Goal: Task Accomplishment & Management: Manage account settings

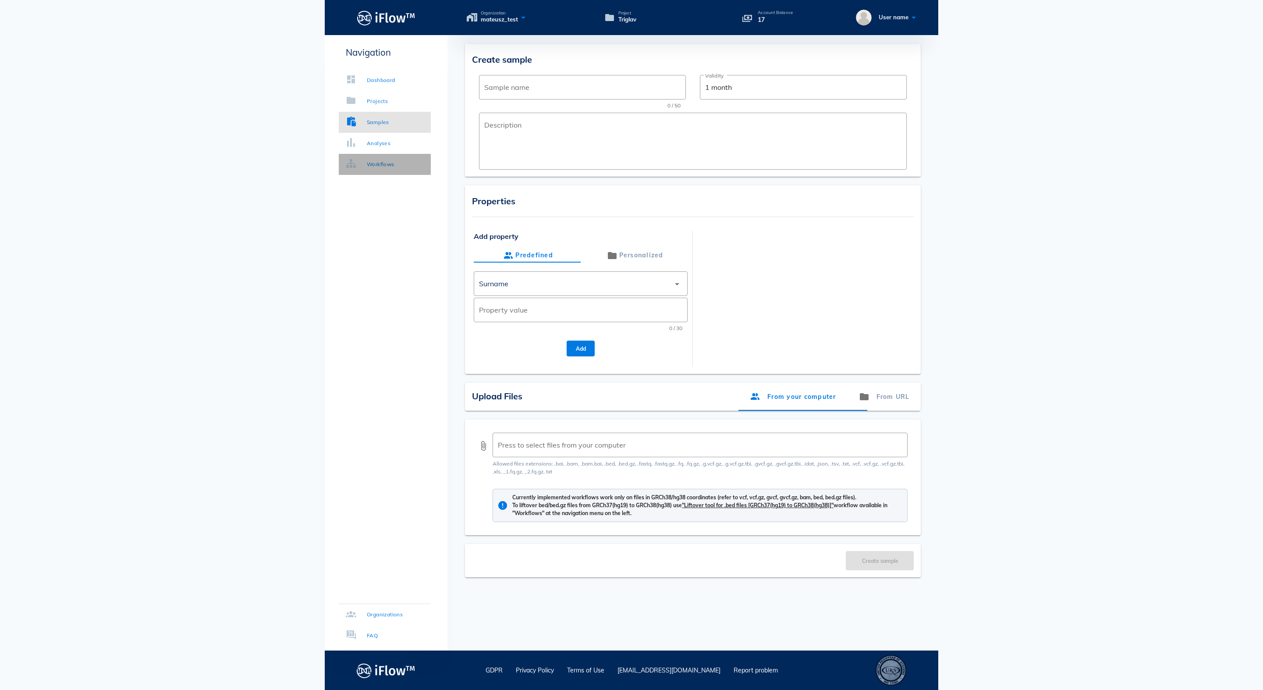
click at [386, 166] on div "Workflows" at bounding box center [381, 164] width 28 height 9
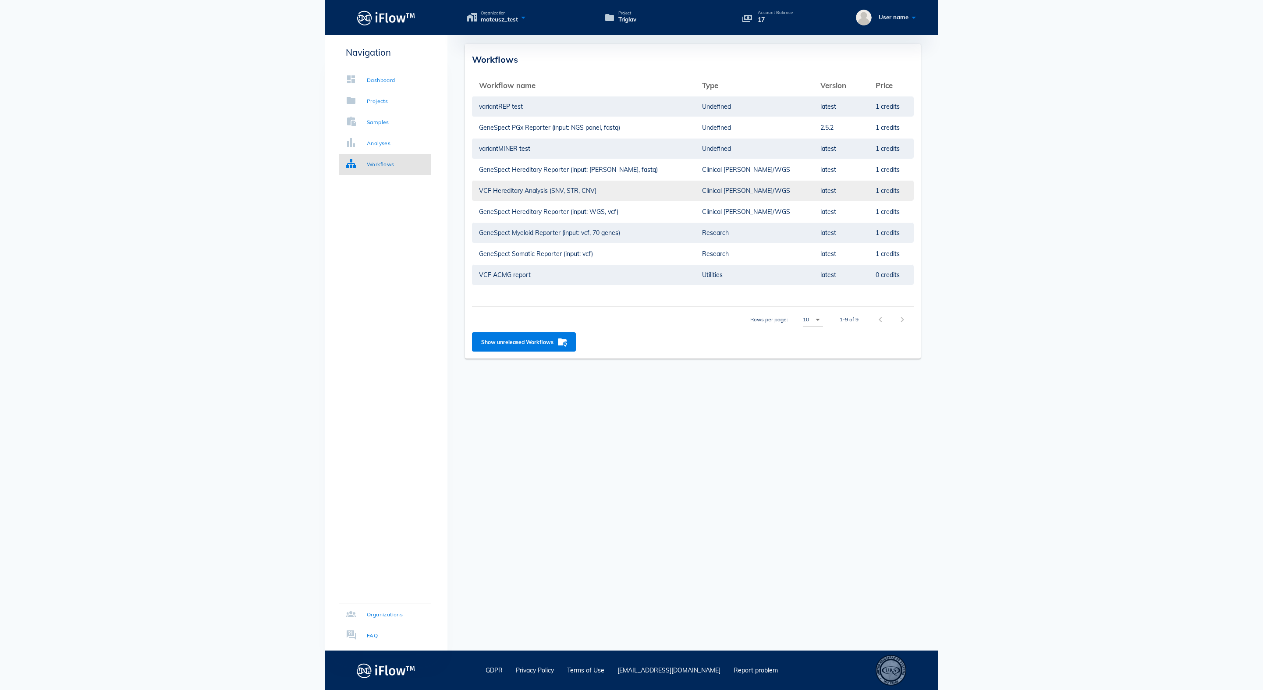
click at [563, 187] on td "VCF Hereditary Analysis (SNV, STR, CNV)" at bounding box center [583, 190] width 223 height 21
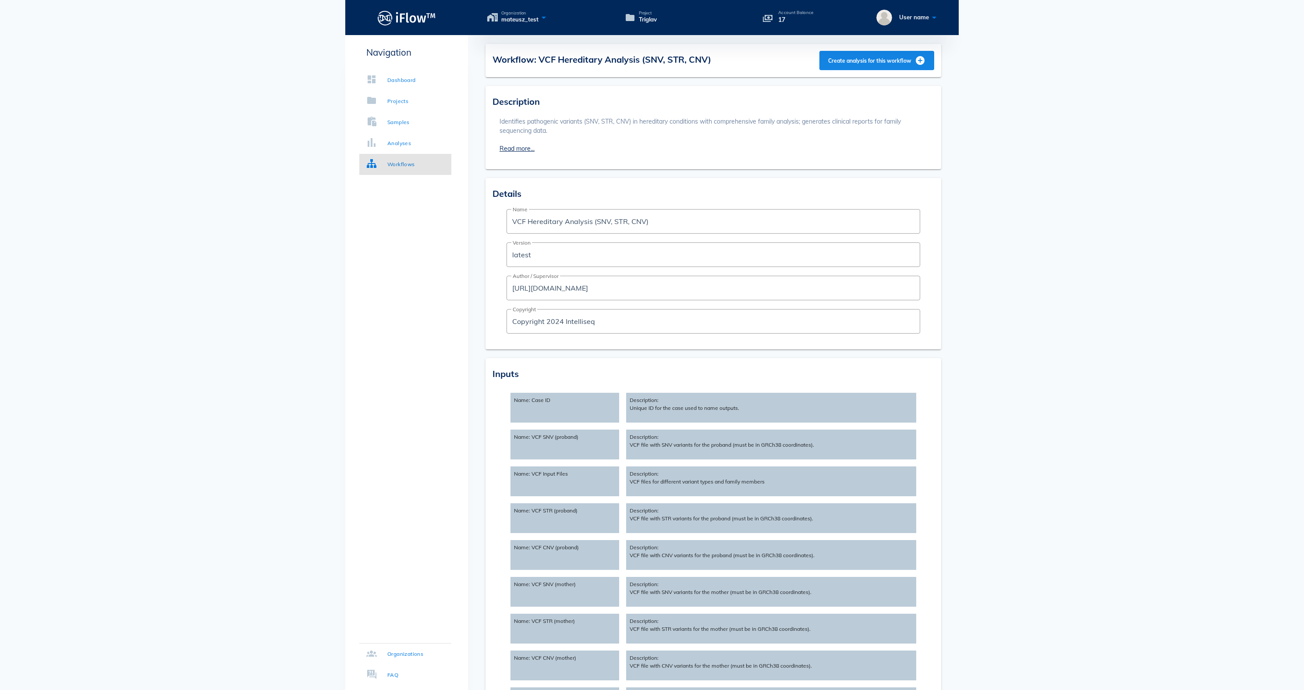
click at [838, 58] on span "Create analysis for this workflow" at bounding box center [877, 60] width 98 height 11
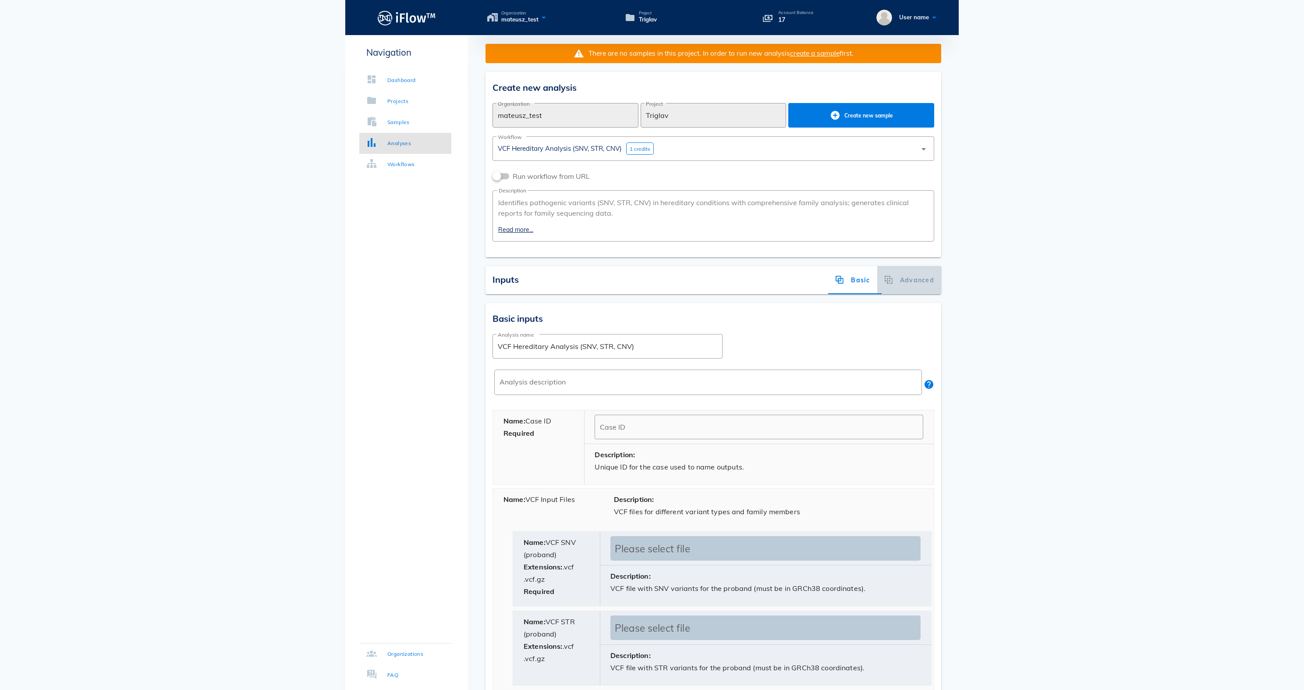
click at [898, 292] on div "Advanced" at bounding box center [909, 280] width 64 height 28
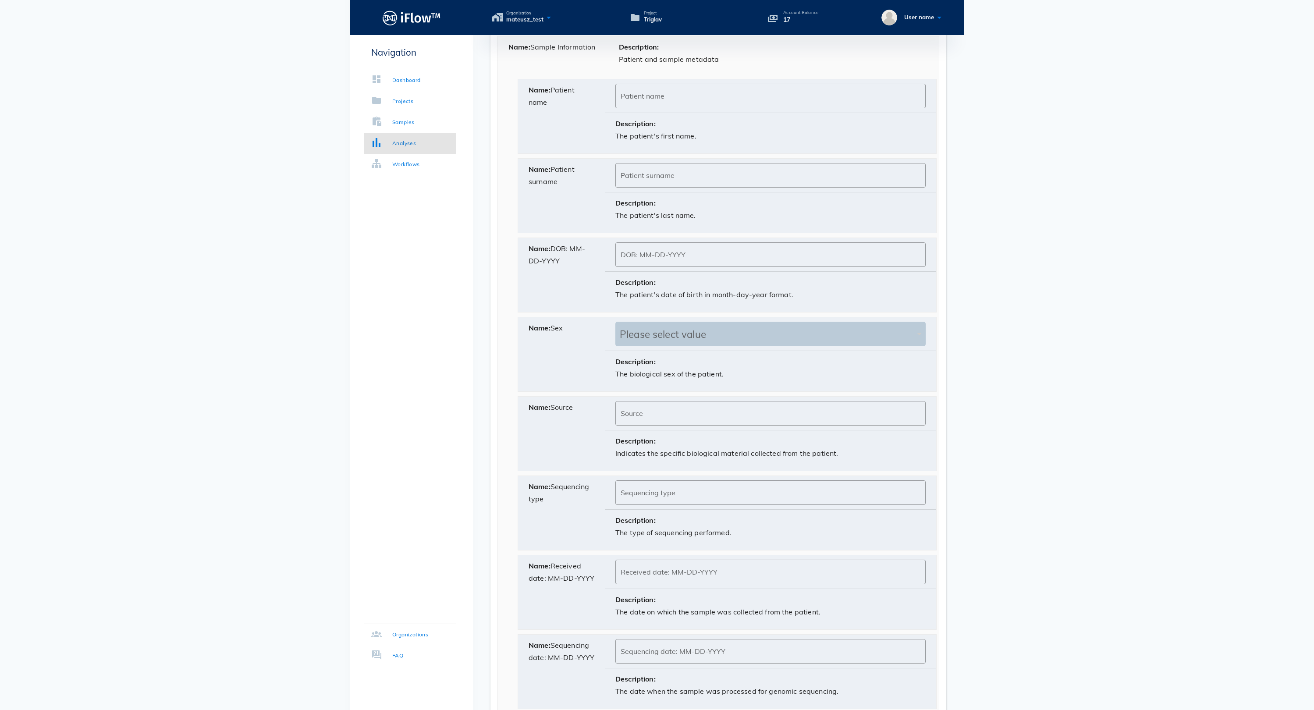
scroll to position [109, 0]
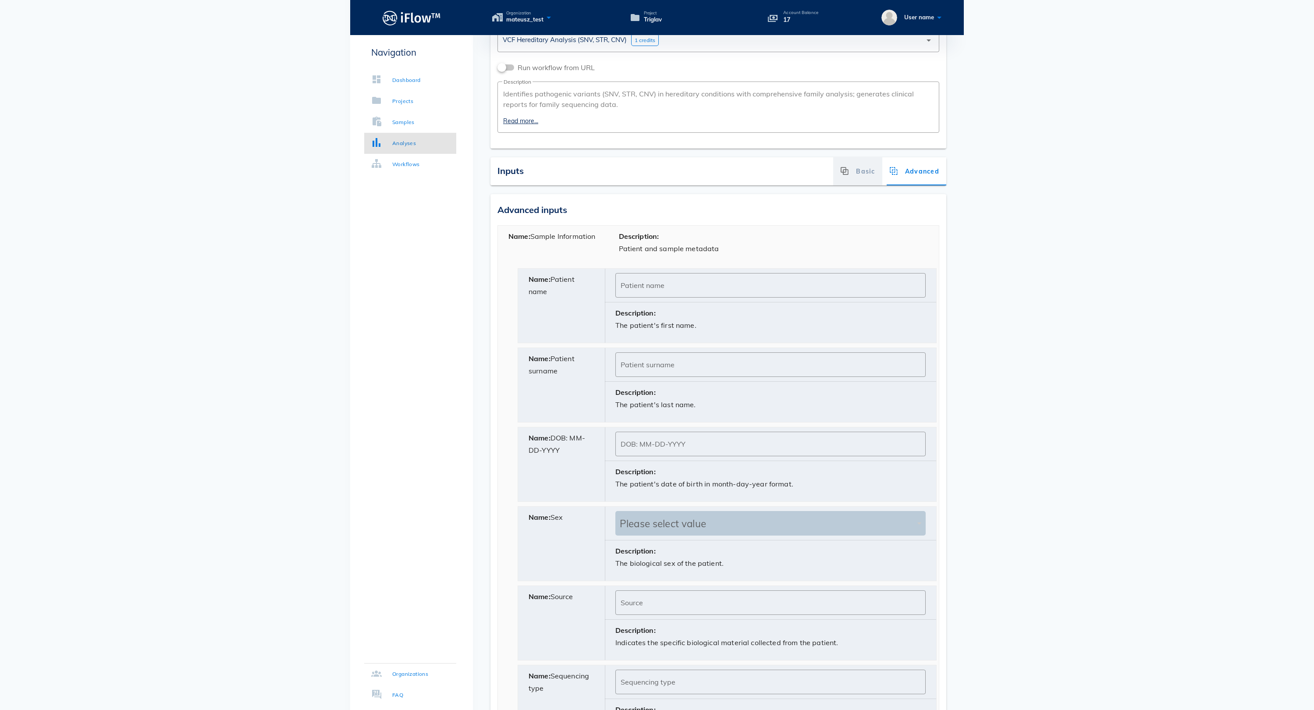
click at [849, 181] on div "Basic" at bounding box center [857, 171] width 49 height 28
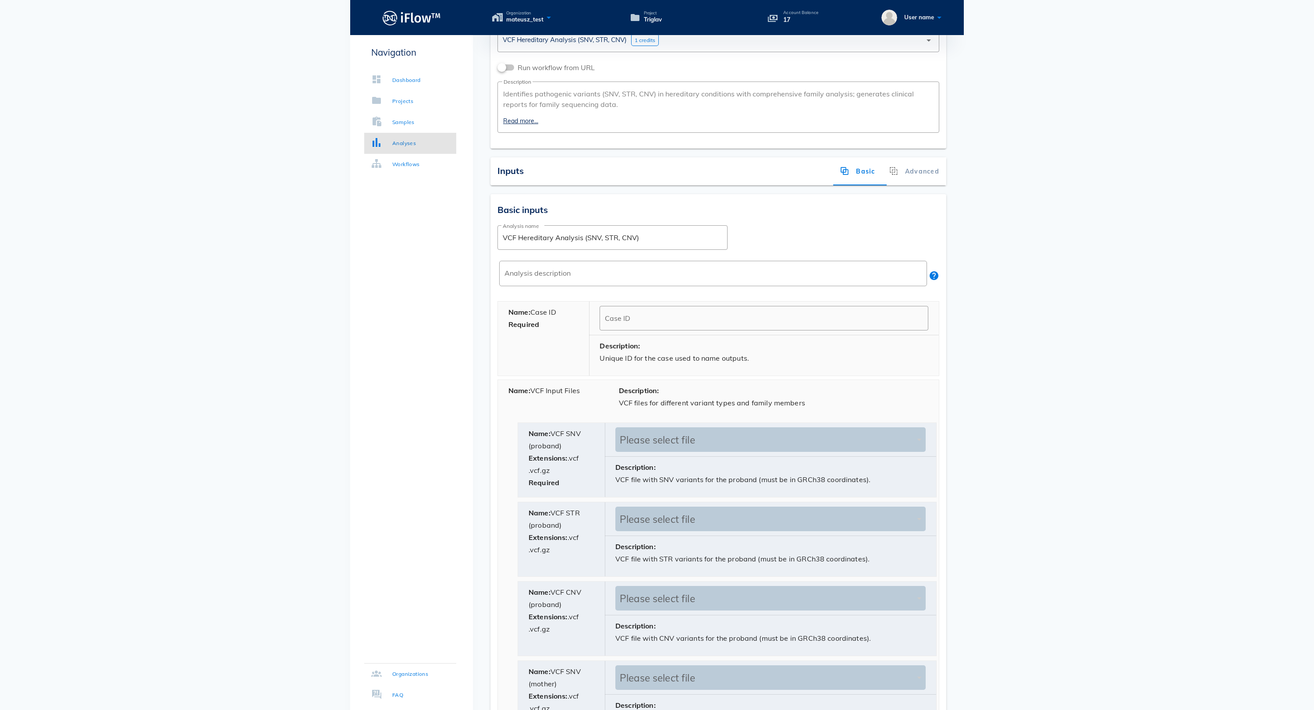
click at [620, 335] on div "​ Case ID" at bounding box center [764, 317] width 350 height 33
click at [620, 325] on input "Case ID" at bounding box center [764, 318] width 318 height 14
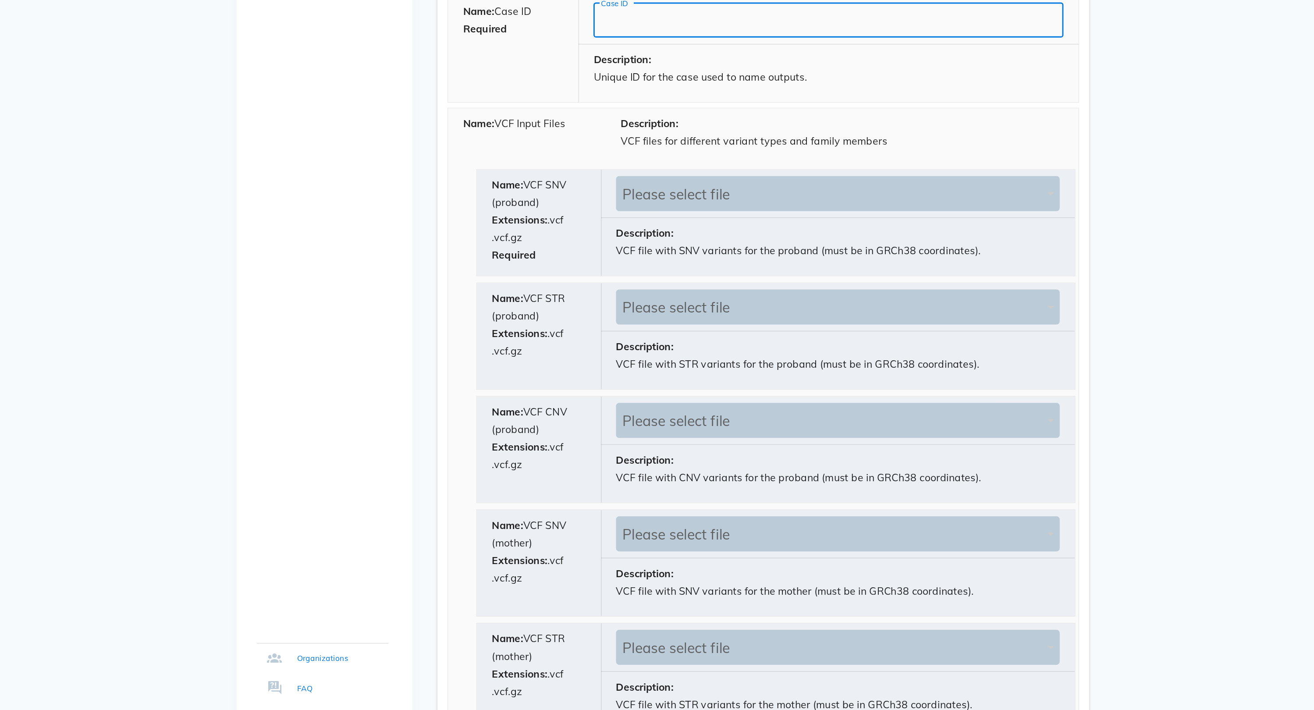
scroll to position [201, 0]
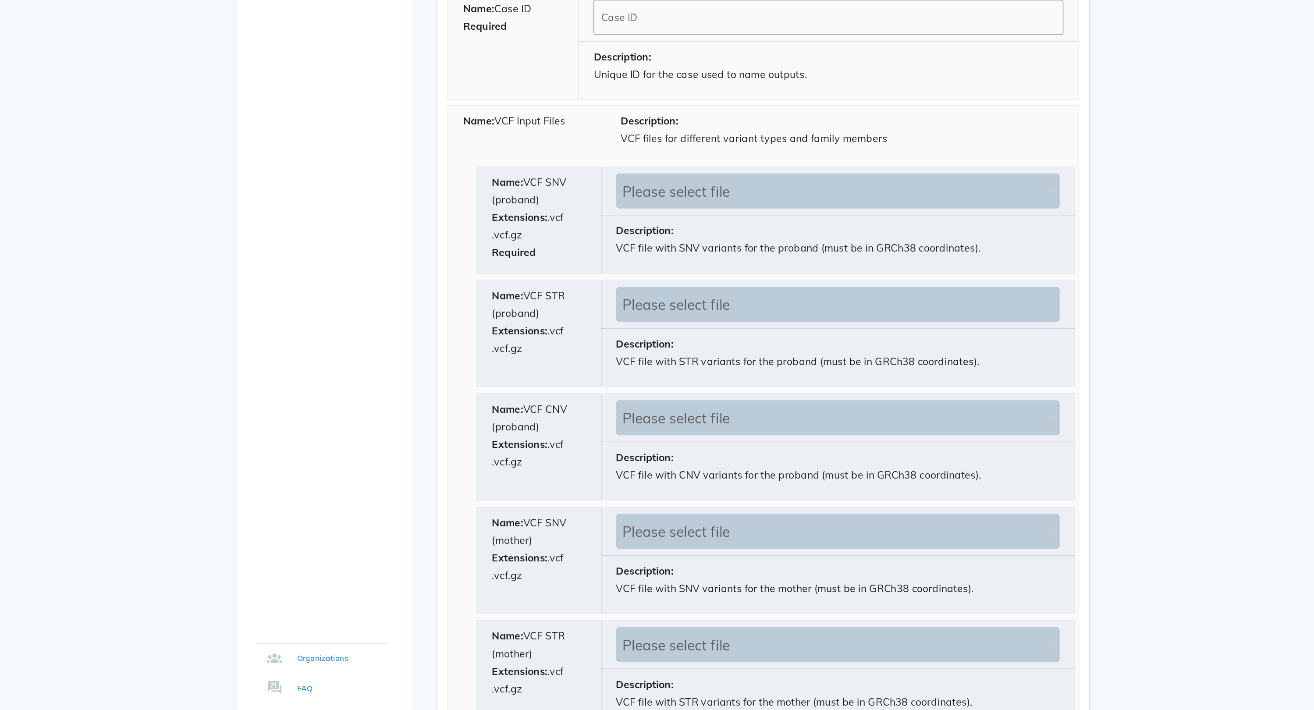
drag, startPoint x: 420, startPoint y: 104, endPoint x: 350, endPoint y: 103, distance: 70.5
click at [498, 287] on div "Name: VCF Input Files" at bounding box center [553, 307] width 110 height 40
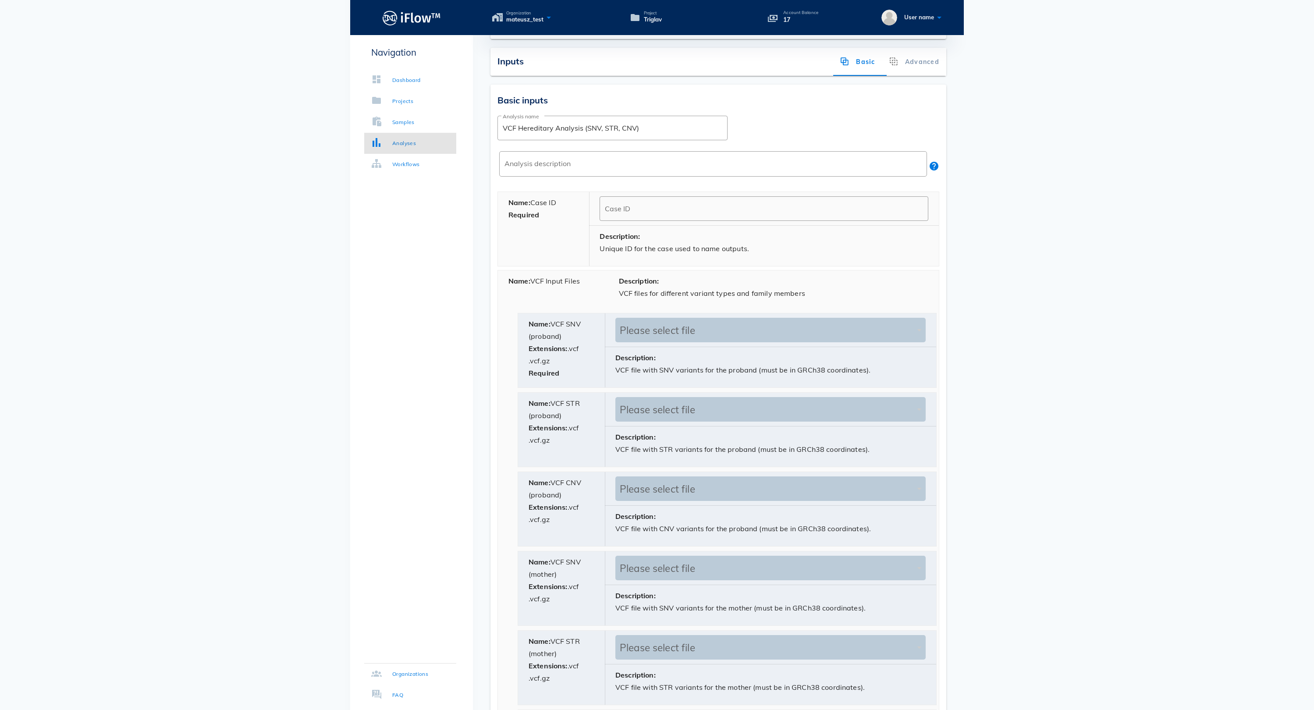
scroll to position [238, 0]
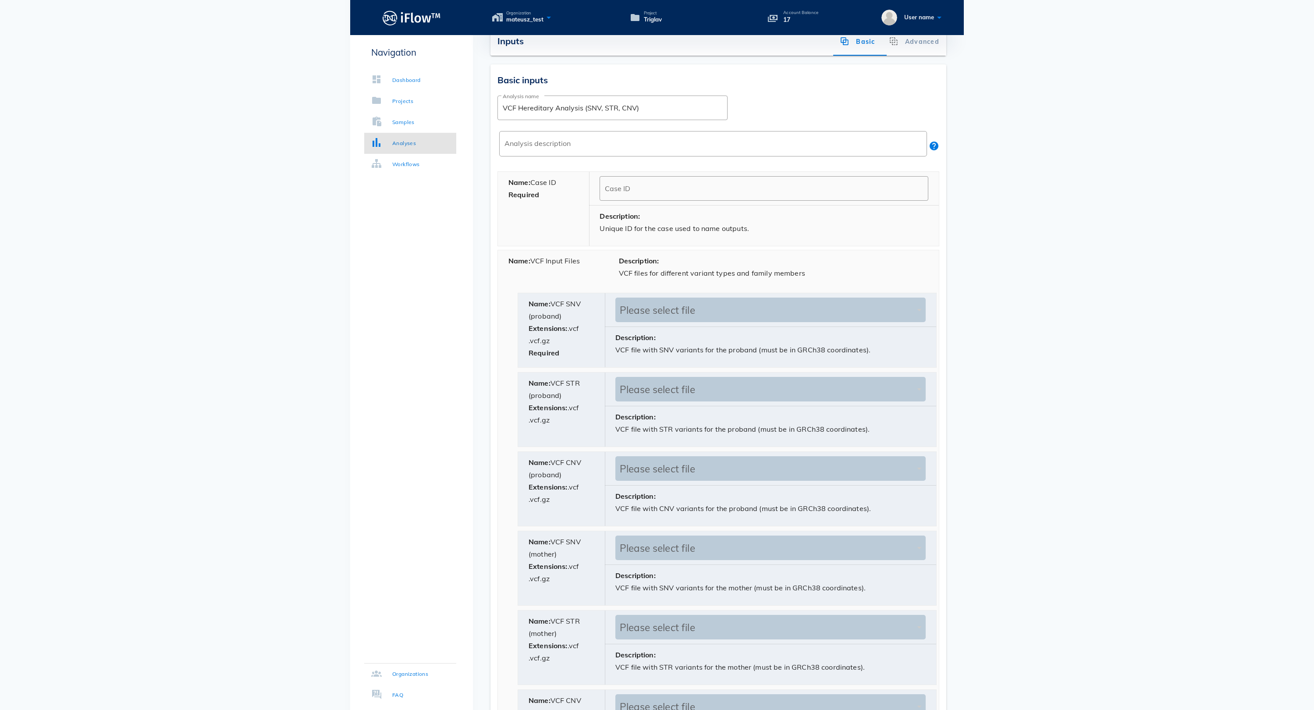
click at [629, 291] on div "Description: VCF files for different variant types and family members" at bounding box center [773, 270] width 331 height 40
drag, startPoint x: 536, startPoint y: 276, endPoint x: 590, endPoint y: 275, distance: 53.5
click at [591, 276] on div "Name: VCF Input Files" at bounding box center [553, 270] width 110 height 40
click at [590, 275] on div "Name: VCF Input Files" at bounding box center [553, 270] width 110 height 40
drag, startPoint x: 592, startPoint y: 275, endPoint x: 535, endPoint y: 278, distance: 57.9
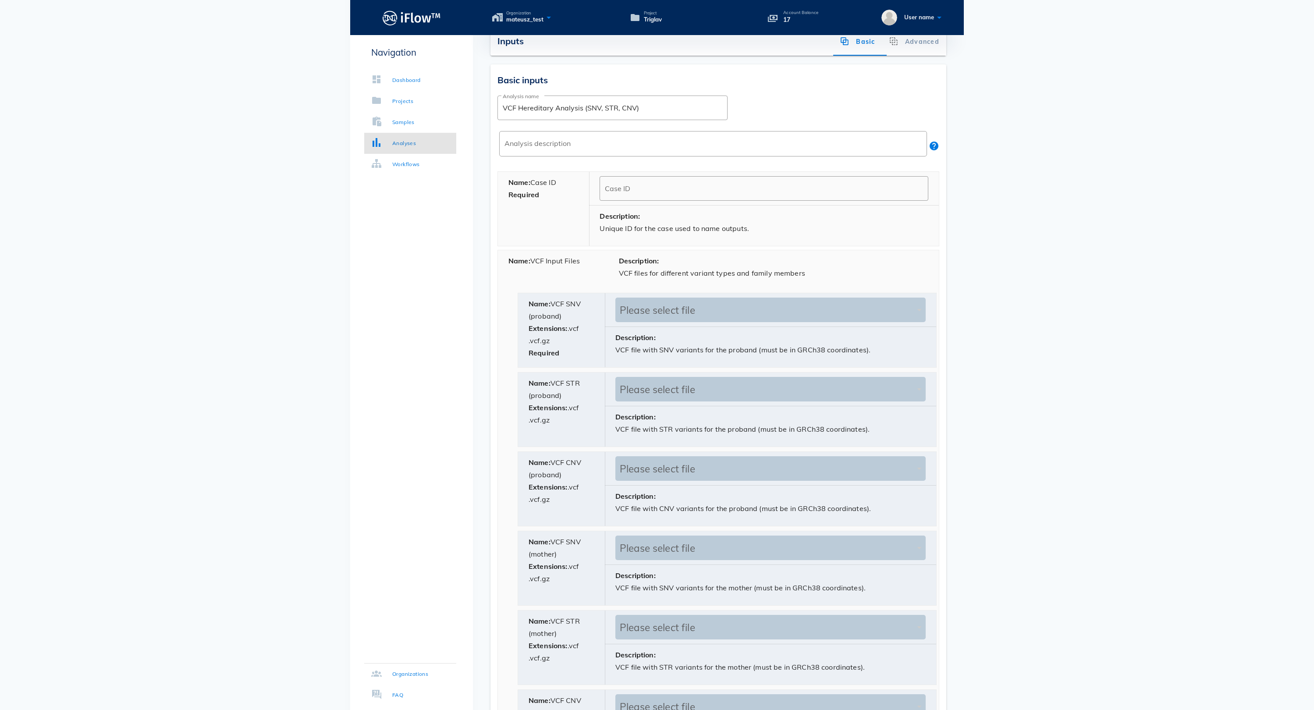
click at [535, 278] on div "Name: VCF Input Files" at bounding box center [553, 270] width 110 height 40
drag, startPoint x: 535, startPoint y: 277, endPoint x: 619, endPoint y: 277, distance: 83.3
click at [619, 277] on div "Name: VCF Input Files Description: VCF files for different variant types and fa…" at bounding box center [718, 270] width 441 height 40
click at [586, 277] on div "Name: VCF Input Files" at bounding box center [553, 270] width 110 height 40
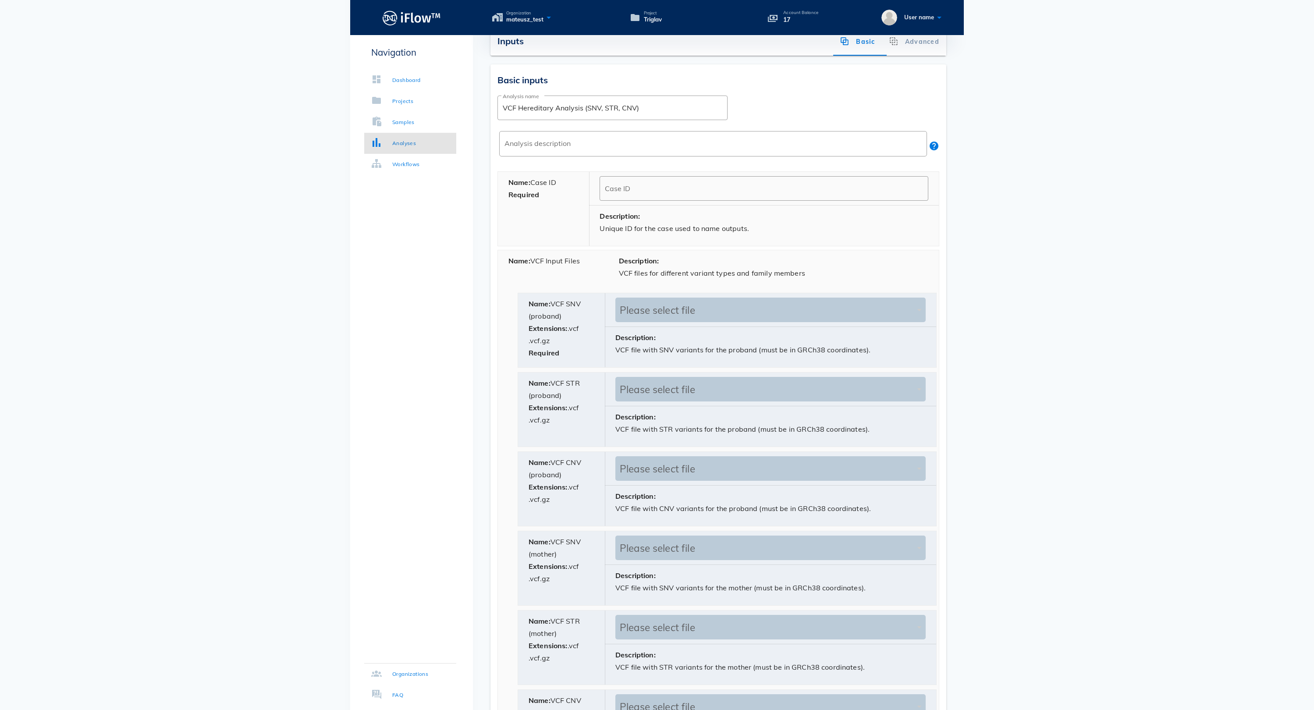
drag, startPoint x: 598, startPoint y: 278, endPoint x: 525, endPoint y: 276, distance: 72.8
click at [525, 276] on div "Name: VCF Input Files" at bounding box center [553, 270] width 110 height 40
click at [726, 281] on div "Description: VCF files for different variant types and family members" at bounding box center [773, 270] width 331 height 40
drag, startPoint x: 836, startPoint y: 284, endPoint x: 540, endPoint y: 274, distance: 296.4
click at [540, 274] on div "Name: VCF Input Files Description: VCF files for different variant types and fa…" at bounding box center [718, 270] width 441 height 40
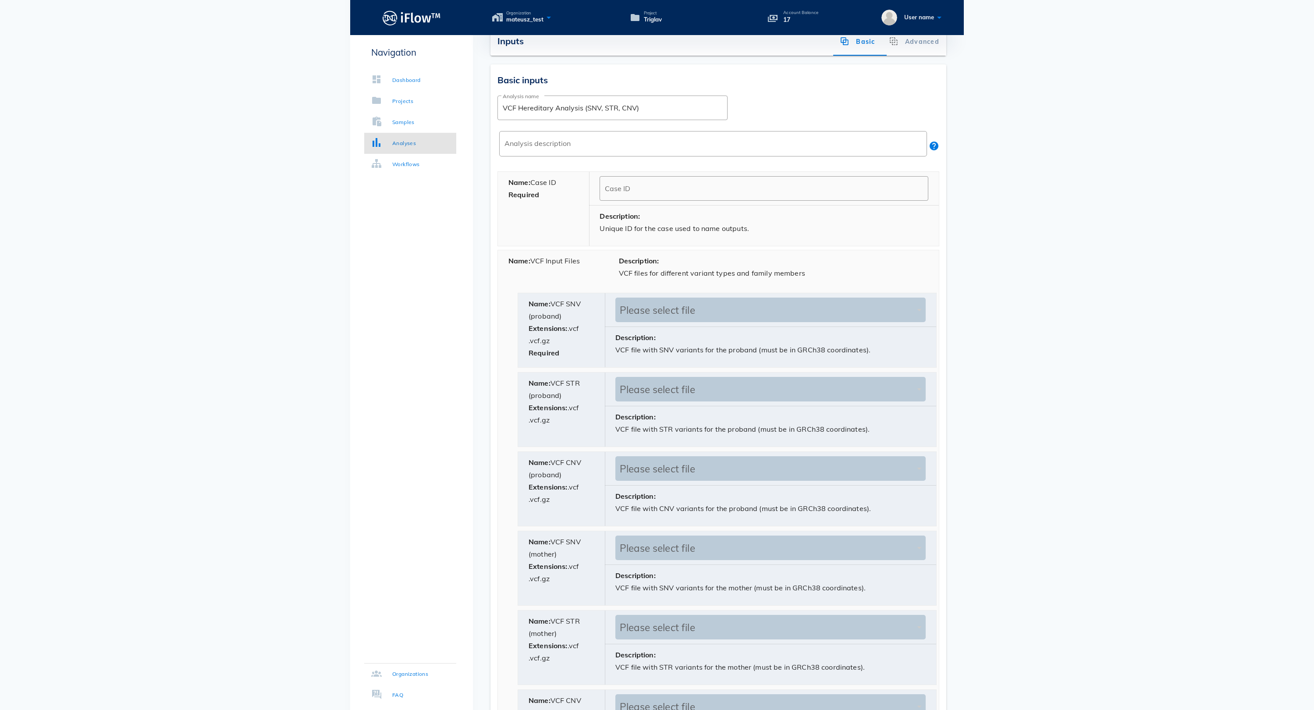
click at [762, 280] on div "Description: VCF files for different variant types and family members" at bounding box center [773, 270] width 331 height 40
click at [850, 353] on div "Description: VCF file with SNV variants for the proband (must be in GRCh38 coor…" at bounding box center [770, 347] width 331 height 40
drag, startPoint x: 902, startPoint y: 371, endPoint x: 567, endPoint y: 360, distance: 334.9
click at [567, 360] on div "Name: VCF SNV (proband) Extensions: .vcf .vcf.gz Required Please select file De…" at bounding box center [727, 330] width 418 height 74
click at [656, 356] on p "VCF file with SNV variants for the proband (must be in GRCh38 coordinates)." at bounding box center [770, 350] width 310 height 12
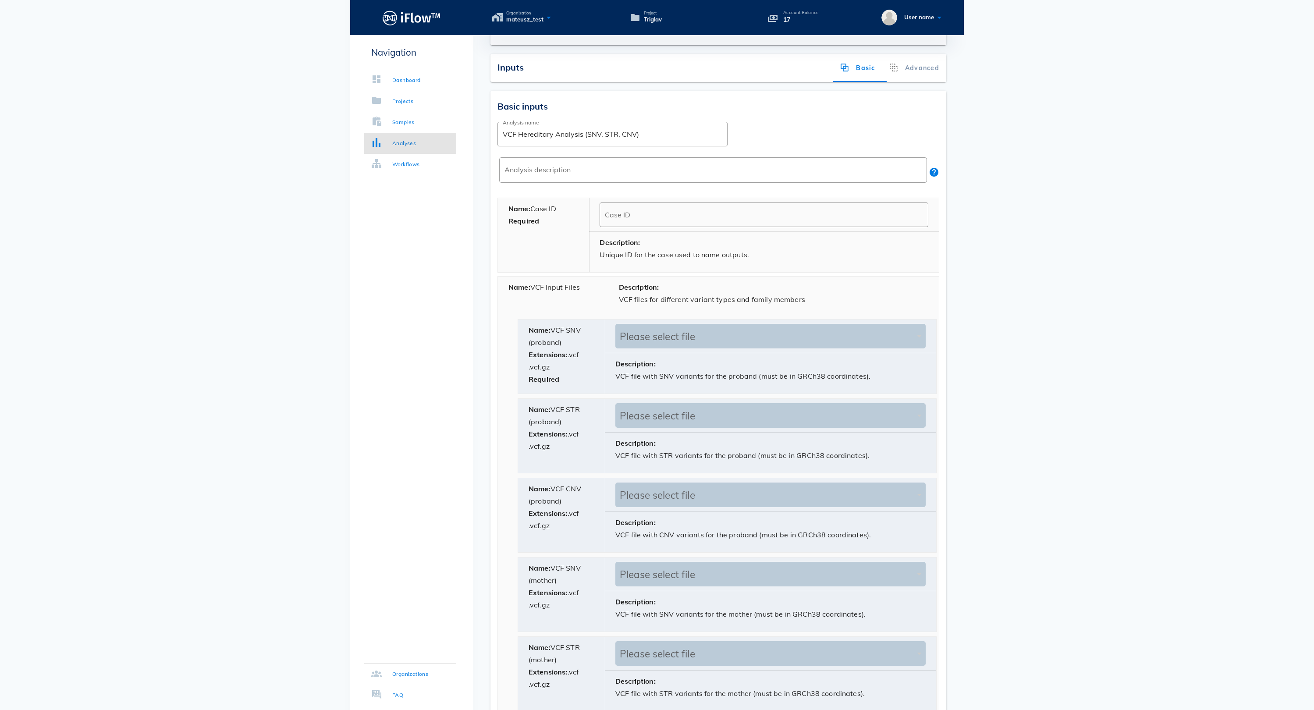
scroll to position [227, 0]
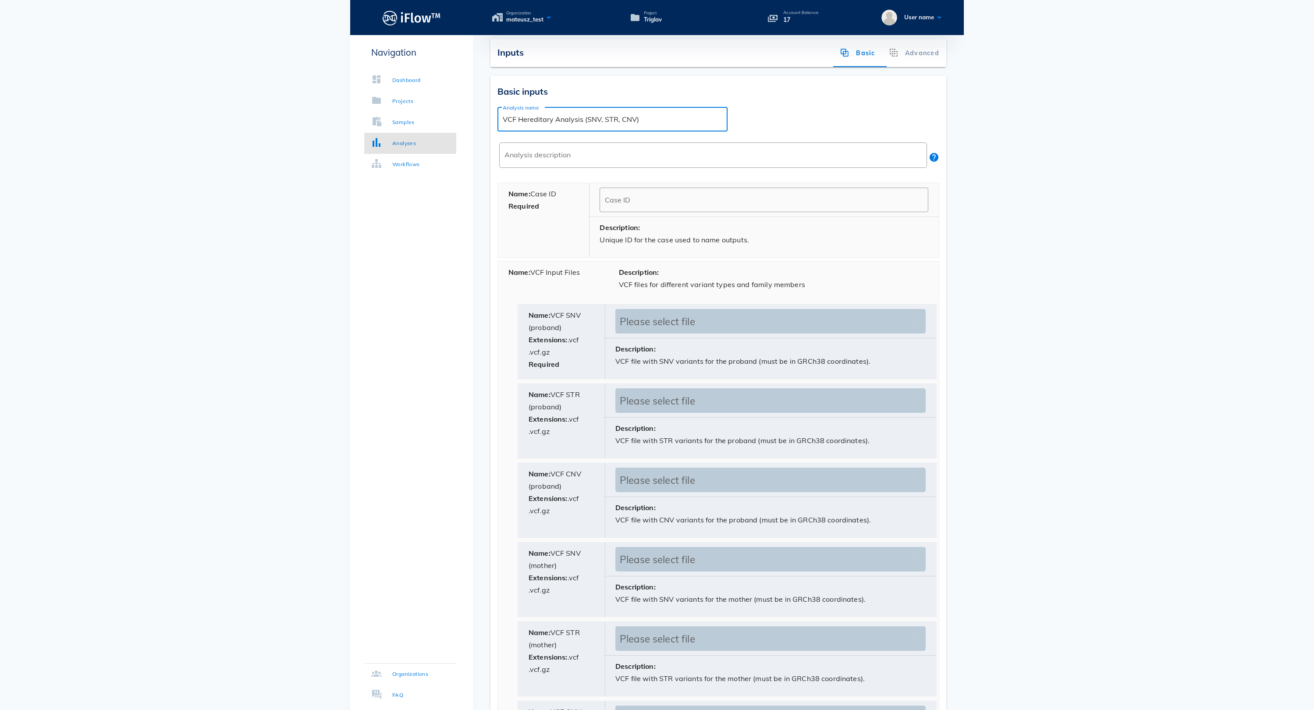
click at [536, 126] on input "VCF Hereditary Analysis (SNV, STR, CNV)" at bounding box center [613, 119] width 220 height 14
drag, startPoint x: 672, startPoint y: 134, endPoint x: 493, endPoint y: 135, distance: 179.7
click at [493, 135] on div "Basic inputs ​ Analysis name VCF Hereditary Analysis (SNV, STR, CNV) ​ Analysis…" at bounding box center [718, 663] width 456 height 1175
click at [651, 126] on input "VCF Hereditary Analysis (SNV, STR, CNV)" at bounding box center [613, 119] width 220 height 14
drag, startPoint x: 659, startPoint y: 133, endPoint x: 341, endPoint y: 130, distance: 318.1
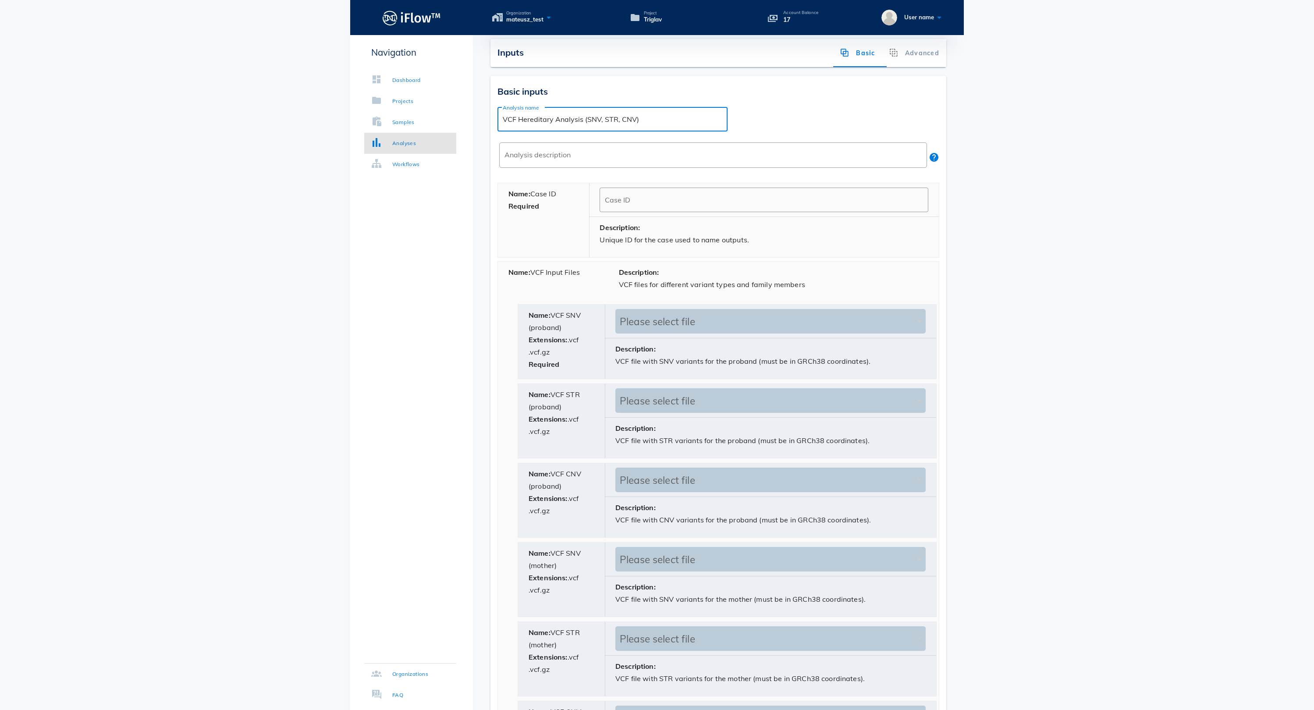
click at [341, 130] on body "Organization mateusz_test Project Triglav Account Balance 17 User name Navigati…" at bounding box center [657, 557] width 1314 height 1568
type input "GeneSpect Hereditary Reporter (tertiary-only)"
click at [1062, 284] on body "Organization mateusz_test Project Triglav Account Balance 17 User name Navigati…" at bounding box center [657, 557] width 1314 height 1568
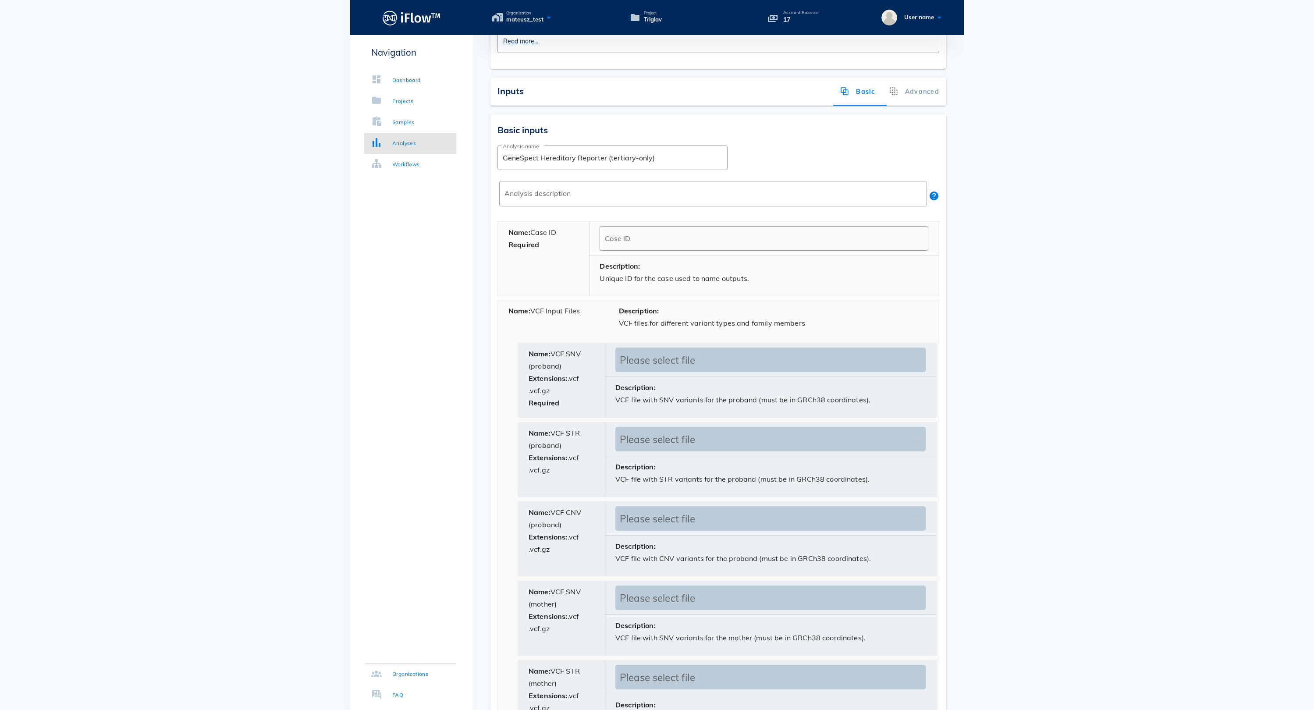
scroll to position [188, 0]
click at [667, 165] on input "GeneSpect Hereditary Reporter (tertiary-only)" at bounding box center [613, 158] width 220 height 14
drag, startPoint x: 675, startPoint y: 174, endPoint x: 478, endPoint y: 174, distance: 197.2
click at [478, 174] on div "Your account balance is insufficient to run this workflow. Please, contact your…" at bounding box center [718, 593] width 491 height 1476
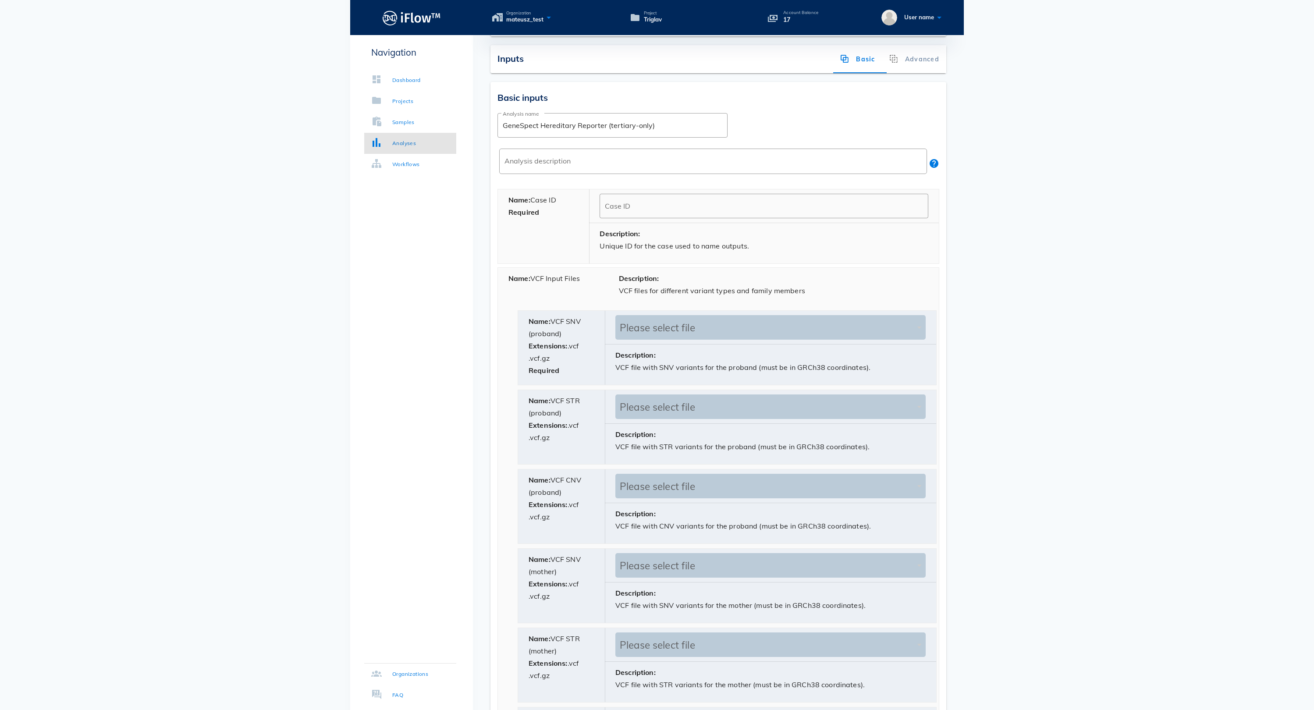
scroll to position [218, 0]
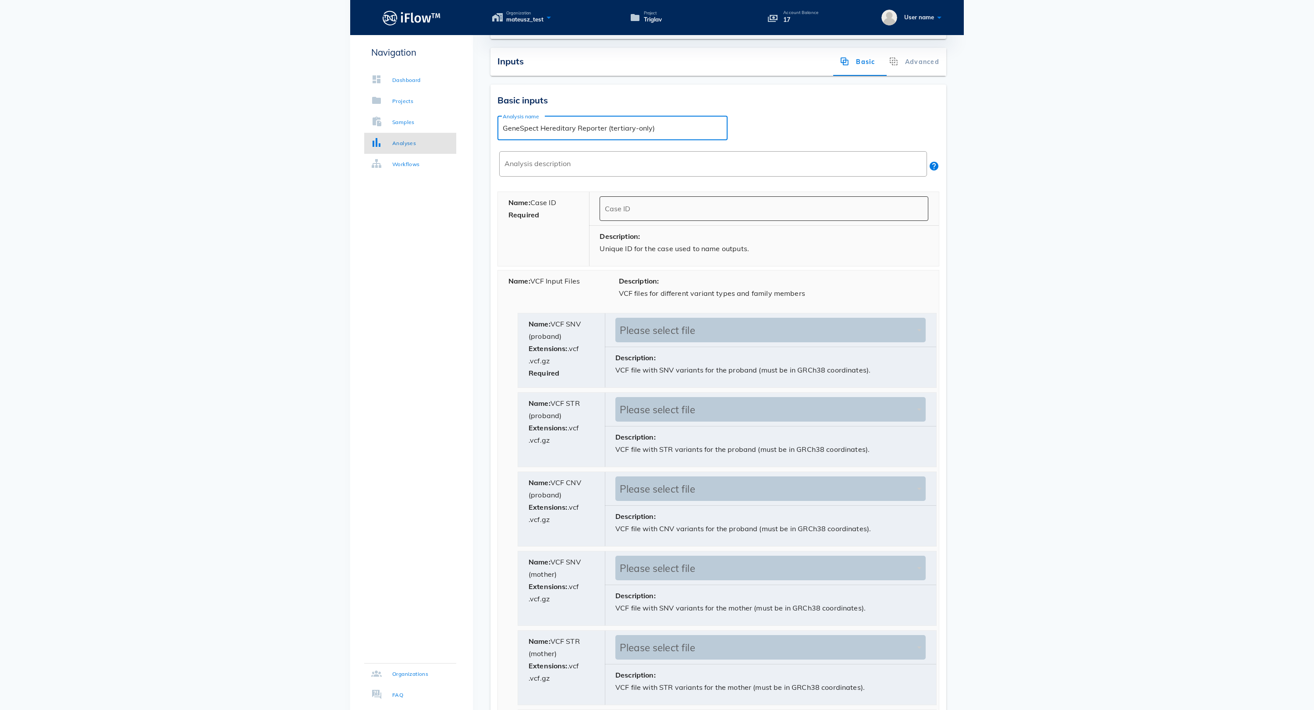
click at [637, 216] on input "Case ID" at bounding box center [764, 209] width 318 height 14
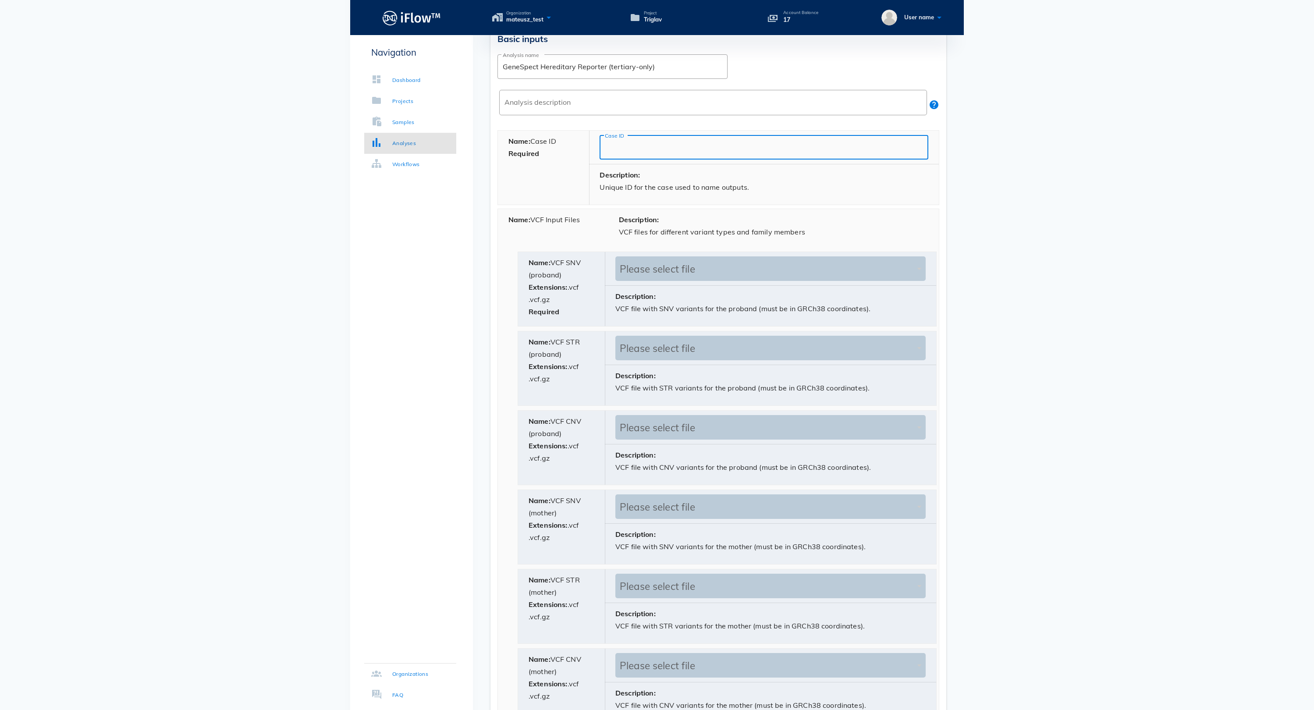
scroll to position [292, 0]
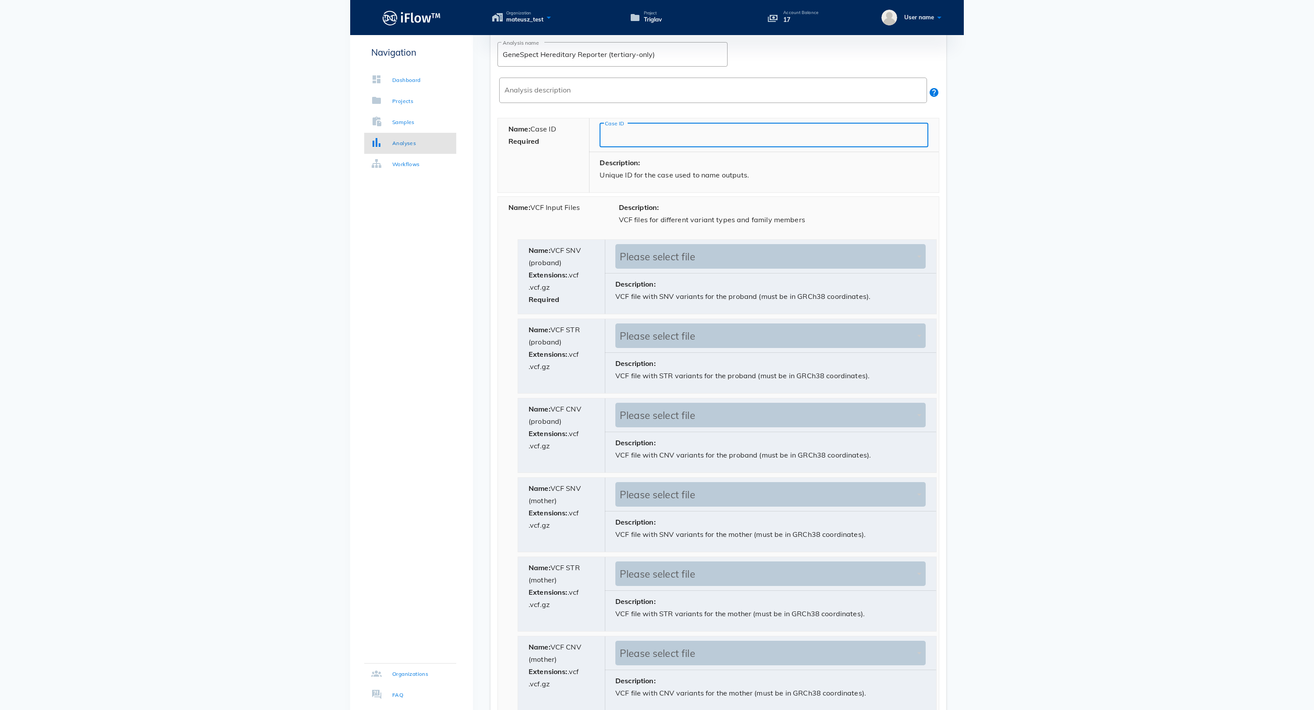
click at [582, 237] on div "Name: VCF Input Files" at bounding box center [553, 217] width 110 height 40
click at [530, 212] on b "Name:" at bounding box center [519, 207] width 22 height 9
drag, startPoint x: 536, startPoint y: 223, endPoint x: 572, endPoint y: 223, distance: 35.9
click at [572, 223] on div "Name: VCF Input Files" at bounding box center [553, 217] width 110 height 40
click at [571, 223] on div "Name: VCF Input Files" at bounding box center [553, 217] width 110 height 40
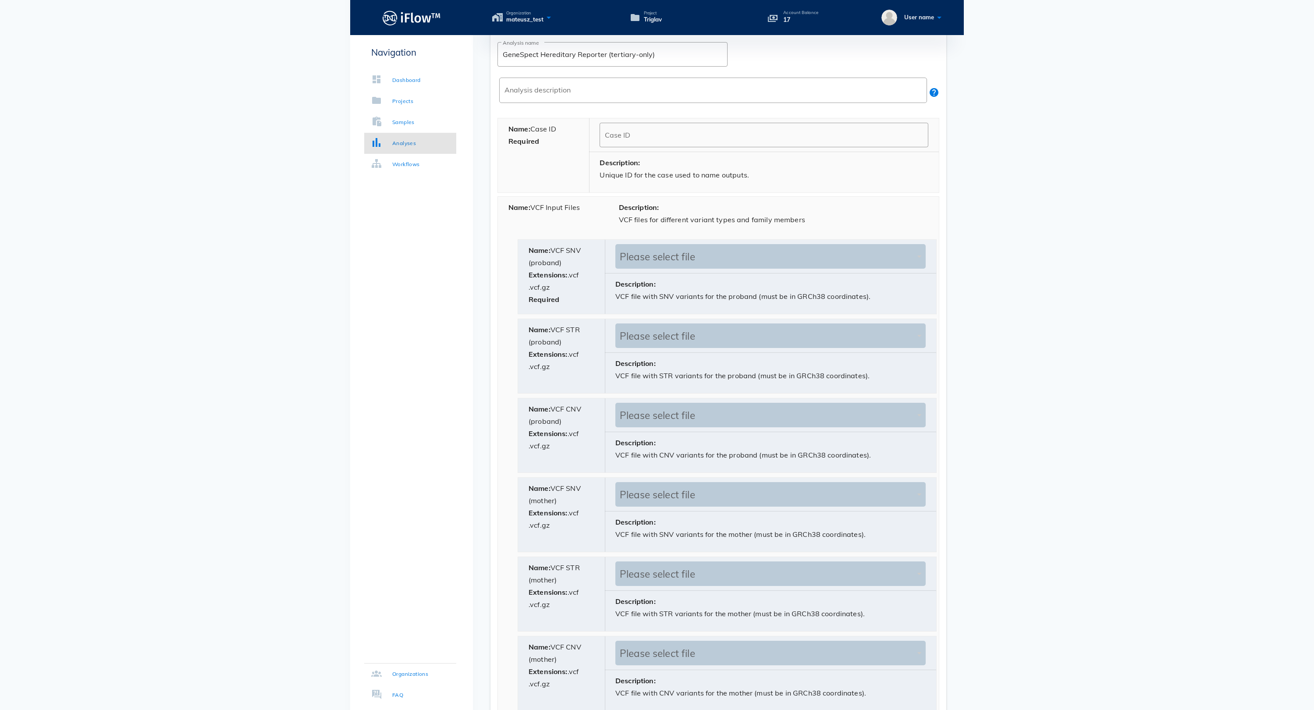
click at [592, 223] on div "Name: VCF Input Files" at bounding box center [553, 217] width 110 height 40
drag, startPoint x: 602, startPoint y: 223, endPoint x: 535, endPoint y: 223, distance: 66.6
click at [535, 223] on div "Name: VCF Input Files" at bounding box center [553, 217] width 110 height 40
copy div "VCF Input Files"
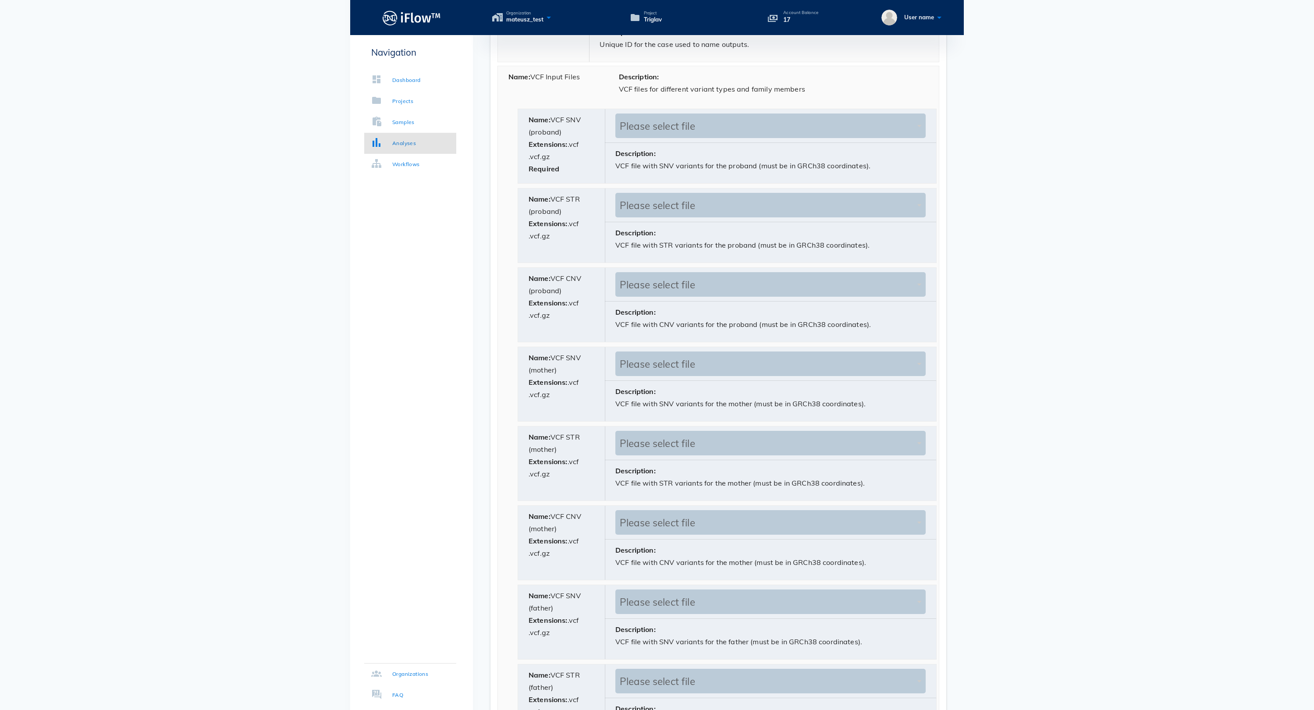
scroll to position [400, 0]
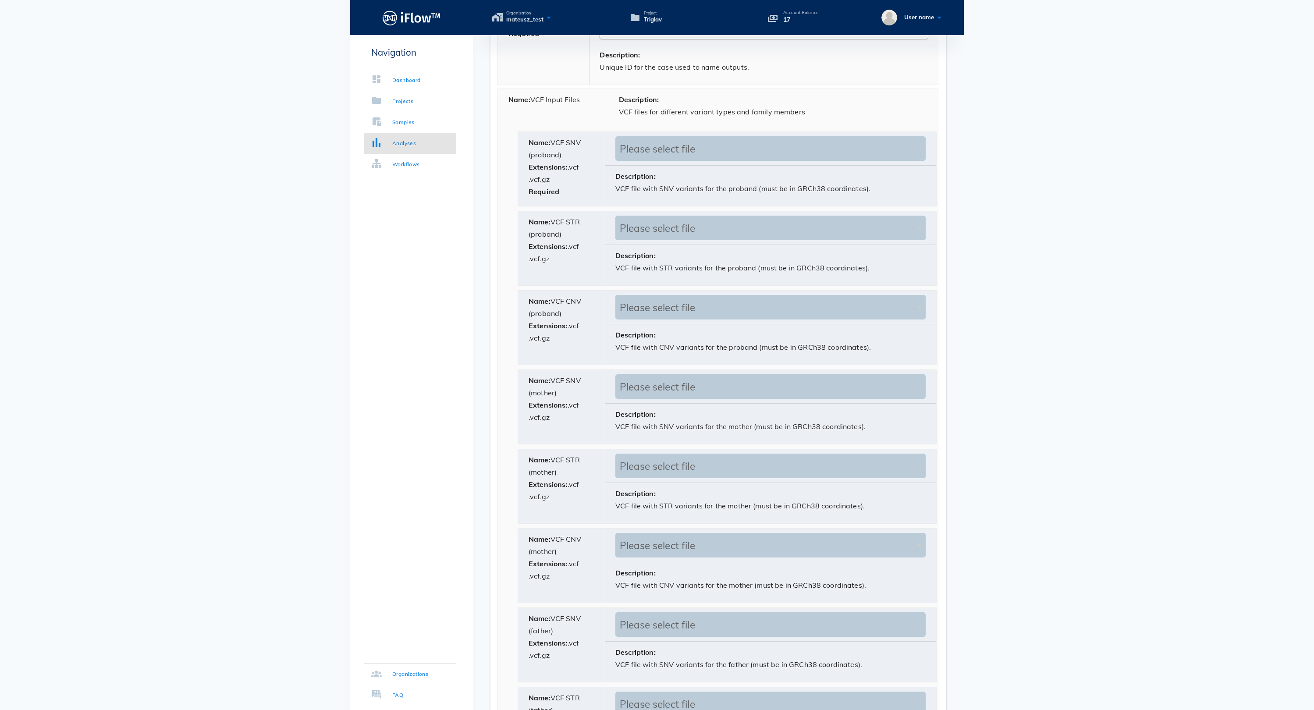
click at [647, 118] on p "VCF files for different variant types and family members" at bounding box center [774, 112] width 310 height 12
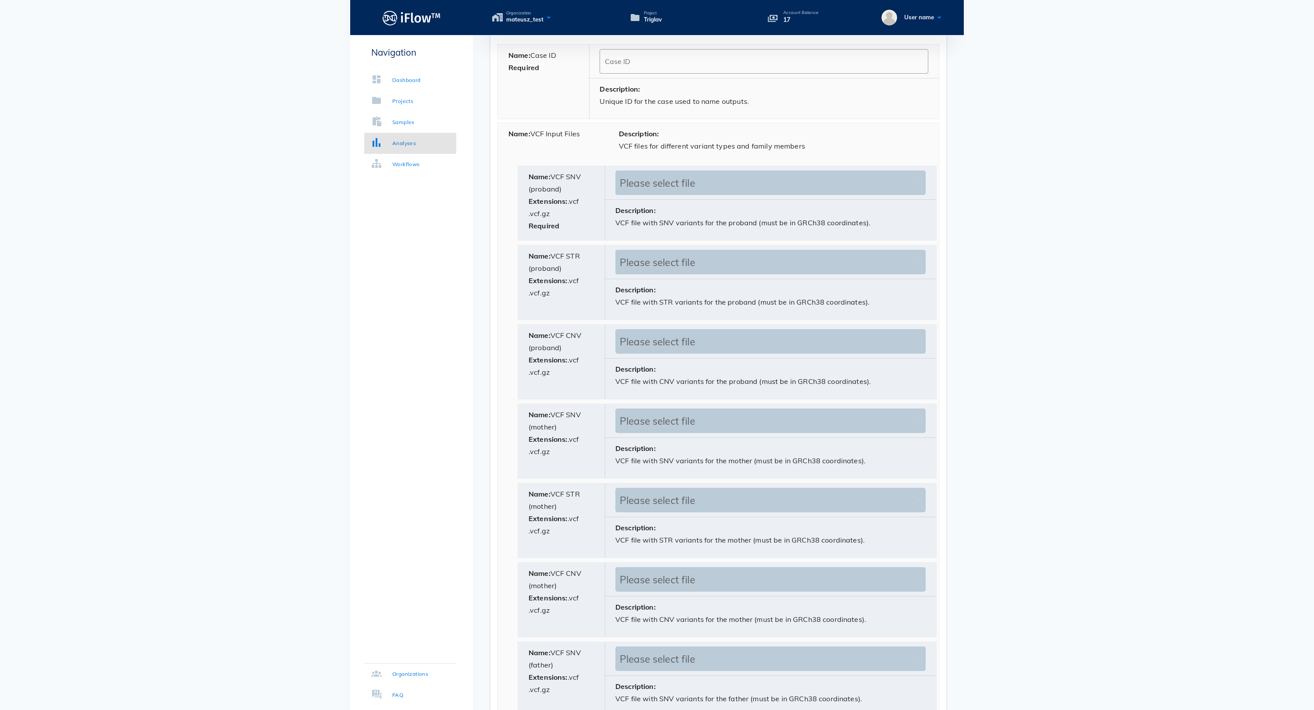
scroll to position [355, 0]
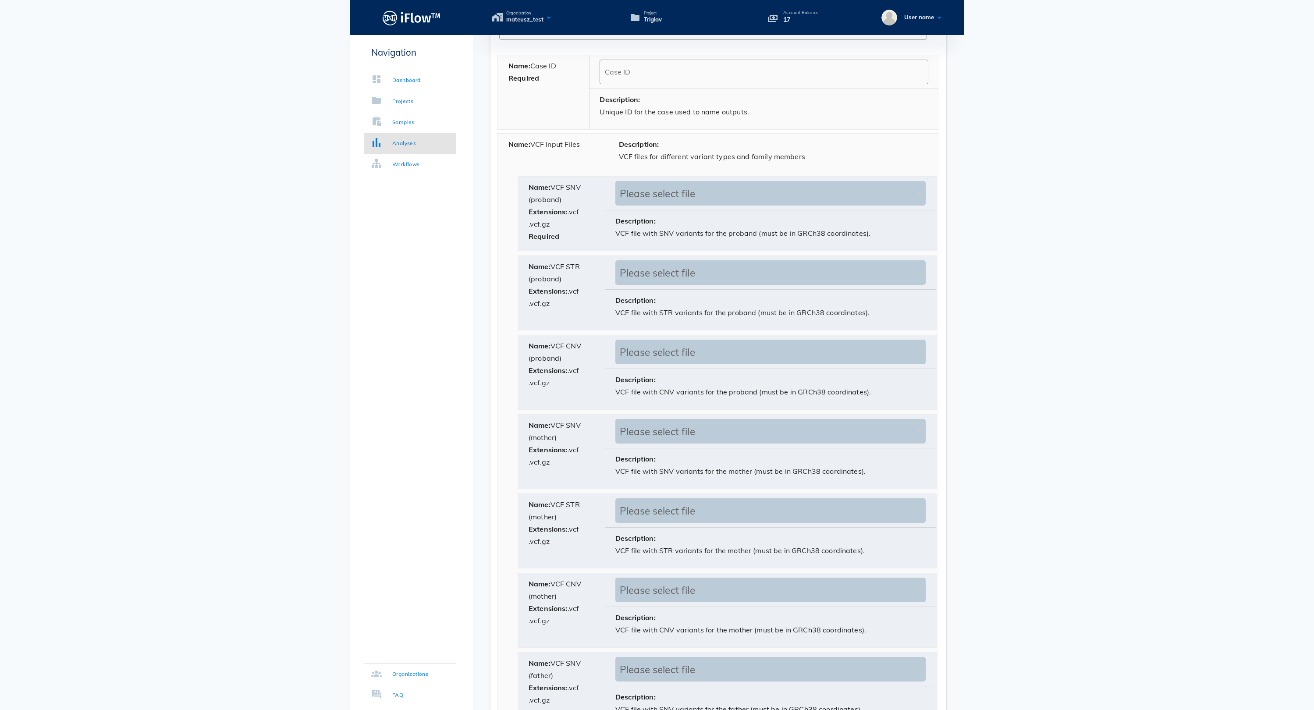
click at [559, 168] on div "Name: VCF Input Files" at bounding box center [553, 154] width 110 height 40
drag, startPoint x: 534, startPoint y: 161, endPoint x: 599, endPoint y: 160, distance: 64.9
click at [600, 160] on div "Name: VCF Input Files" at bounding box center [553, 154] width 110 height 40
click at [599, 160] on div "Name: VCF Input Files" at bounding box center [553, 154] width 110 height 40
click at [578, 163] on div "Name: VCF Input Files" at bounding box center [553, 154] width 110 height 40
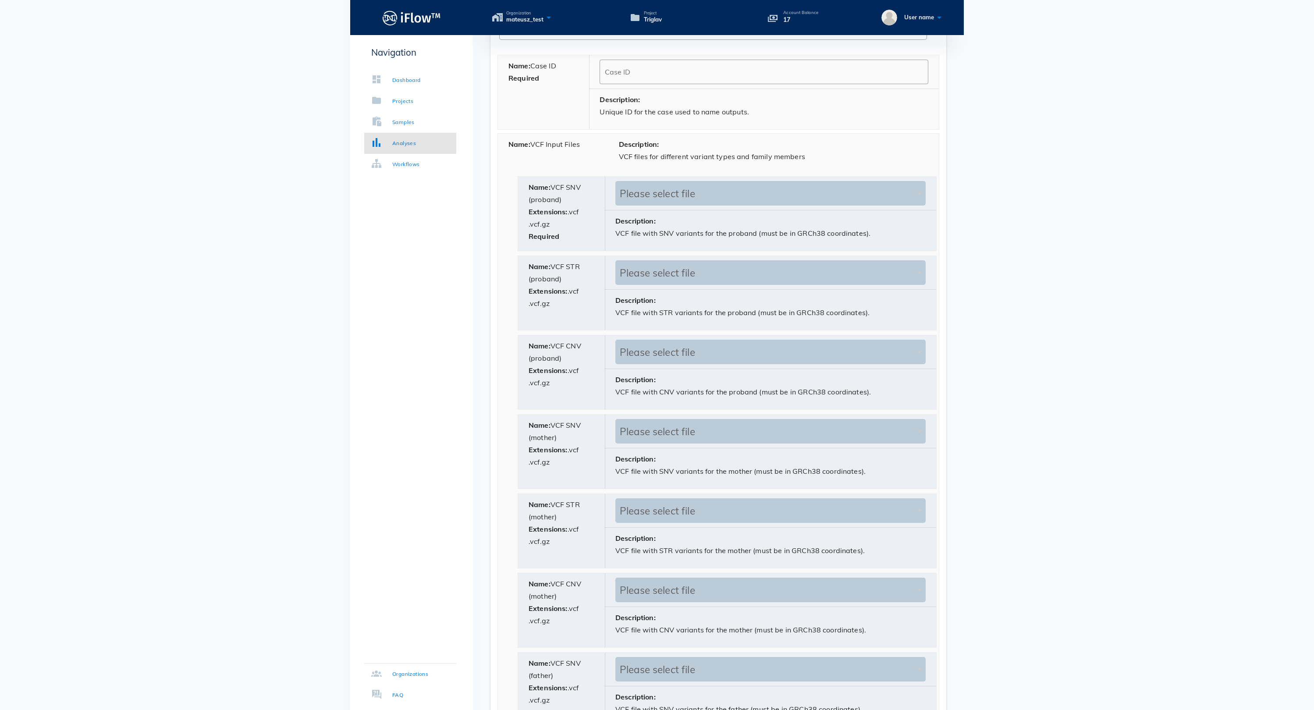
drag, startPoint x: 593, startPoint y: 163, endPoint x: 583, endPoint y: 162, distance: 10.6
click at [584, 163] on div "Name: VCF Input Files" at bounding box center [553, 154] width 110 height 40
click at [544, 170] on div "Name: VCF Input Files" at bounding box center [553, 154] width 110 height 40
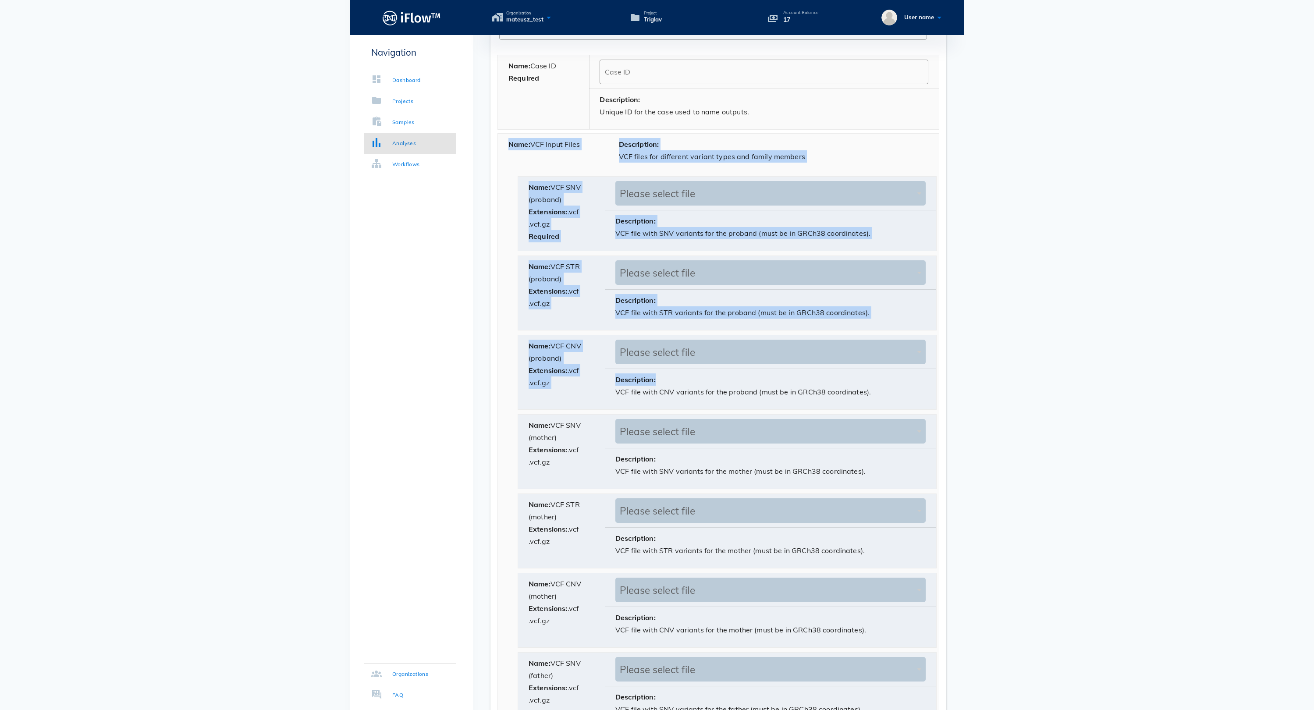
drag, startPoint x: 500, startPoint y: 155, endPoint x: 841, endPoint y: 408, distance: 425.4
click at [841, 408] on div "Name: VCF Input Files Description: VCF files for different variant types and fa…" at bounding box center [718, 510] width 442 height 755
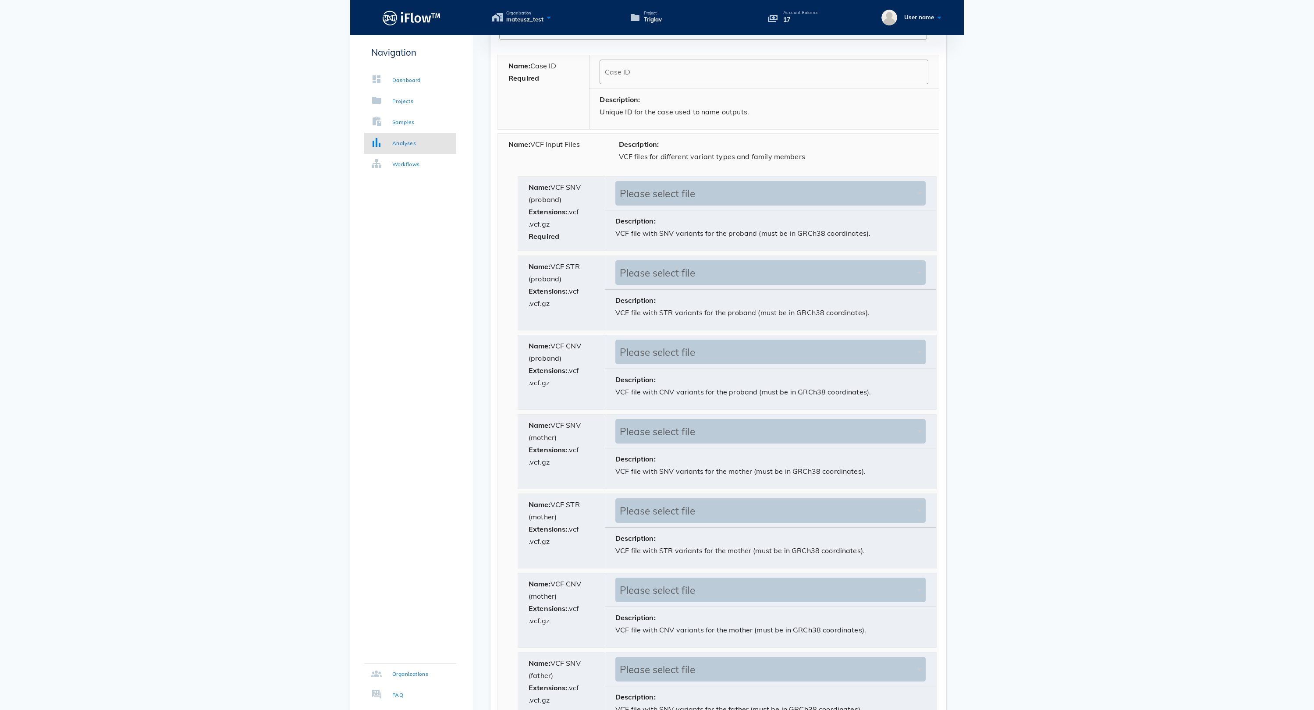
click at [918, 398] on p "VCF file with CNV variants for the proband (must be in GRCh38 coordinates)." at bounding box center [770, 392] width 310 height 12
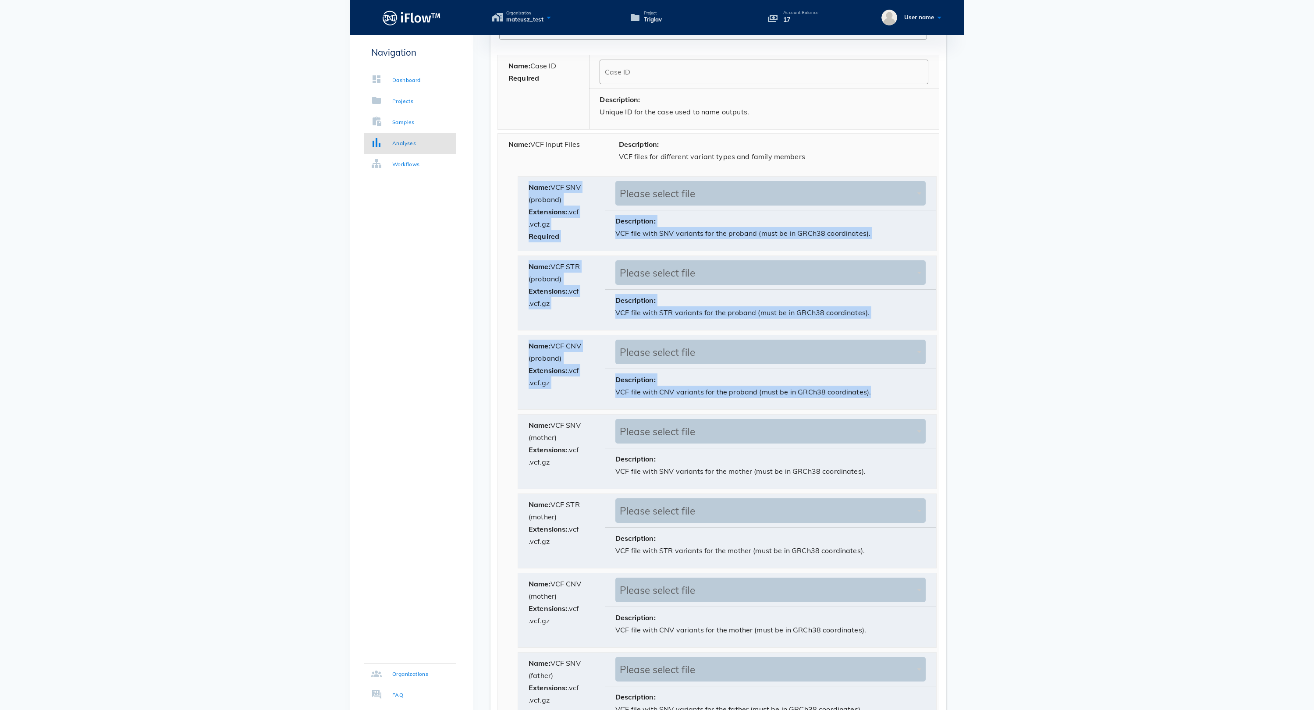
drag, startPoint x: 918, startPoint y: 416, endPoint x: 531, endPoint y: 195, distance: 445.1
click at [531, 195] on div "Name: VCF Input Files Description: VCF files for different variant types and fa…" at bounding box center [718, 510] width 442 height 755
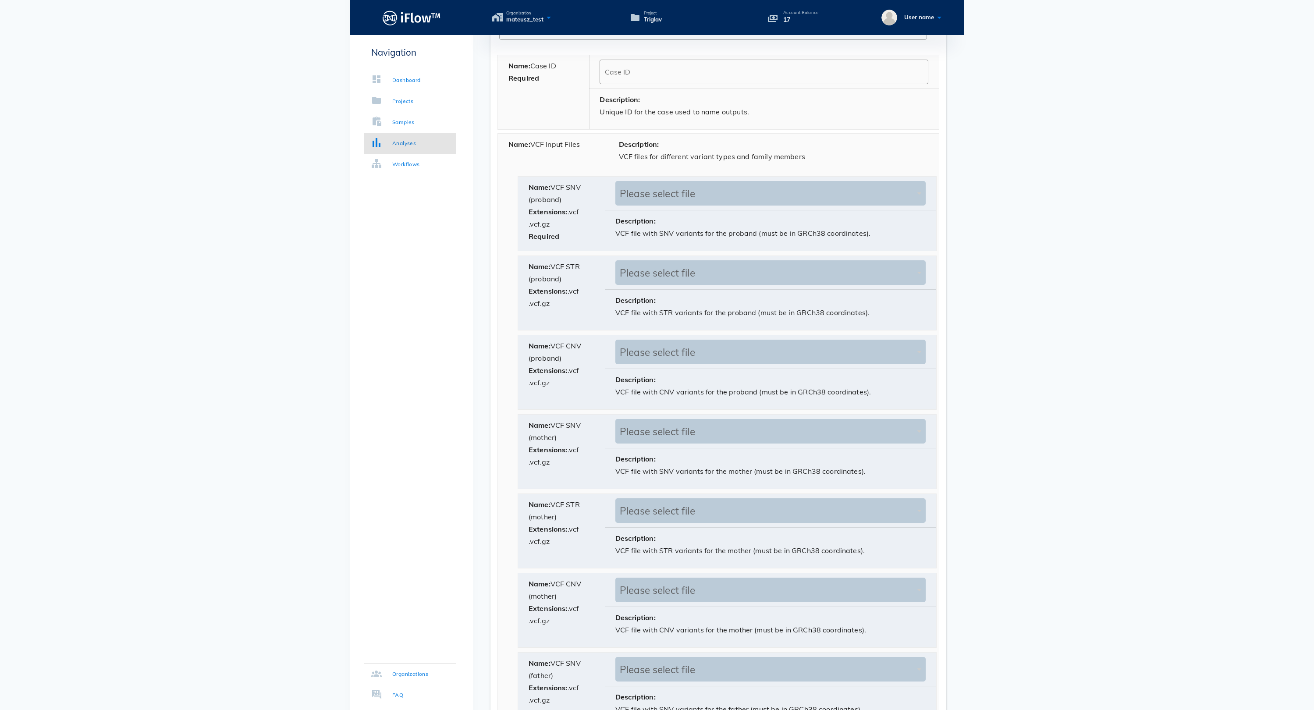
click at [557, 166] on div "Name: VCF Input Files" at bounding box center [553, 154] width 110 height 40
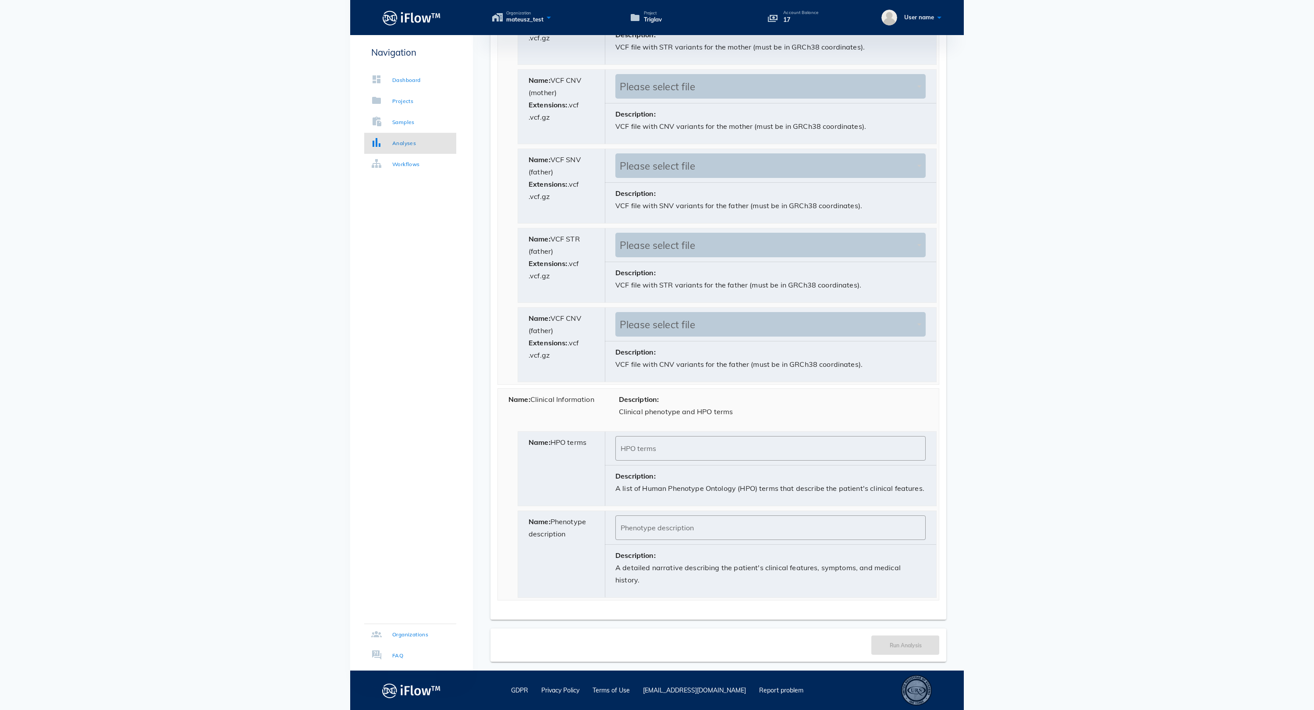
scroll to position [927, 0]
click at [550, 389] on div "Name: Clinical Information" at bounding box center [553, 409] width 110 height 40
drag, startPoint x: 554, startPoint y: 434, endPoint x: 526, endPoint y: 422, distance: 30.6
click at [526, 432] on div "Name: HPO terms" at bounding box center [561, 469] width 87 height 74
click at [574, 544] on div "Name: Phenotype description" at bounding box center [561, 554] width 87 height 86
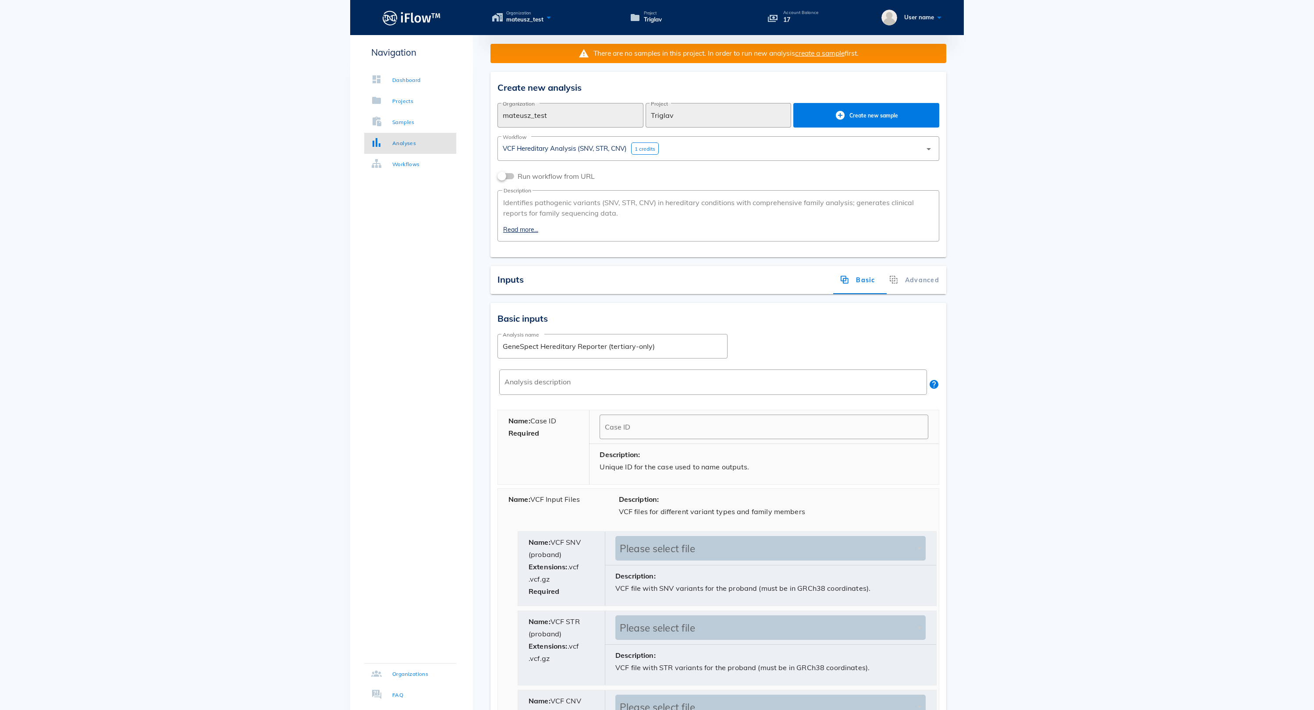
scroll to position [-1, 0]
click at [911, 294] on div "Advanced" at bounding box center [914, 280] width 64 height 28
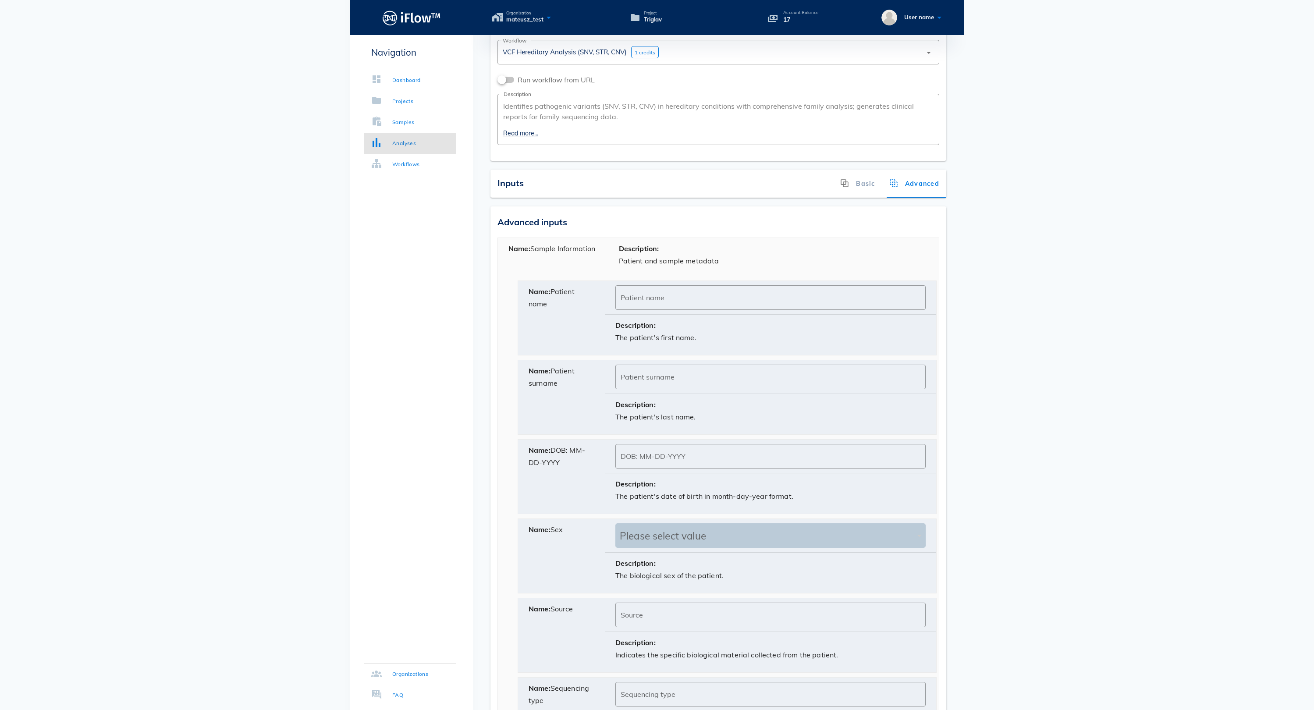
scroll to position [63, 0]
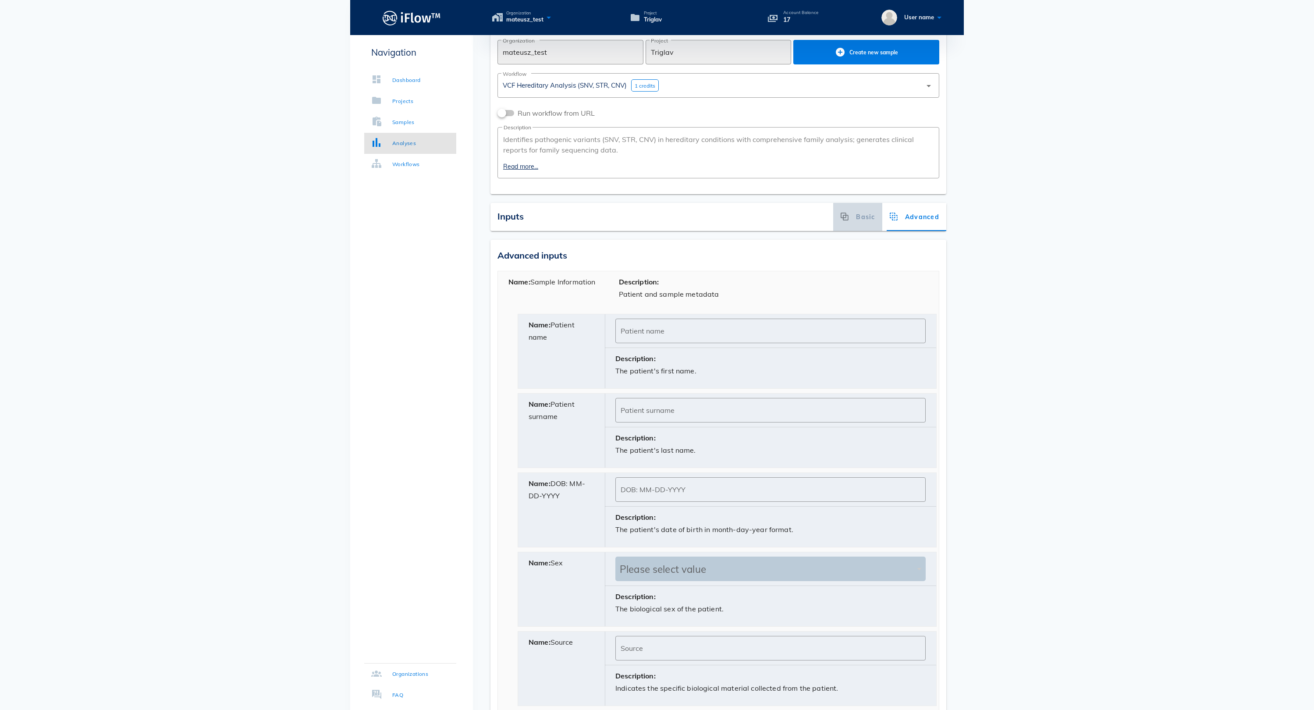
click at [838, 231] on div "Basic" at bounding box center [857, 217] width 49 height 28
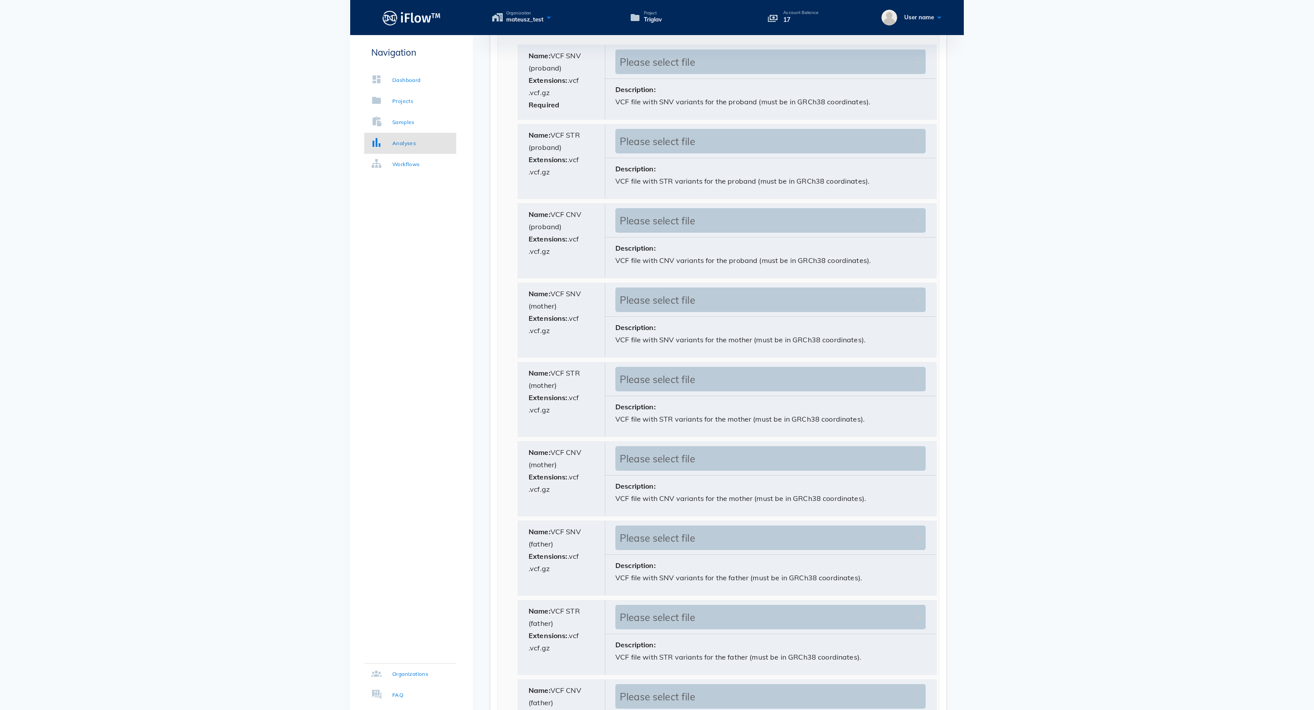
scroll to position [486, 0]
drag, startPoint x: 529, startPoint y: 322, endPoint x: 592, endPoint y: 379, distance: 85.0
click at [592, 357] on div "Name: VCF SNV (mother) Extensions: .vcf .vcf.gz" at bounding box center [561, 320] width 87 height 74
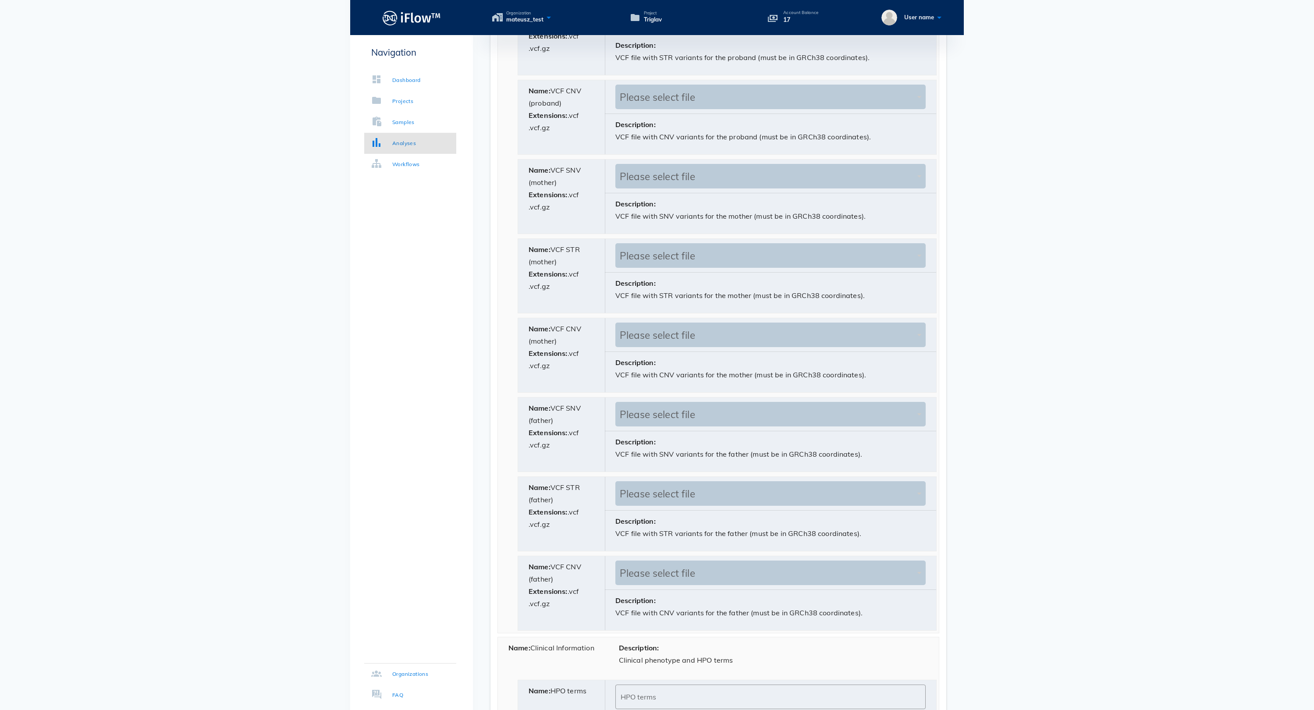
scroll to position [638, 0]
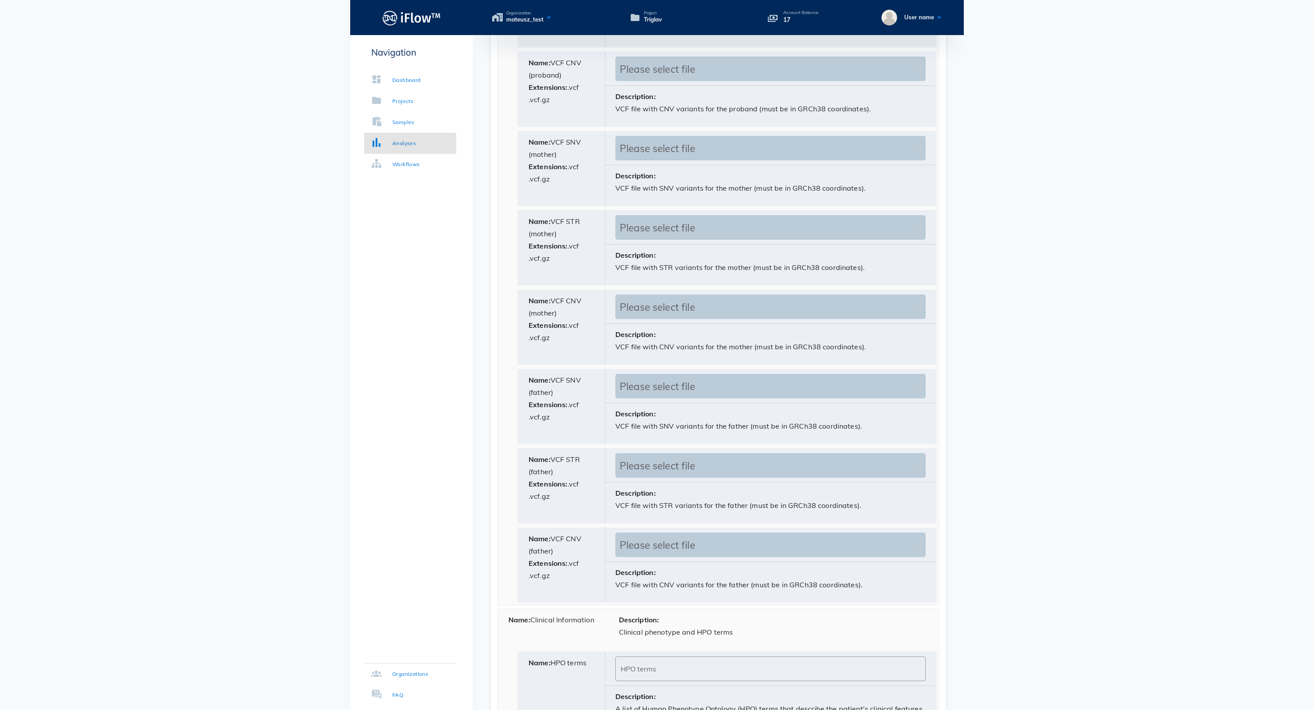
drag, startPoint x: 577, startPoint y: 618, endPoint x: 532, endPoint y: 577, distance: 60.8
click at [532, 577] on div "Name: VCF CNV (father) Extensions: .vcf .vcf.gz" at bounding box center [561, 565] width 87 height 74
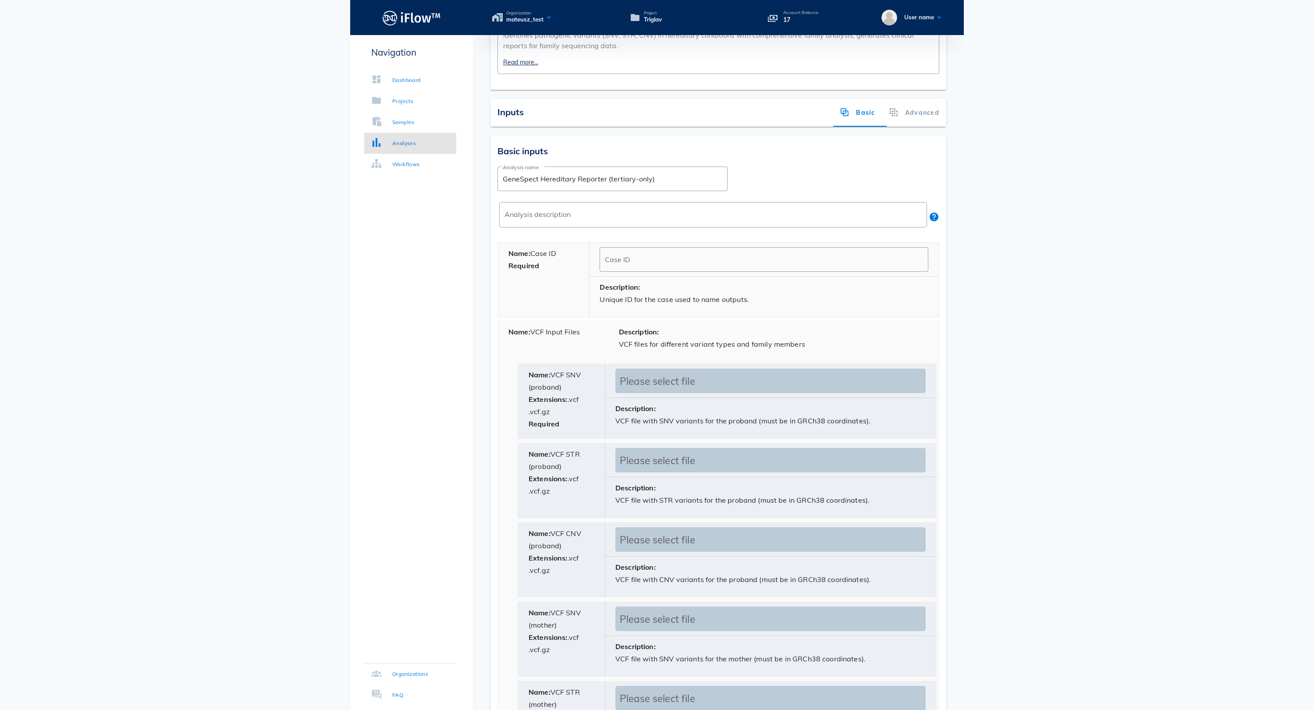
scroll to position [33, 0]
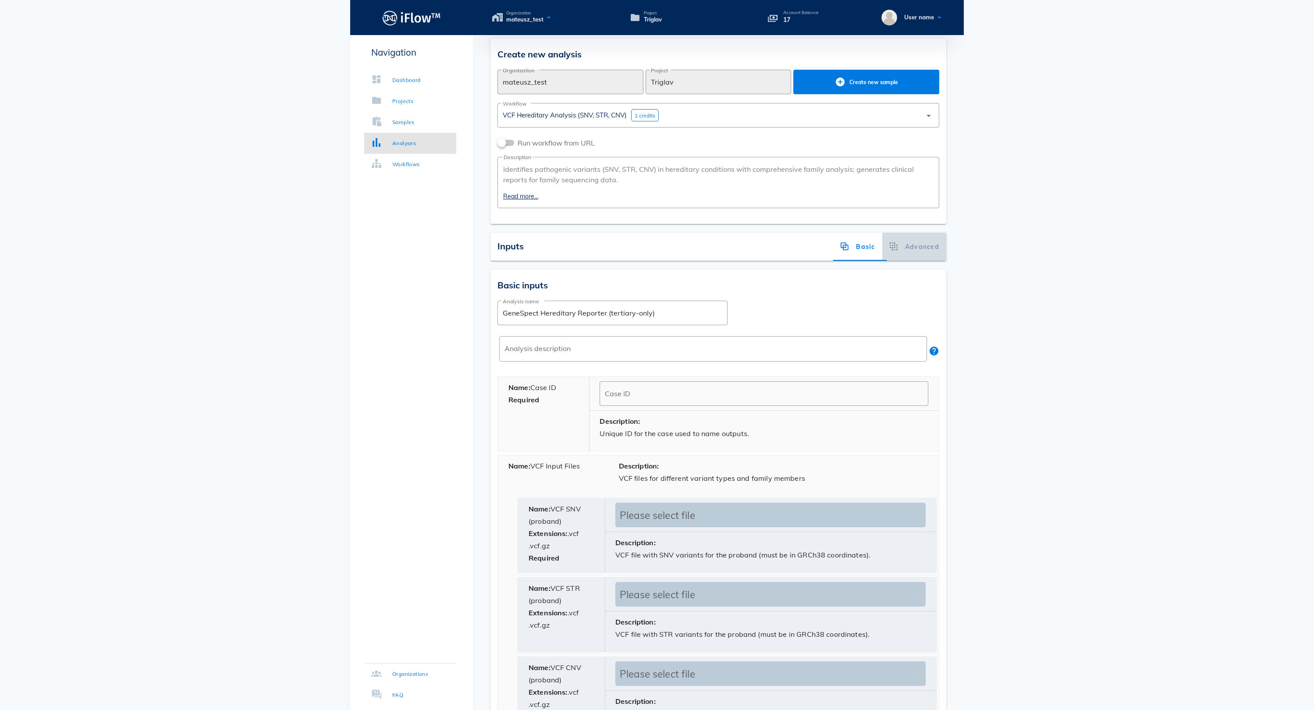
click at [915, 257] on div "Advanced" at bounding box center [914, 247] width 64 height 28
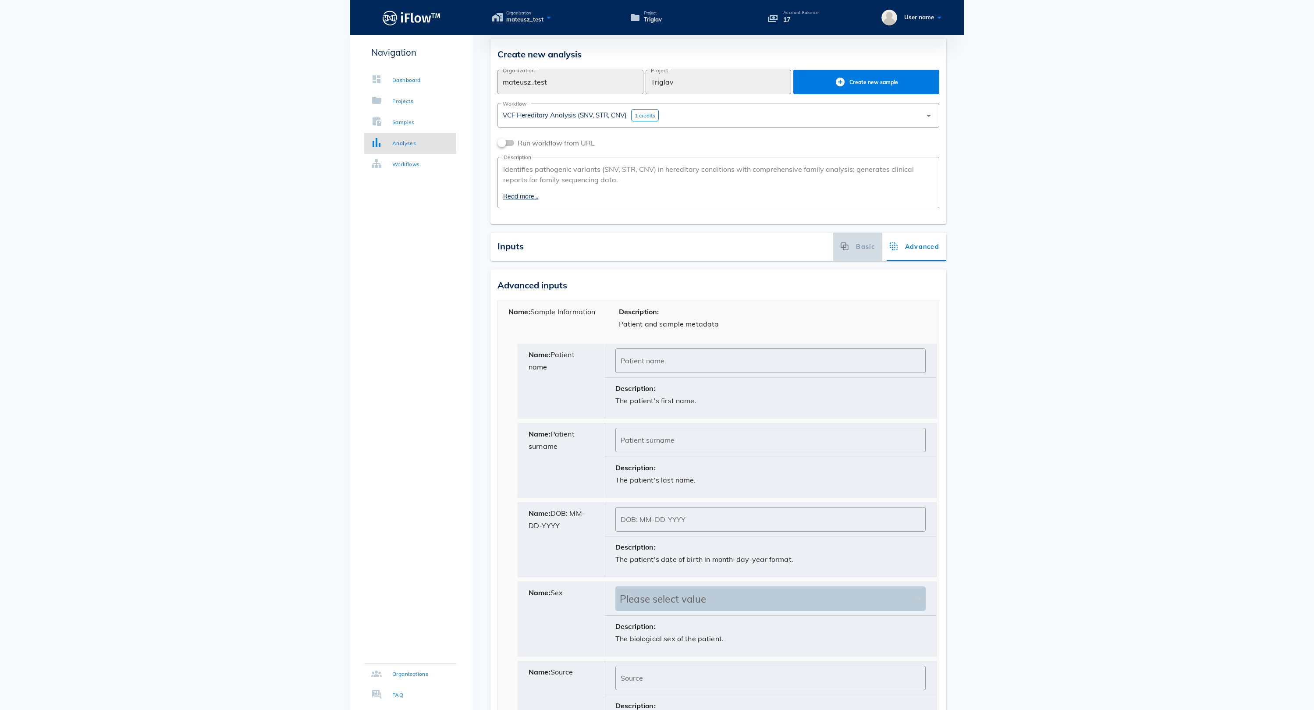
click at [858, 261] on div "Basic" at bounding box center [857, 247] width 49 height 28
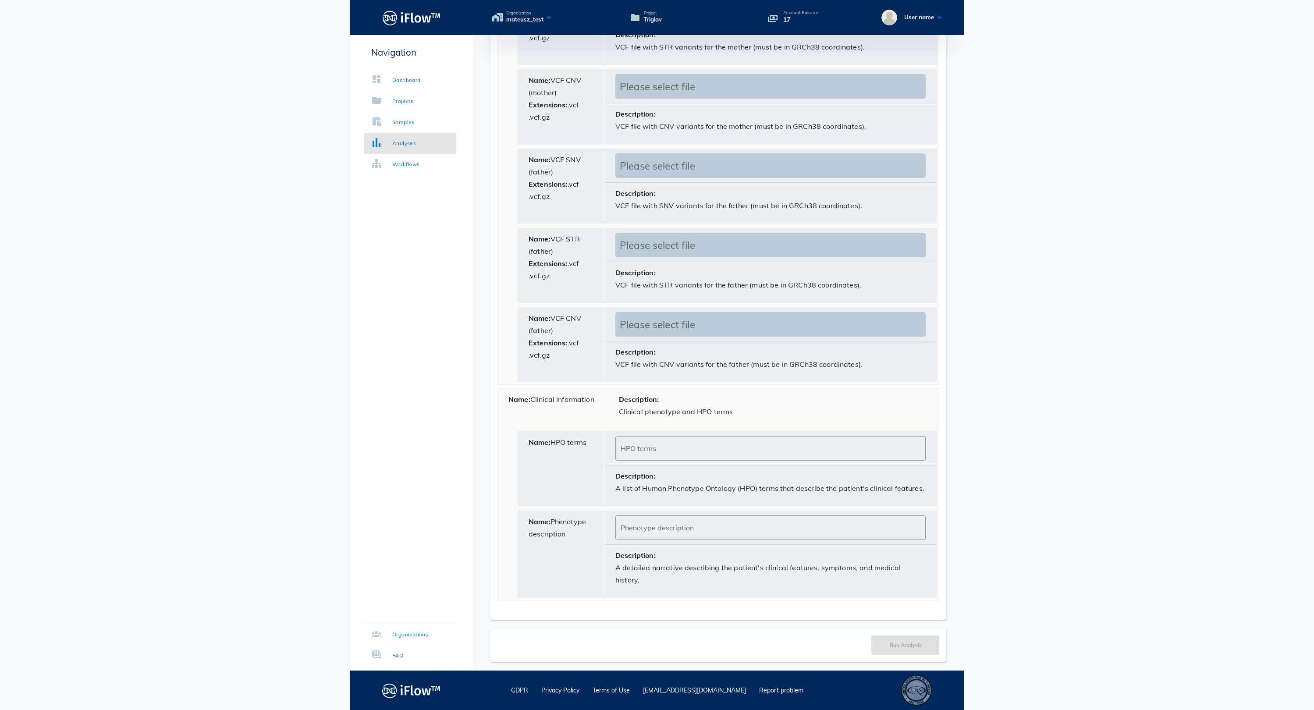
scroll to position [927, 0]
click at [391, 119] on div "Samples" at bounding box center [392, 122] width 43 height 9
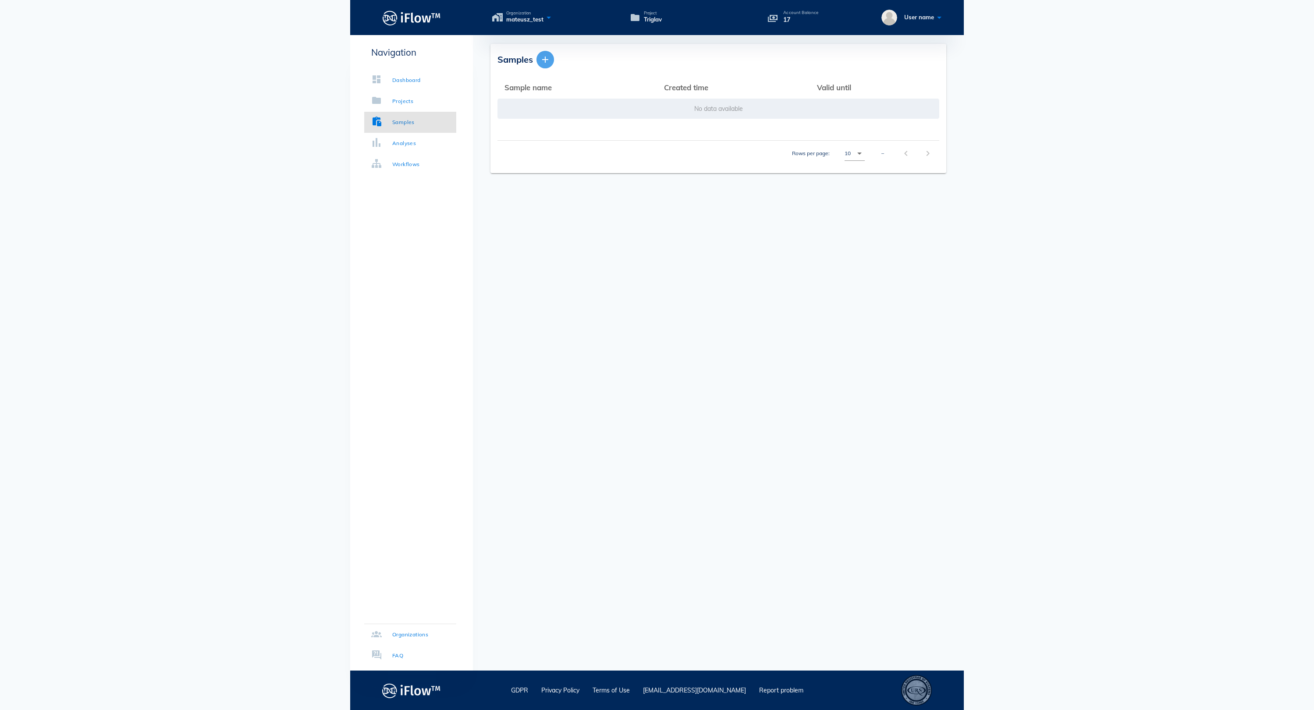
click at [542, 62] on icon "button" at bounding box center [545, 59] width 11 height 11
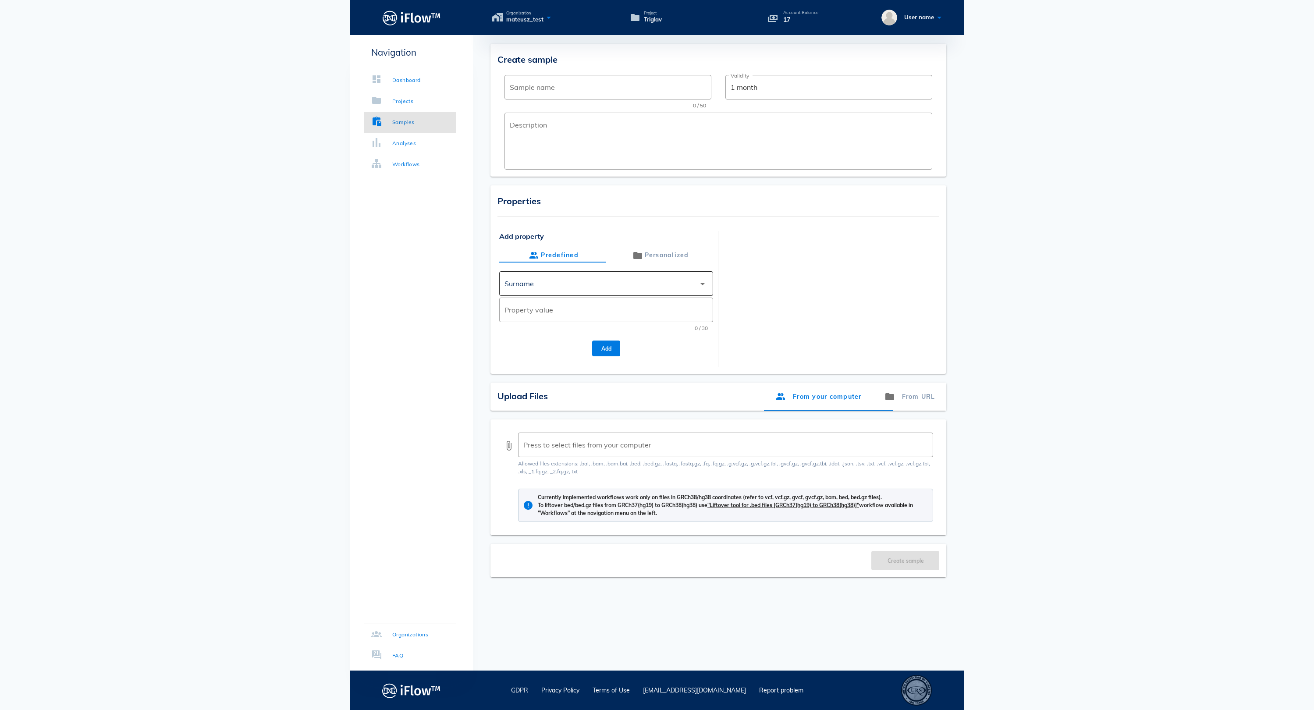
click at [543, 287] on div "Surname" at bounding box center [599, 283] width 191 height 21
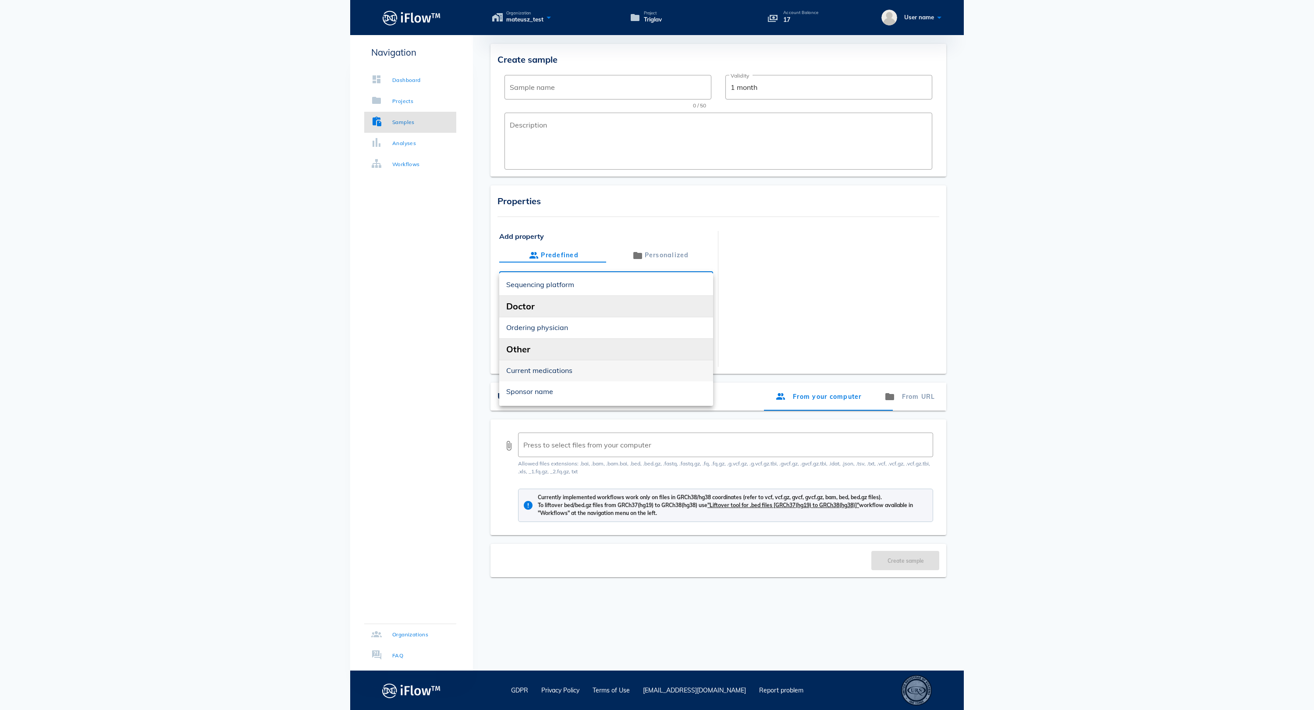
click at [559, 372] on div "Current medications" at bounding box center [606, 370] width 200 height 8
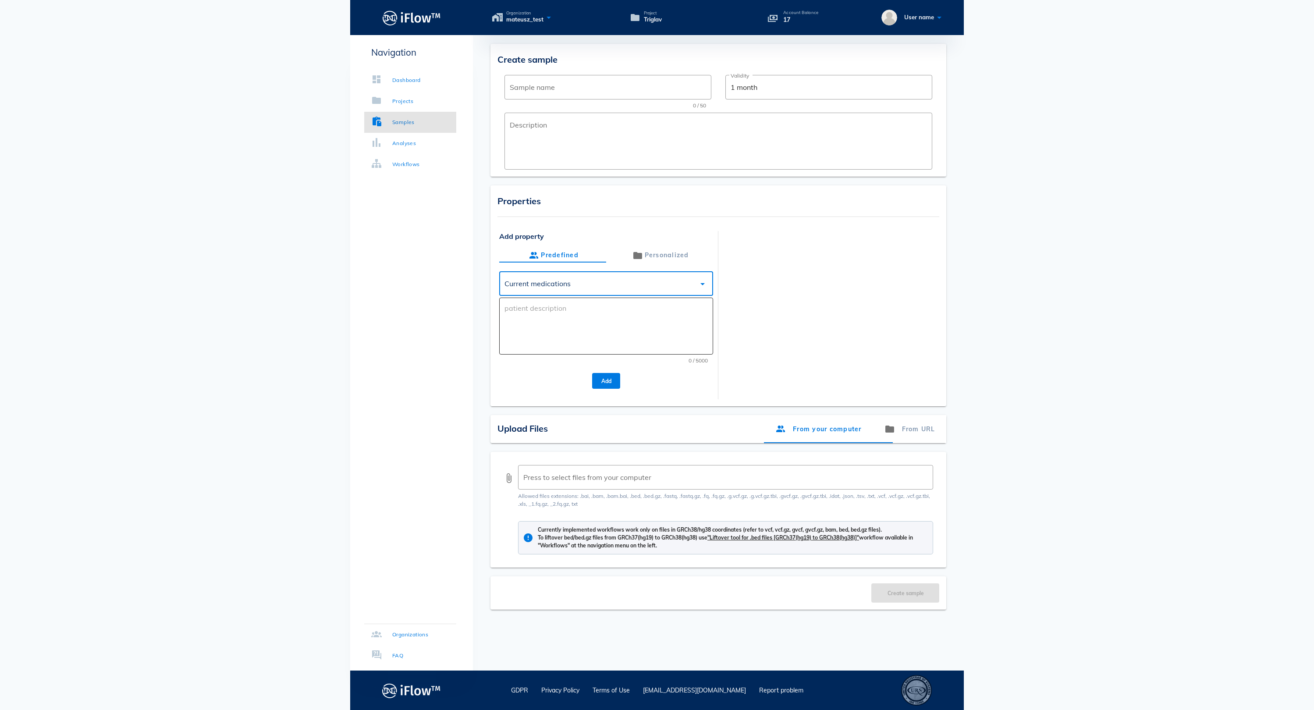
click at [526, 329] on textarea at bounding box center [608, 328] width 209 height 53
drag, startPoint x: 538, startPoint y: 301, endPoint x: 498, endPoint y: 285, distance: 43.3
click at [498, 285] on div "Add property Predefined Personalized ​ Current medications arrow_drop_down ​ A,…" at bounding box center [718, 315] width 442 height 168
type textarea "A, B ,C"
click at [573, 89] on input "Sample name" at bounding box center [608, 87] width 196 height 14
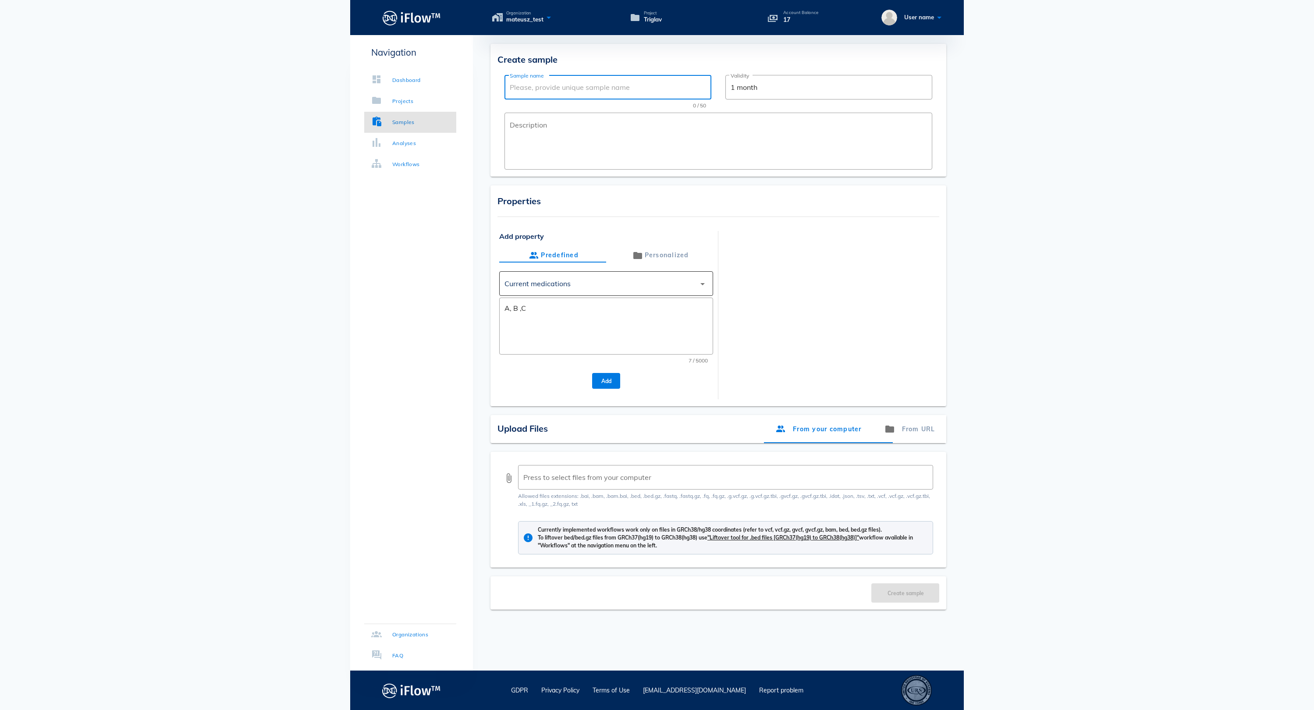
click at [562, 287] on div "Current medications" at bounding box center [537, 284] width 66 height 8
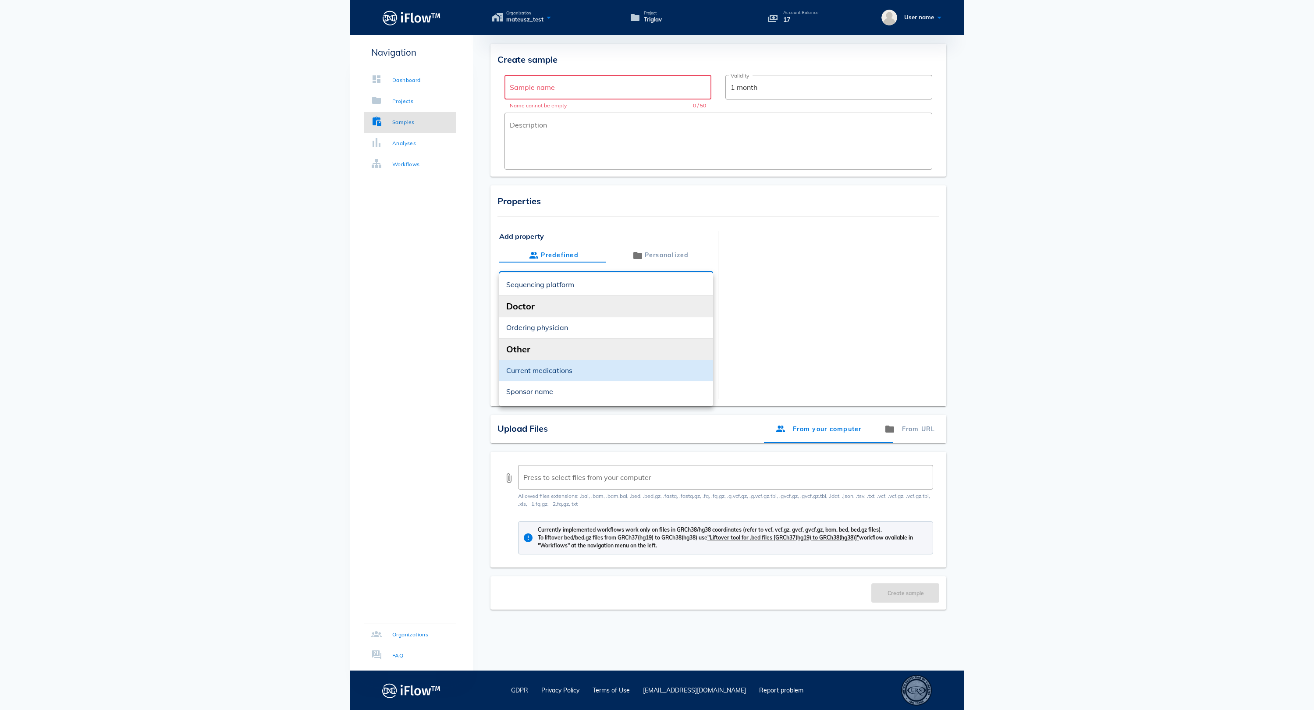
click at [788, 273] on div at bounding box center [830, 310] width 214 height 158
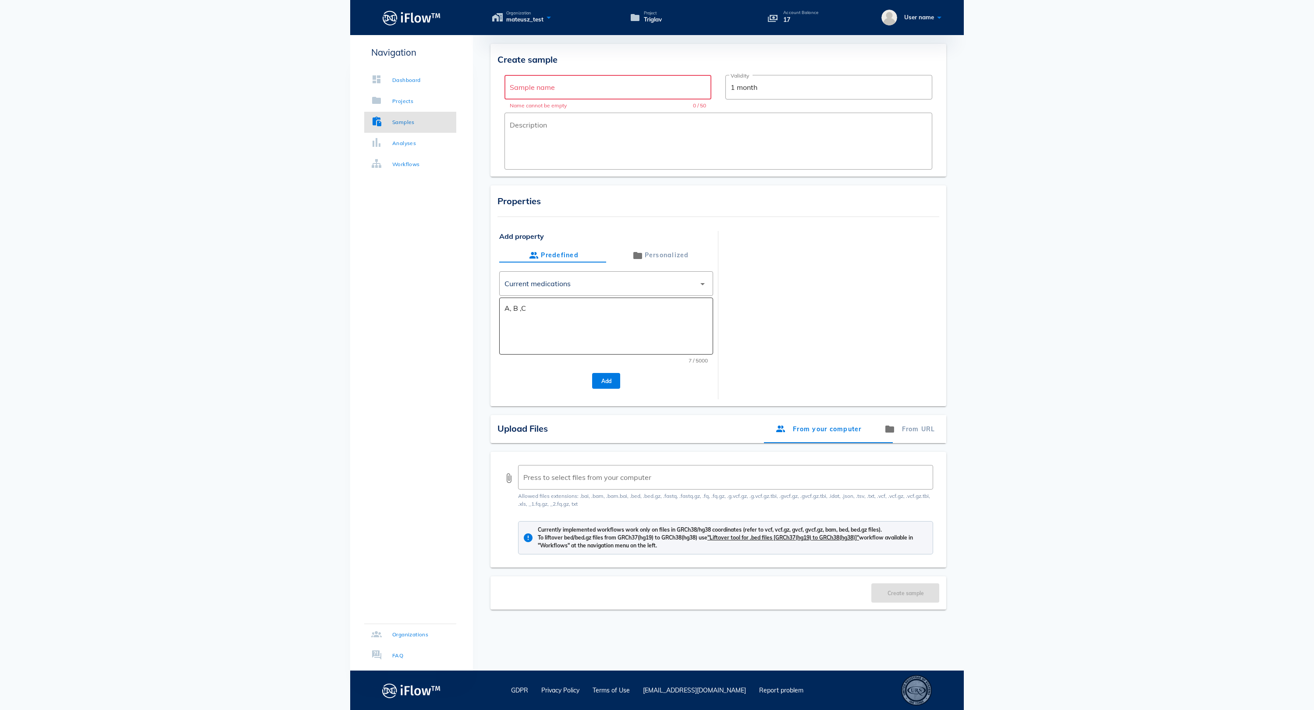
click at [555, 311] on textarea "A, B ,C" at bounding box center [608, 328] width 209 height 53
drag, startPoint x: 546, startPoint y: 311, endPoint x: 502, endPoint y: 307, distance: 44.0
click at [502, 307] on div "​ A, B ,C" at bounding box center [606, 326] width 214 height 57
click at [555, 315] on textarea "A, B ,C" at bounding box center [608, 328] width 209 height 53
click at [403, 141] on div "Analyses" at bounding box center [404, 143] width 24 height 9
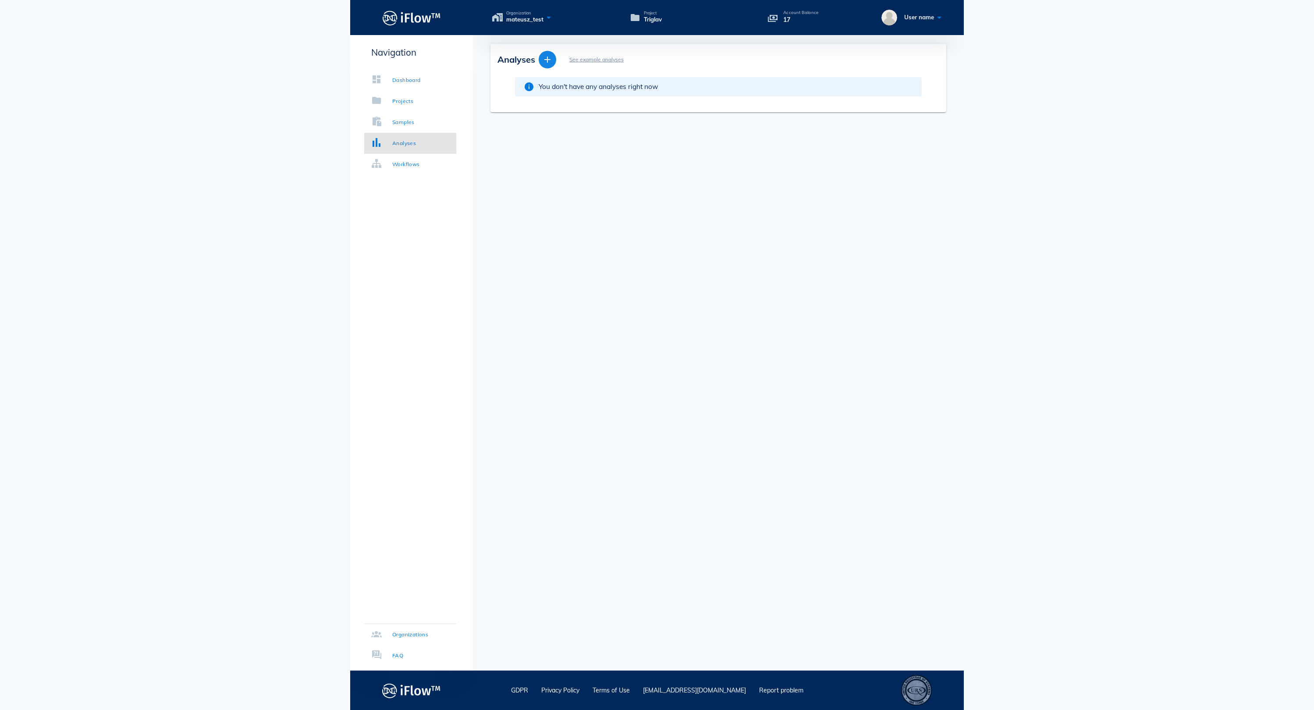
click at [546, 61] on icon "button" at bounding box center [547, 59] width 11 height 11
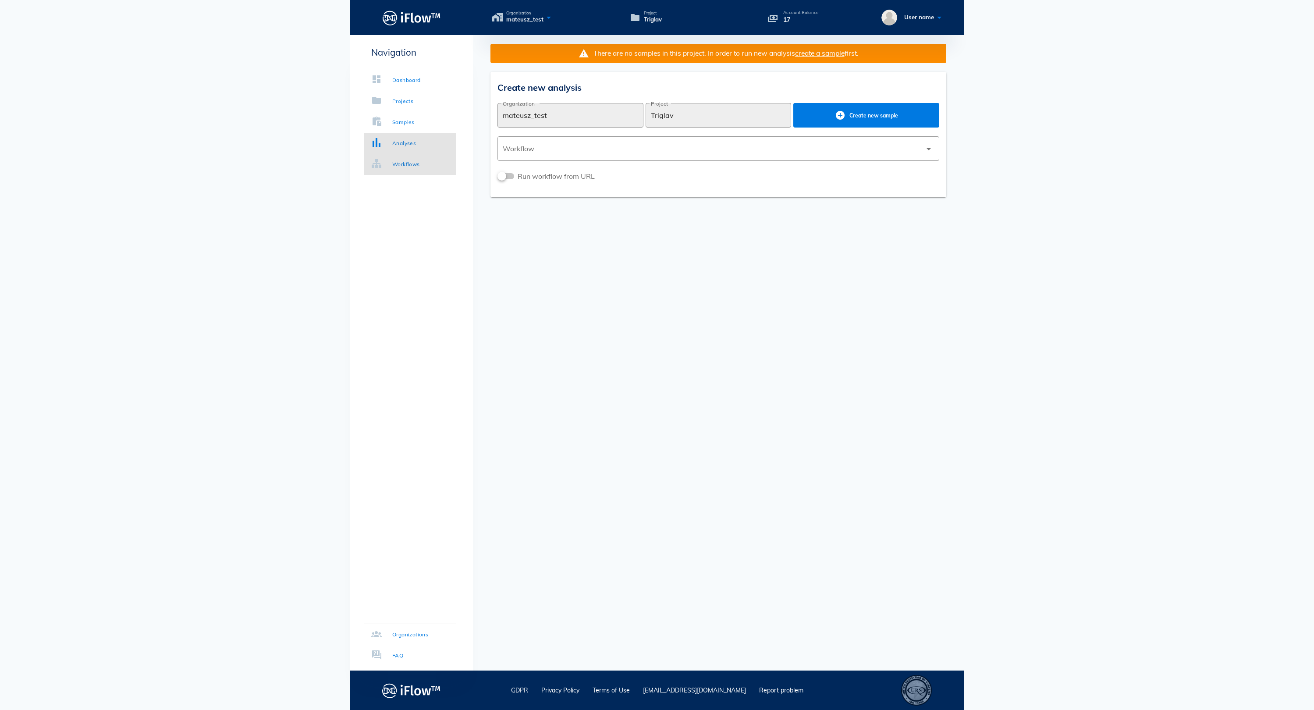
click at [421, 170] on link "Workflows" at bounding box center [410, 164] width 92 height 21
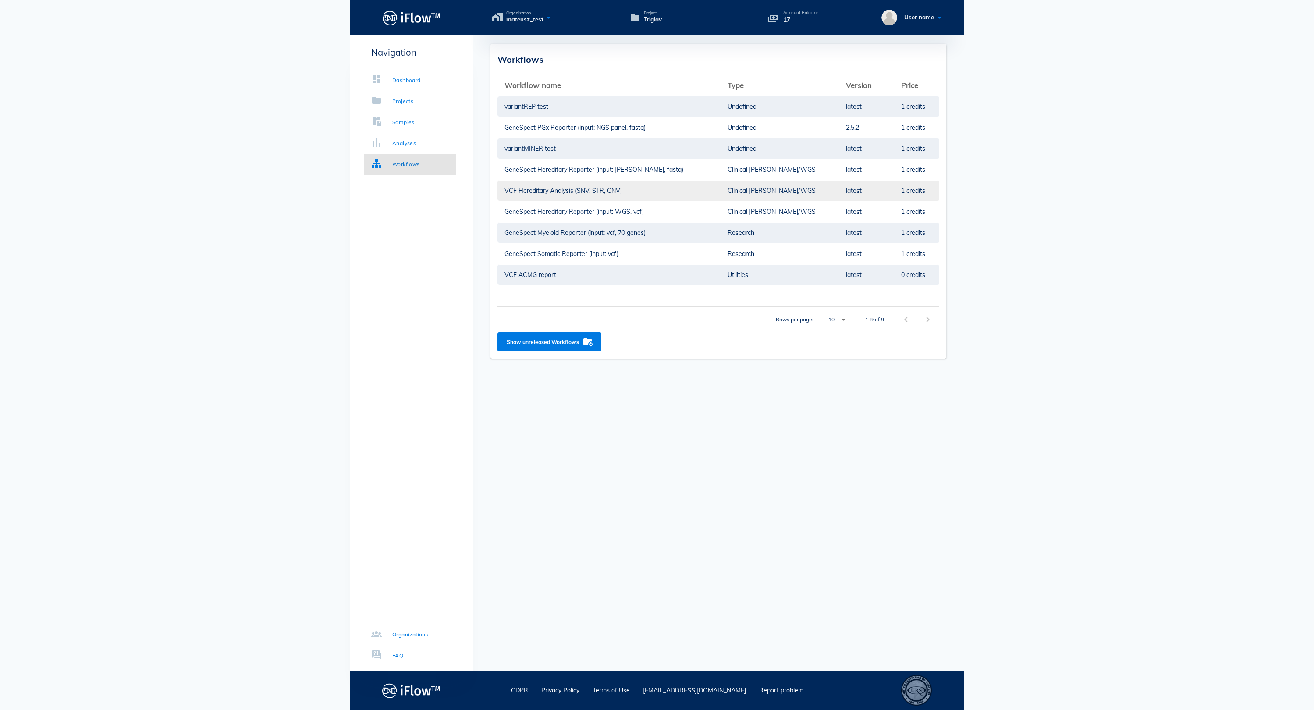
click at [538, 197] on td "VCF Hereditary Analysis (SNV, STR, CNV)" at bounding box center [608, 190] width 223 height 21
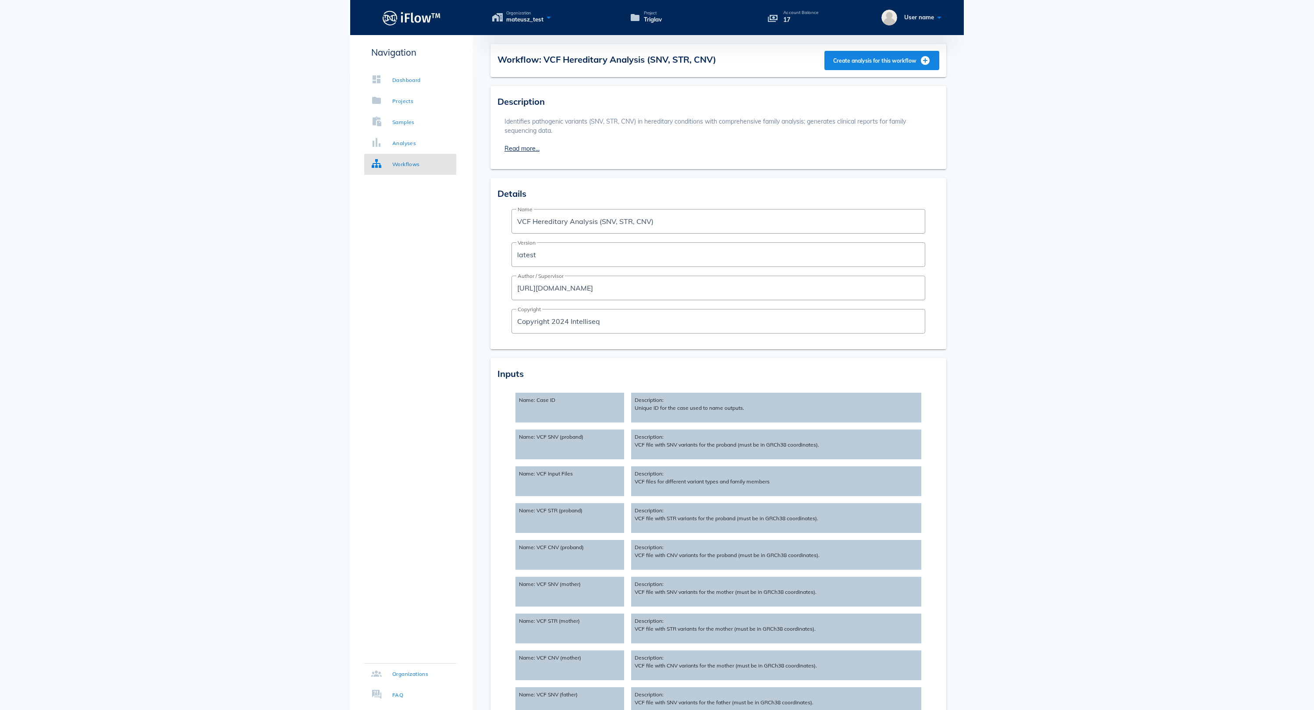
click at [843, 63] on span "Create analysis for this workflow" at bounding box center [882, 60] width 98 height 11
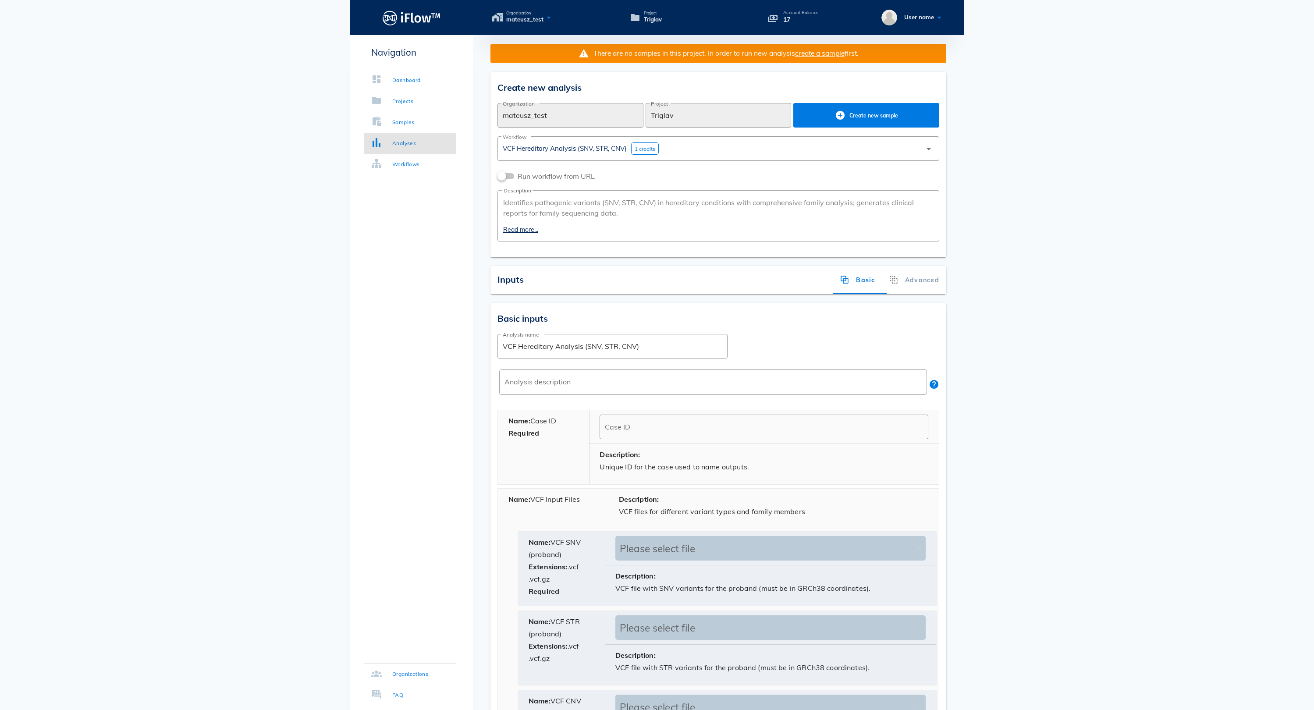
click at [554, 17] on icon at bounding box center [548, 17] width 11 height 13
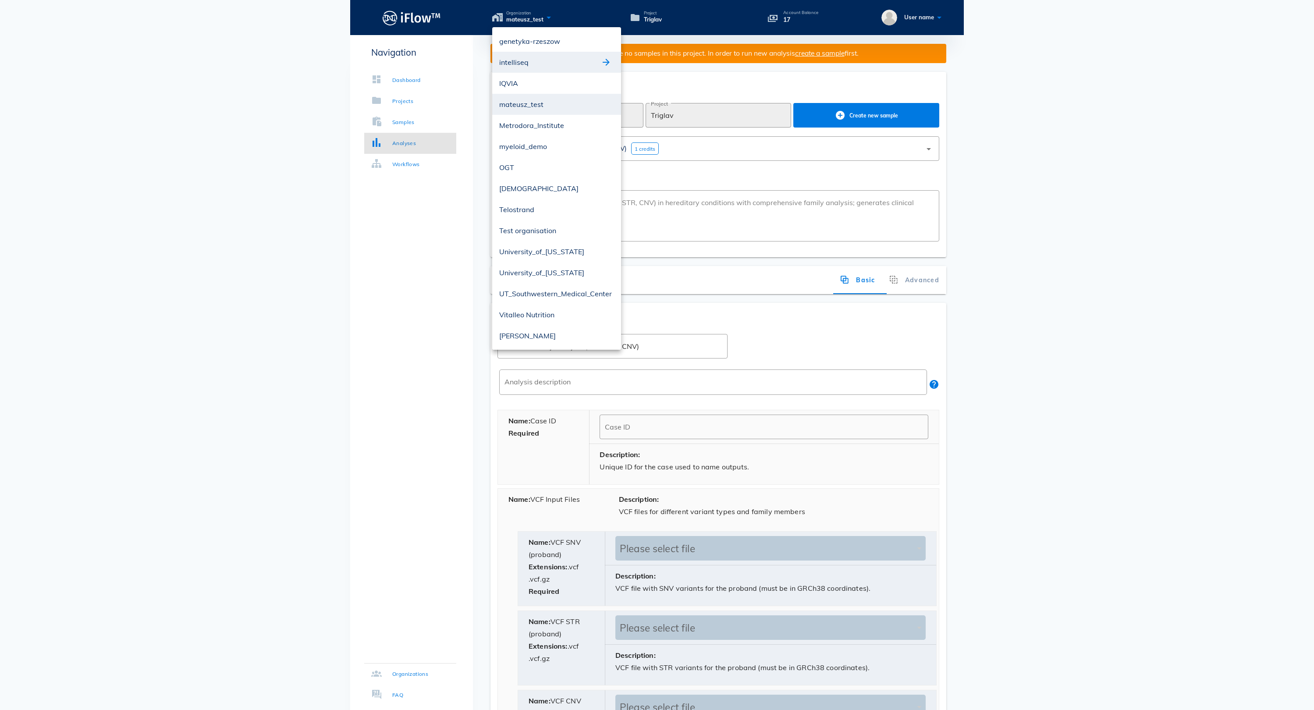
click at [601, 67] on button "button" at bounding box center [606, 62] width 11 height 11
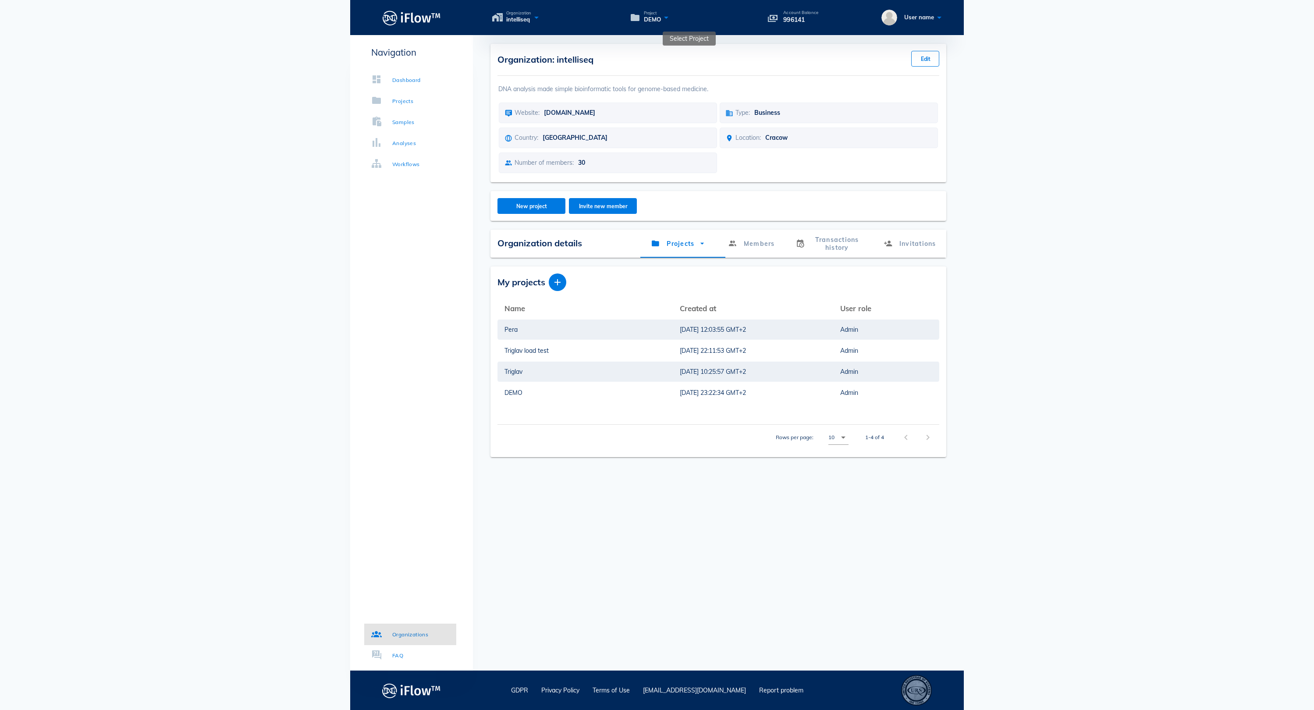
click at [671, 17] on icon at bounding box center [666, 17] width 11 height 13
click at [410, 104] on div "Projects" at bounding box center [402, 101] width 21 height 9
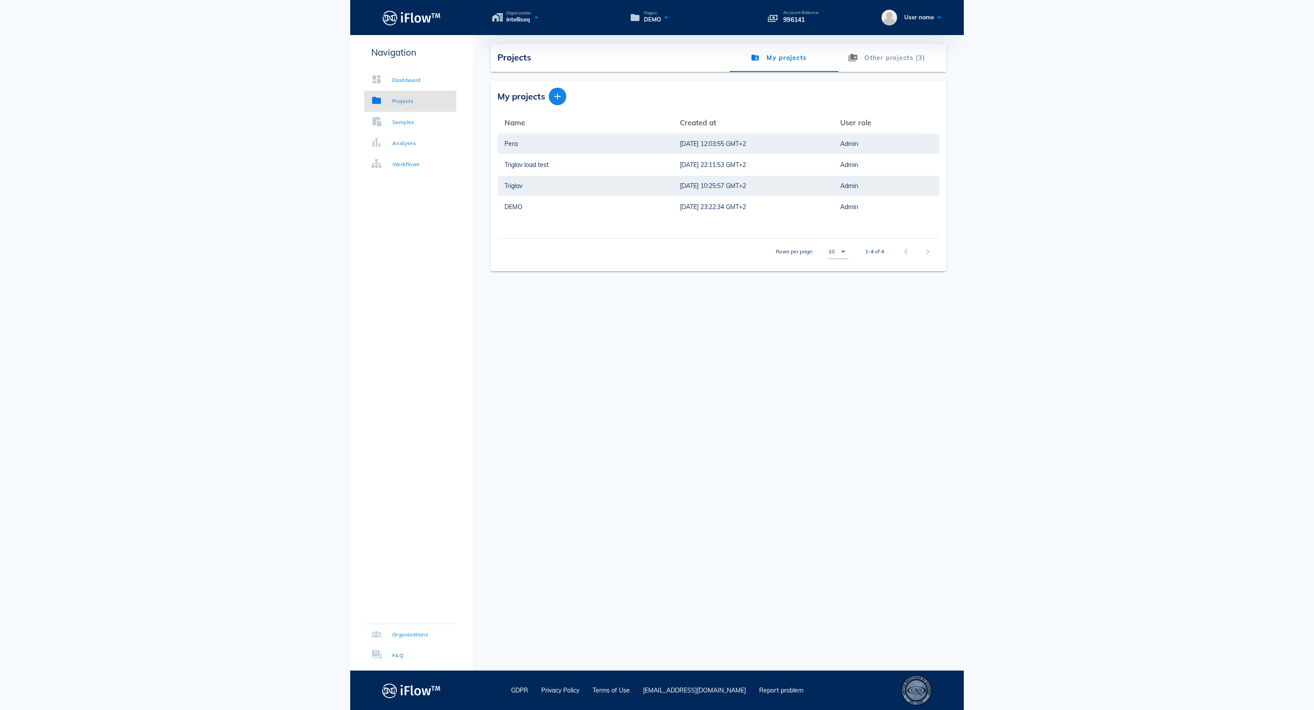
click at [557, 97] on icon "button" at bounding box center [557, 96] width 11 height 11
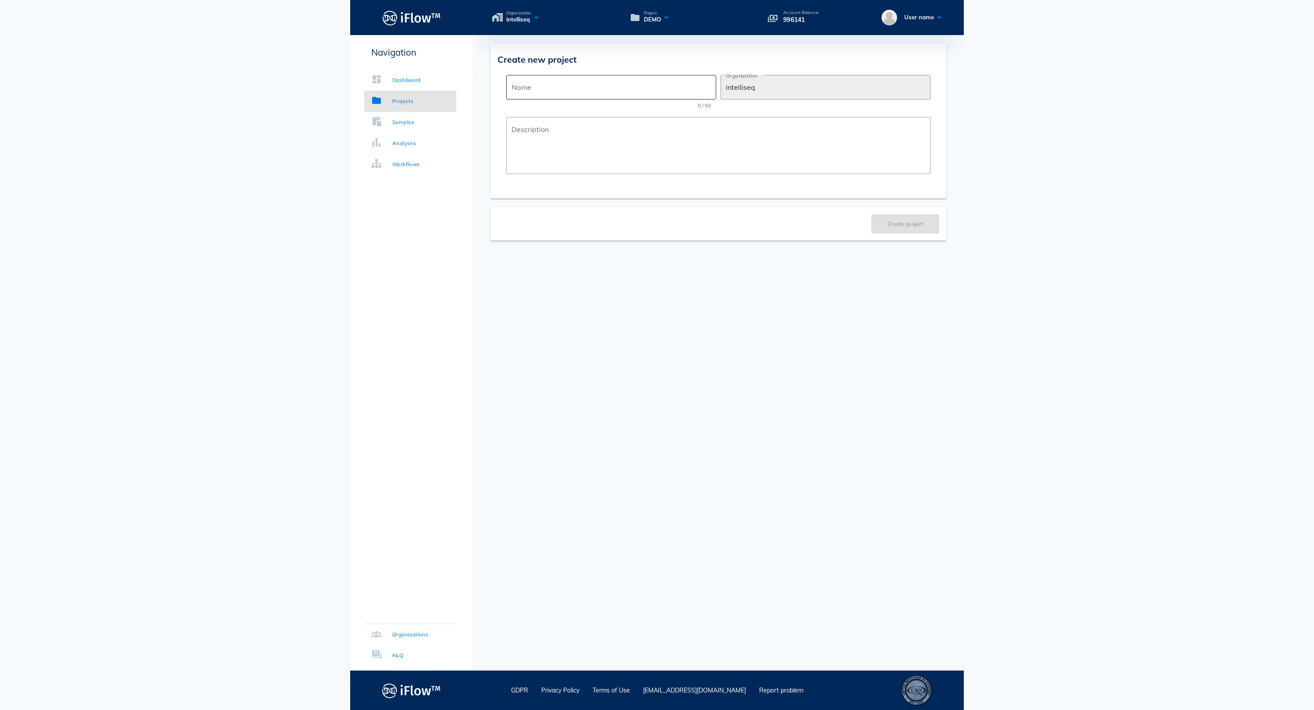
click at [568, 96] on div "Name" at bounding box center [610, 87] width 199 height 25
type input "intelliseq_demo"
click at [903, 222] on span "Create project" at bounding box center [905, 224] width 51 height 7
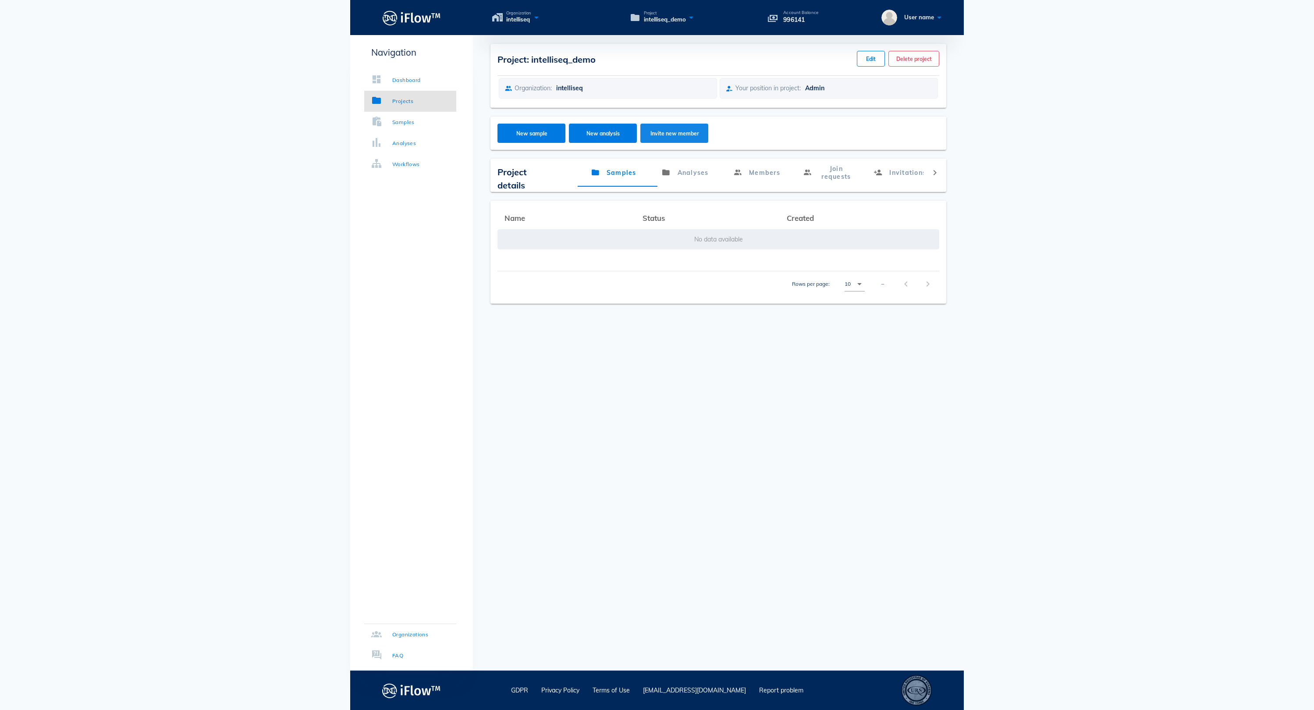
click at [655, 137] on span "Invite new member" at bounding box center [674, 133] width 51 height 7
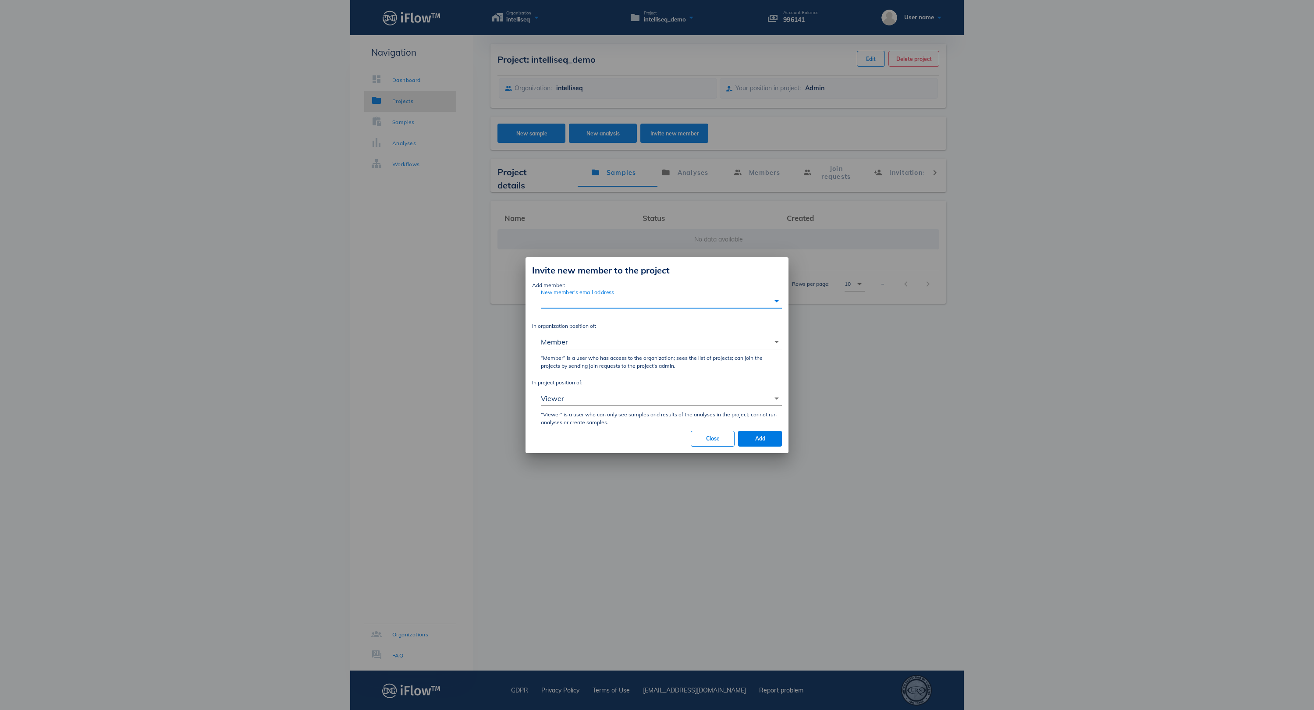
click at [622, 294] on input "New member's email address" at bounding box center [655, 301] width 229 height 14
click at [564, 294] on input "[EMAIL_ADDRESS][PERSON_NAME][DOMAIN_NAME]" at bounding box center [655, 301] width 229 height 14
click at [567, 294] on input "[EMAIL_ADDRESS][PERSON_NAME][DOMAIN_NAME]" at bounding box center [655, 301] width 229 height 14
click at [549, 294] on input "[EMAIL_ADDRESS][PERSON_NAME][DOMAIN_NAME]" at bounding box center [655, 301] width 229 height 14
type input "[EMAIL_ADDRESS][PERSON_NAME][DOMAIN_NAME]"
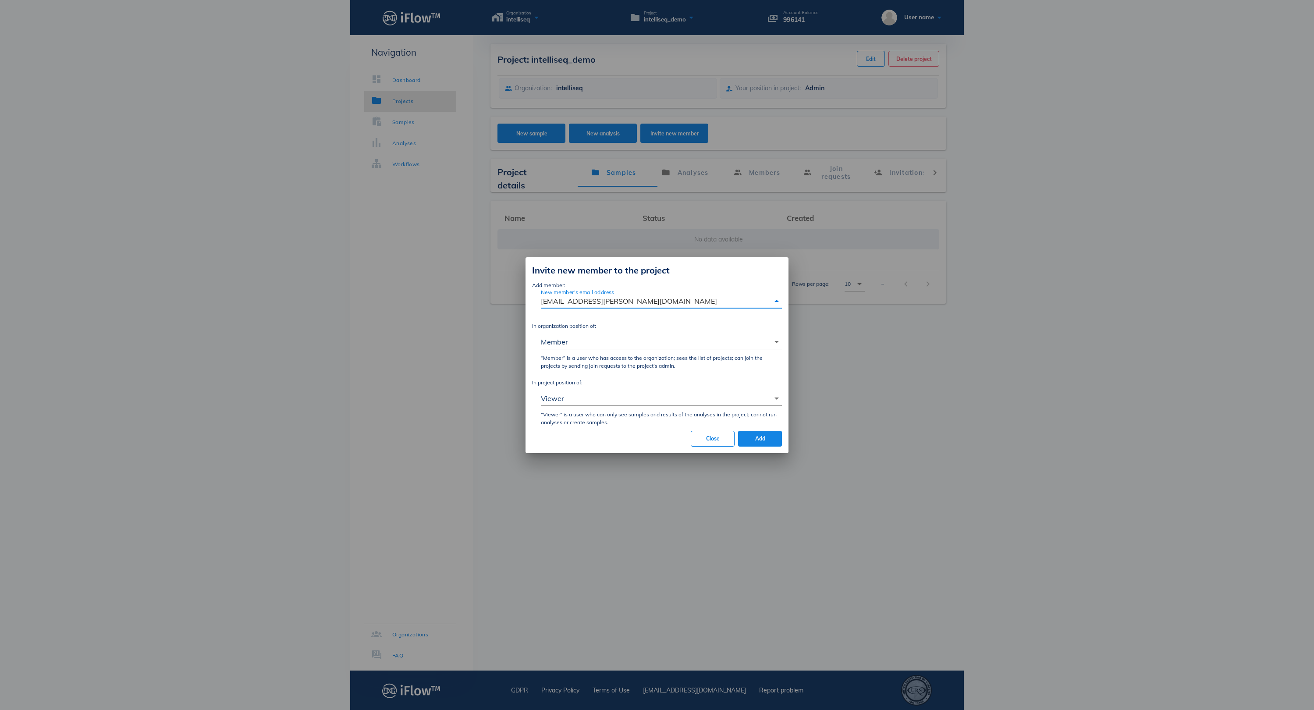
click at [769, 442] on span "Add" at bounding box center [760, 438] width 30 height 7
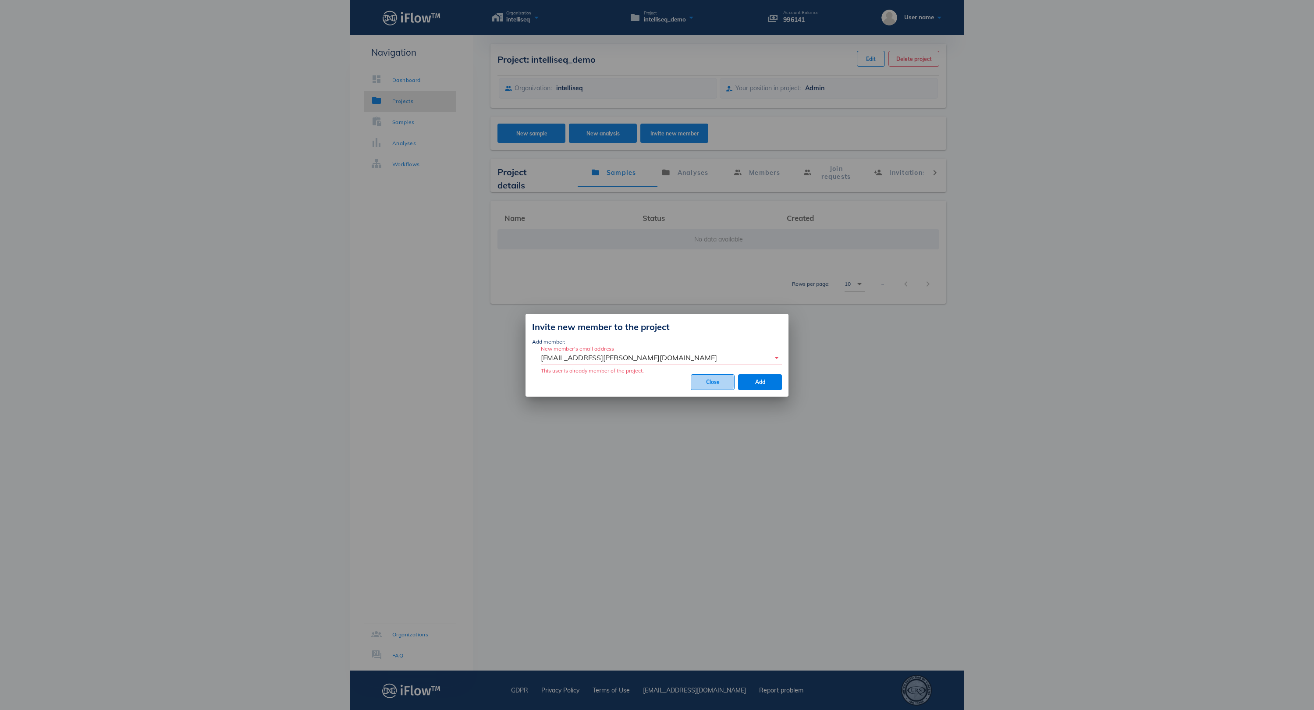
click at [707, 380] on span "Close" at bounding box center [712, 382] width 29 height 7
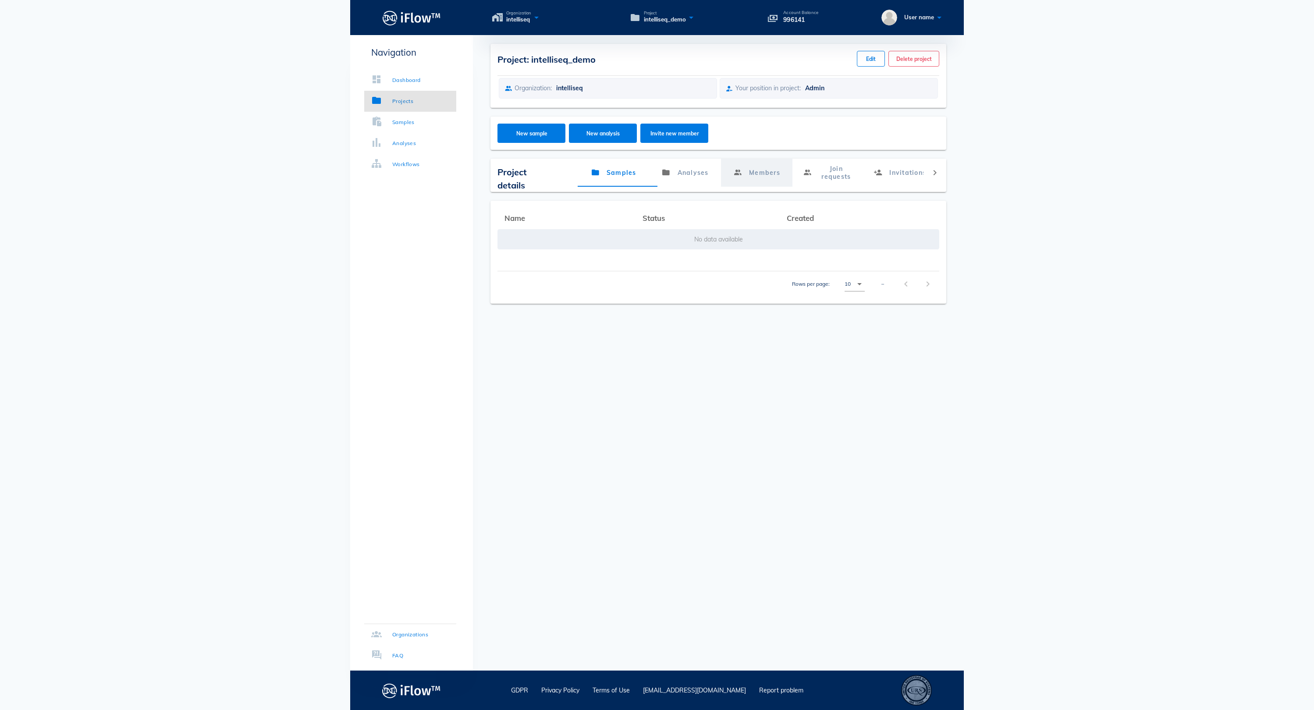
click at [747, 185] on link "Members" at bounding box center [756, 173] width 71 height 28
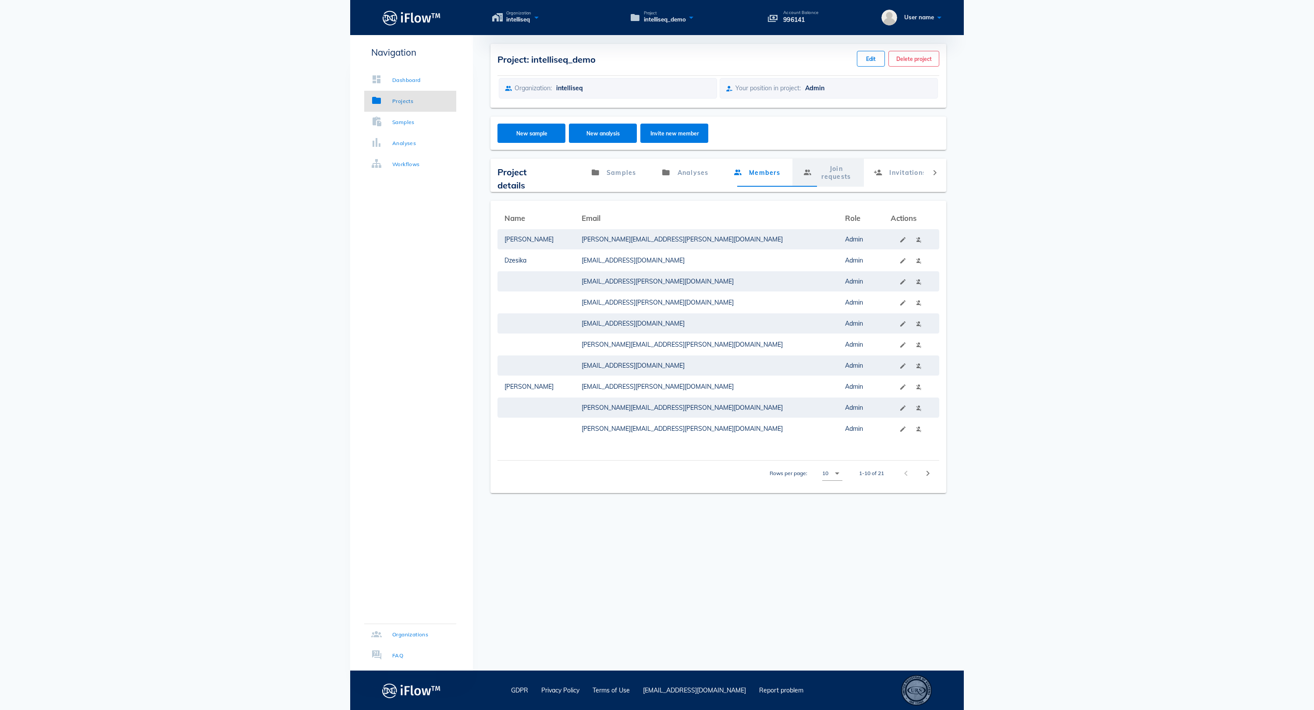
click at [839, 179] on link "Join requests" at bounding box center [827, 173] width 71 height 28
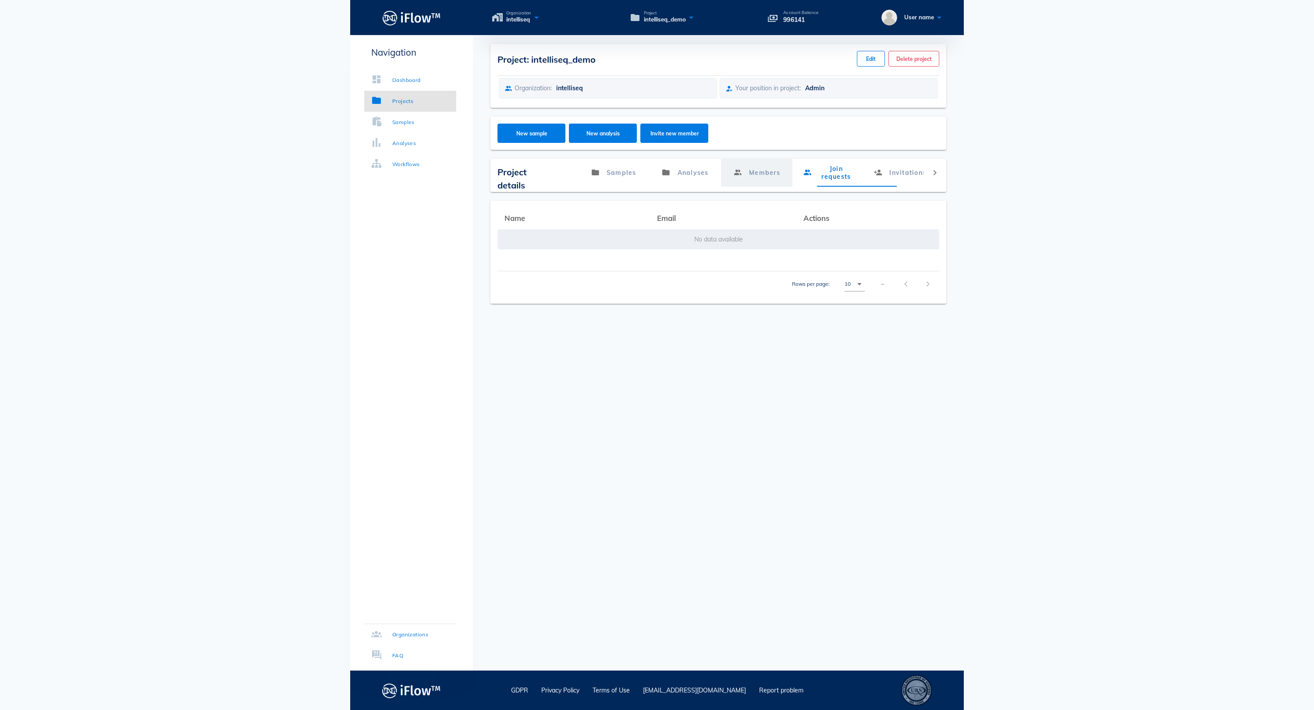
click at [739, 182] on link "Members" at bounding box center [756, 173] width 71 height 28
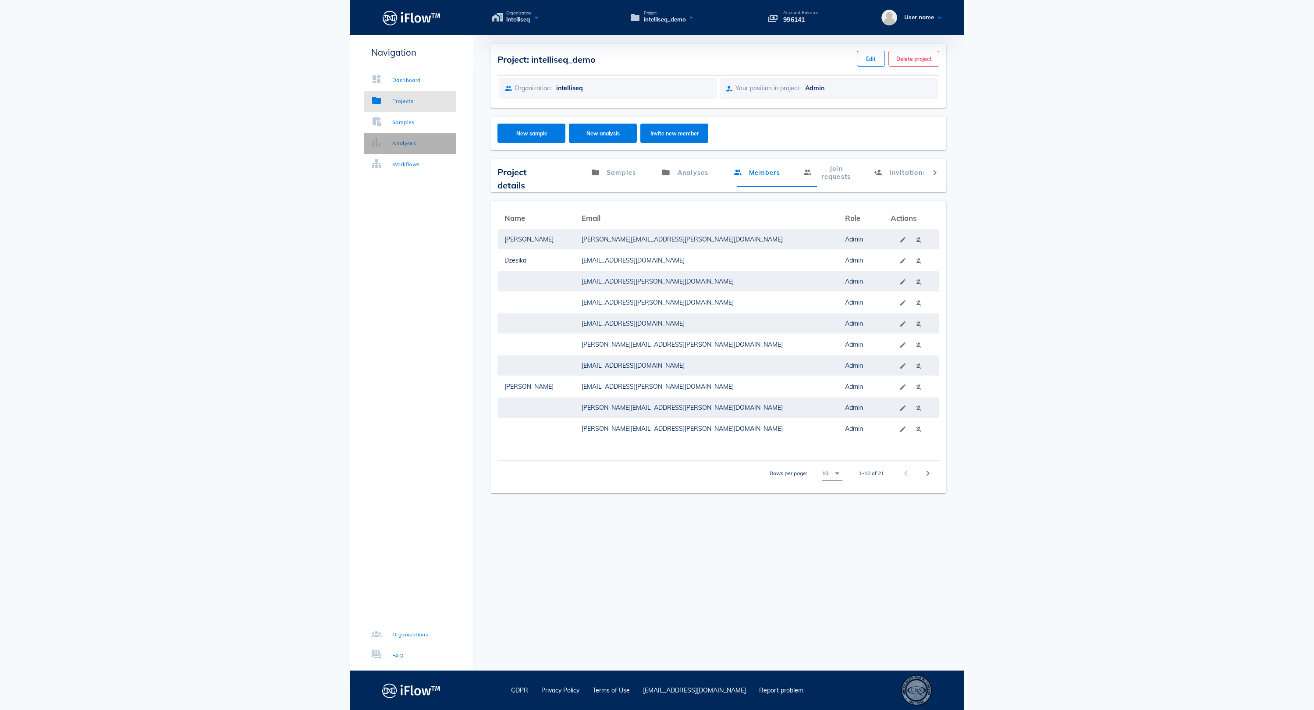
click at [416, 140] on div "Analyses" at bounding box center [404, 143] width 24 height 9
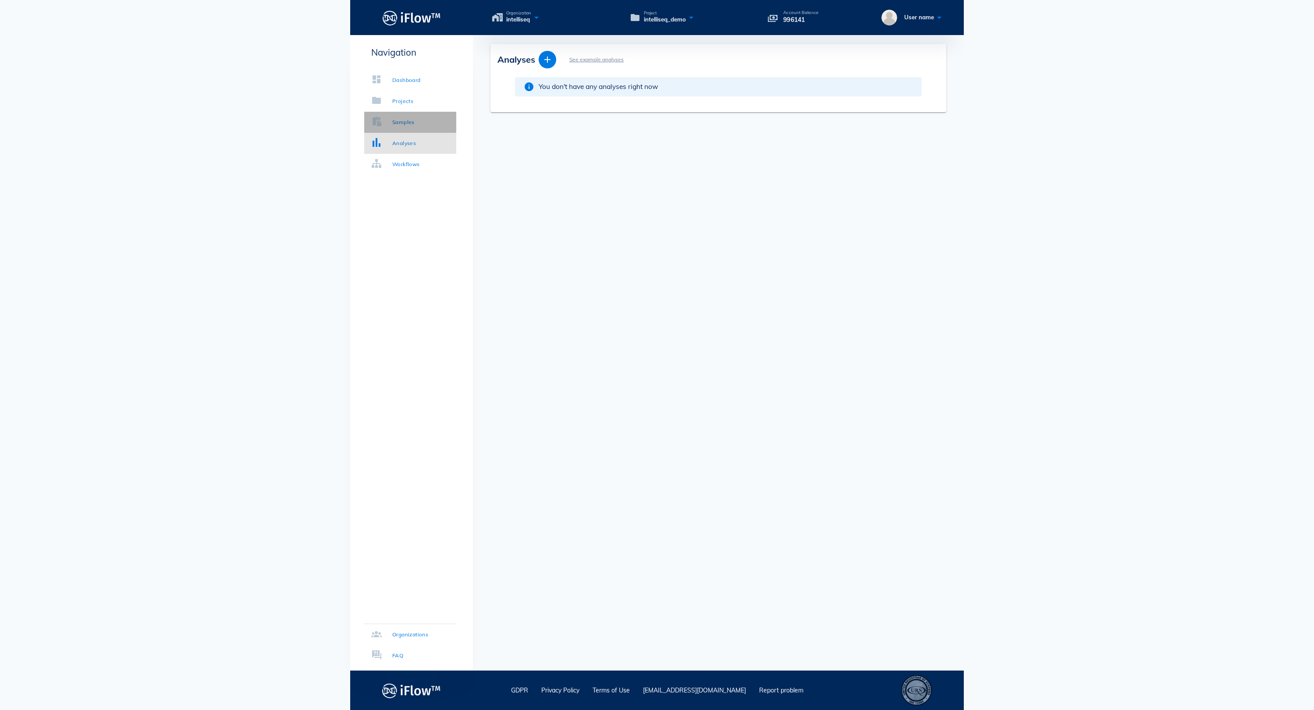
click at [414, 114] on link "Samples" at bounding box center [410, 122] width 92 height 21
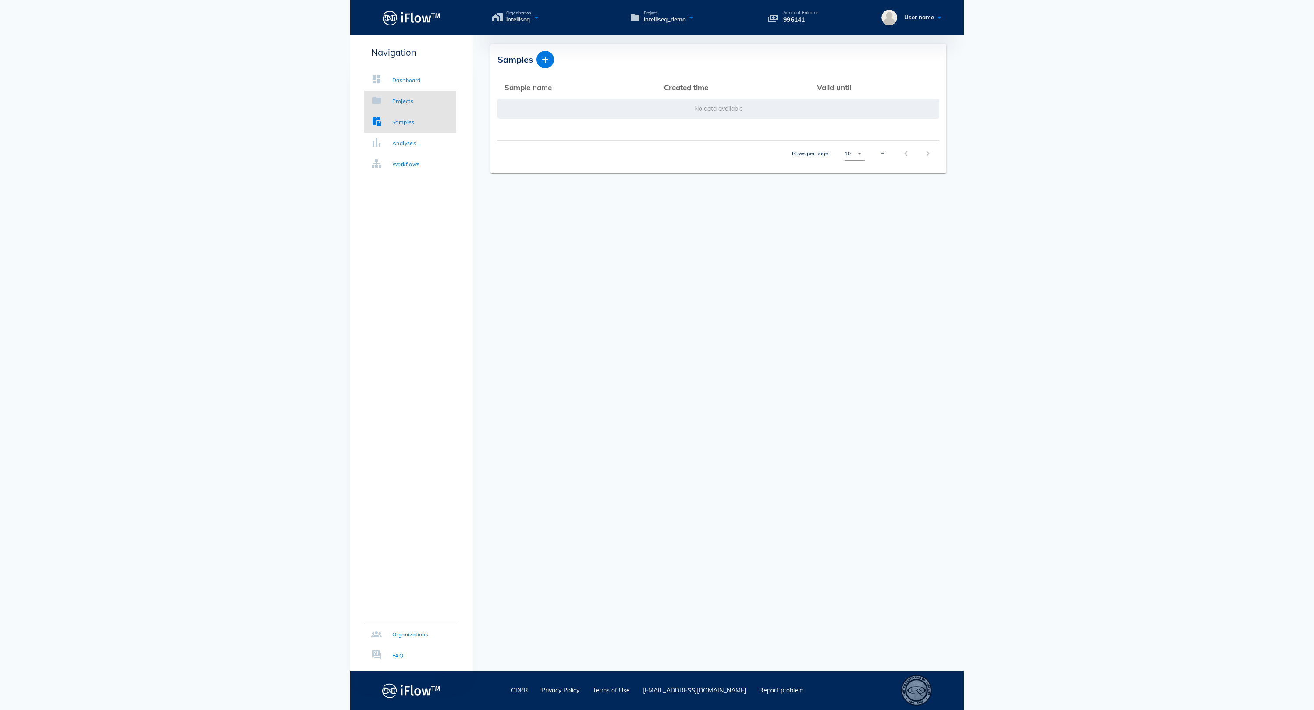
click at [411, 97] on div "Projects" at bounding box center [402, 101] width 21 height 9
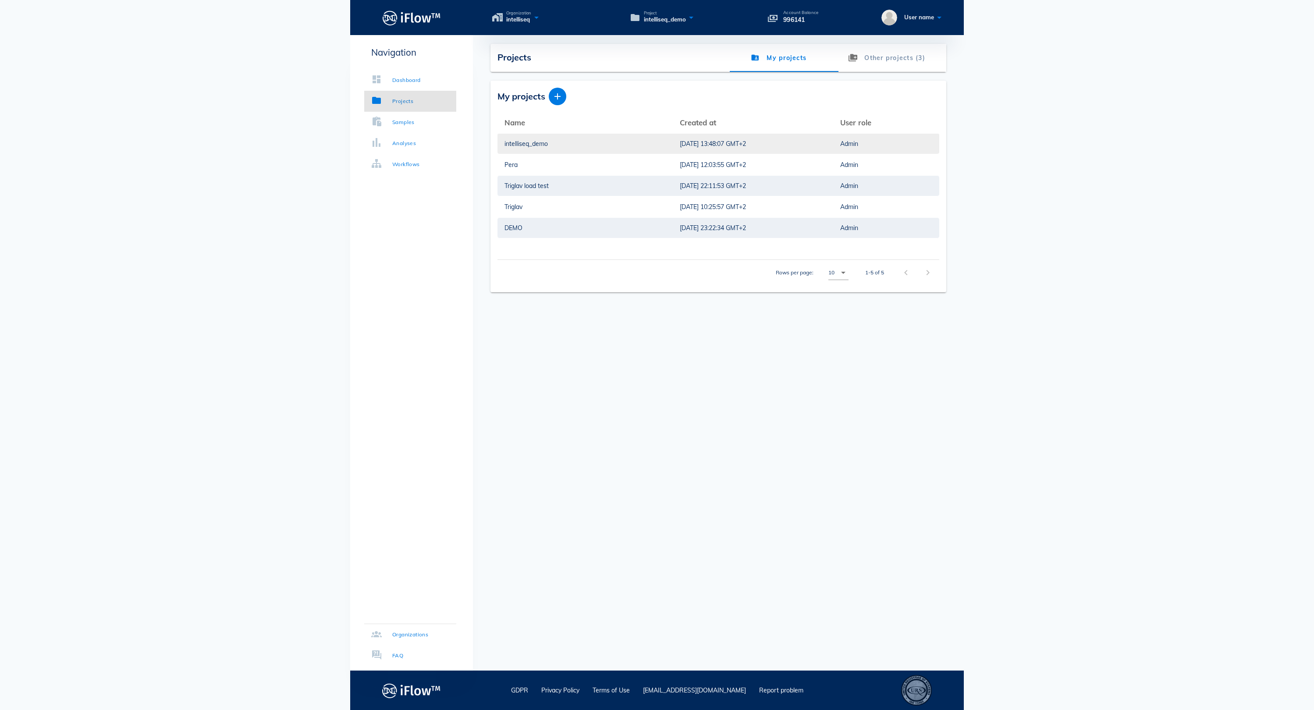
click at [541, 145] on div "intelliseq_demo" at bounding box center [584, 144] width 161 height 20
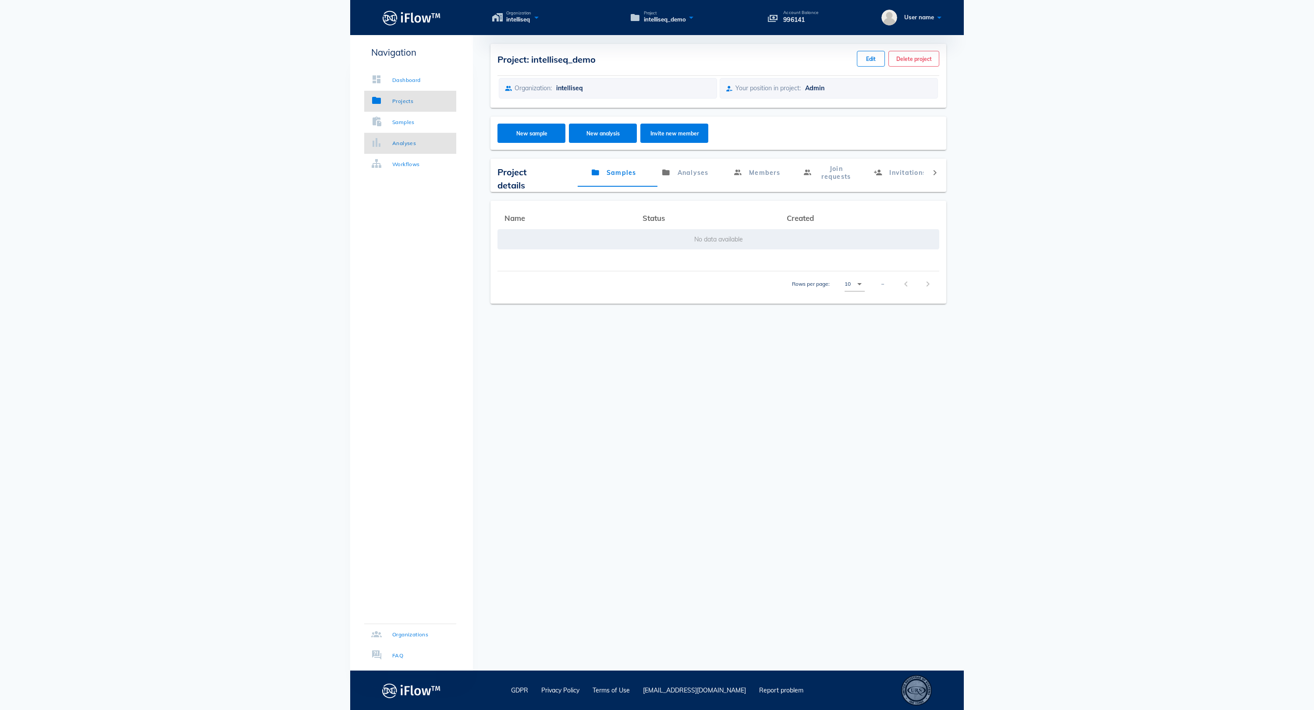
click at [418, 152] on link "Analyses" at bounding box center [410, 143] width 92 height 21
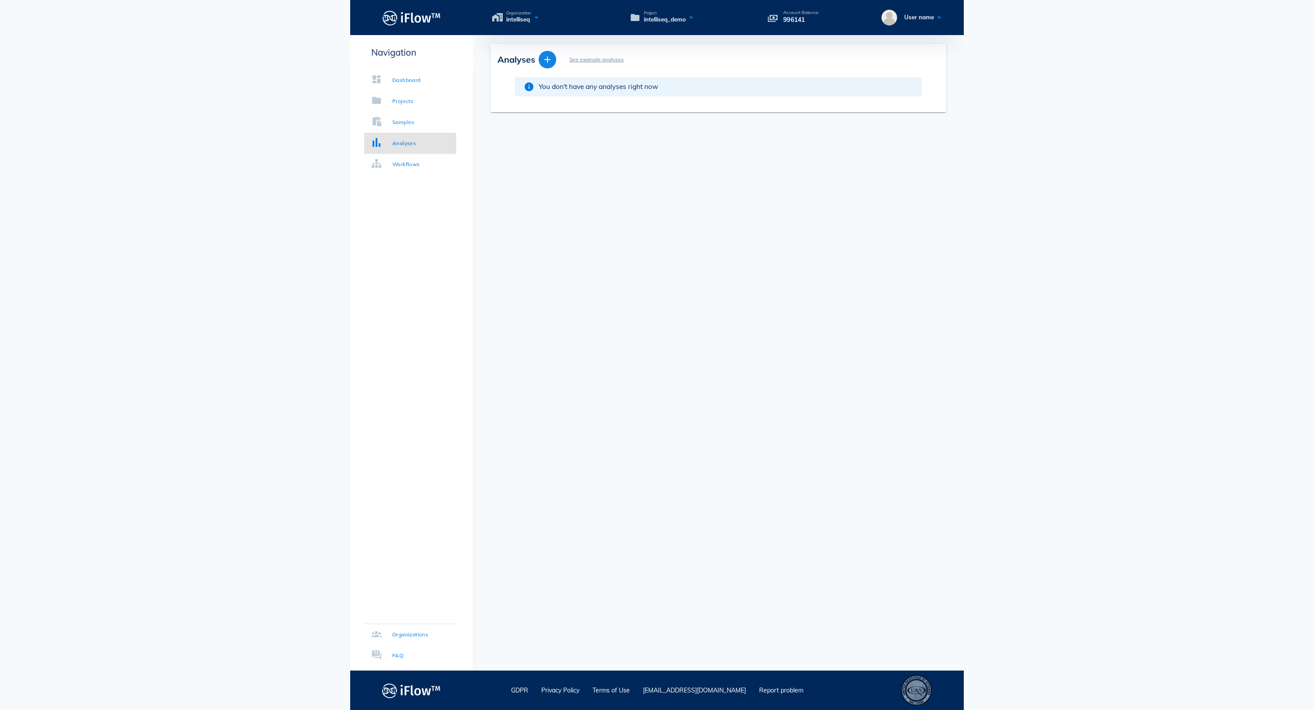
click at [556, 57] on span "button" at bounding box center [548, 59] width 18 height 11
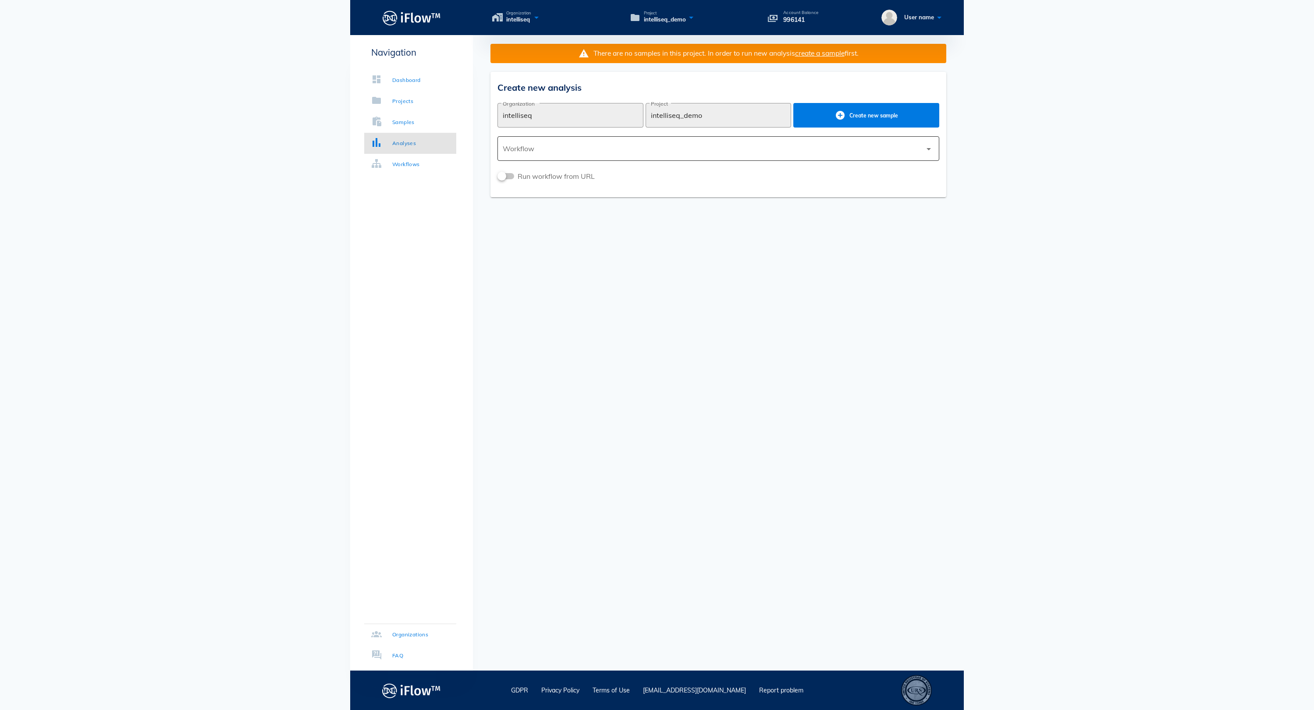
click at [796, 145] on div at bounding box center [712, 148] width 419 height 21
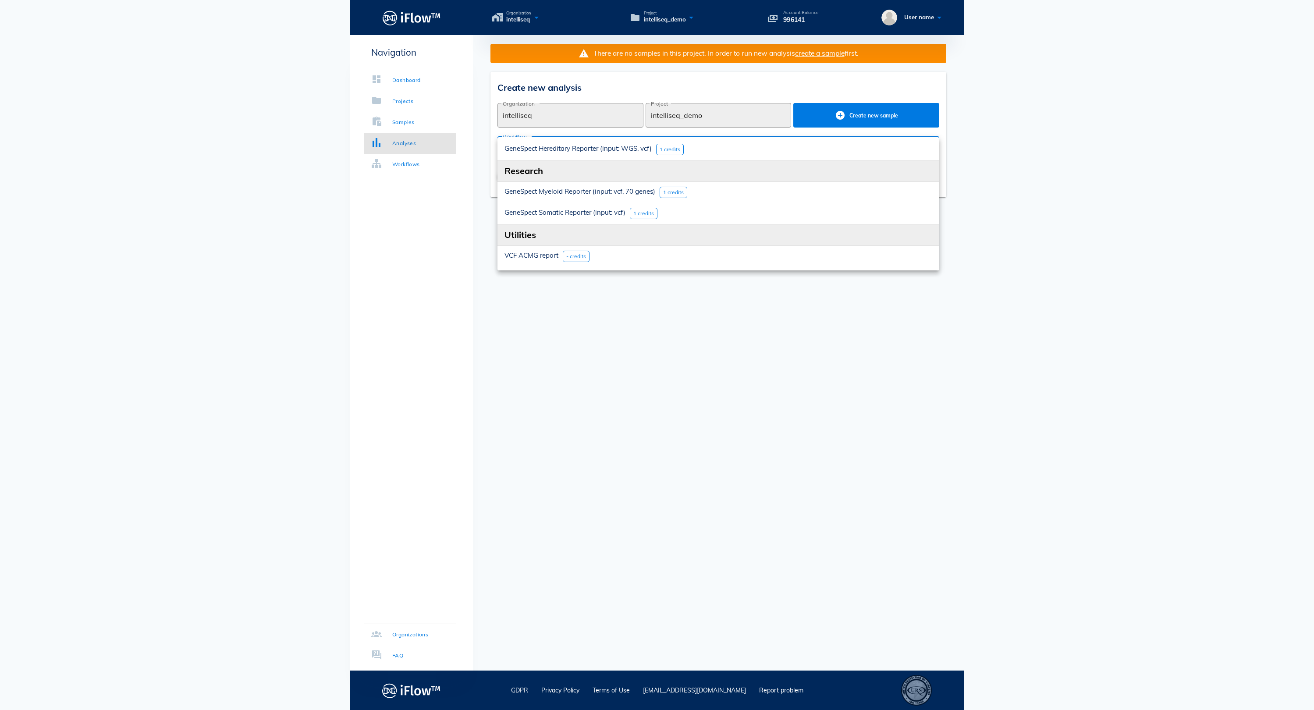
scroll to position [154, 0]
click at [534, 428] on div "Your account balance is insufficient to run this workflow. Please, contact your…" at bounding box center [718, 352] width 491 height 635
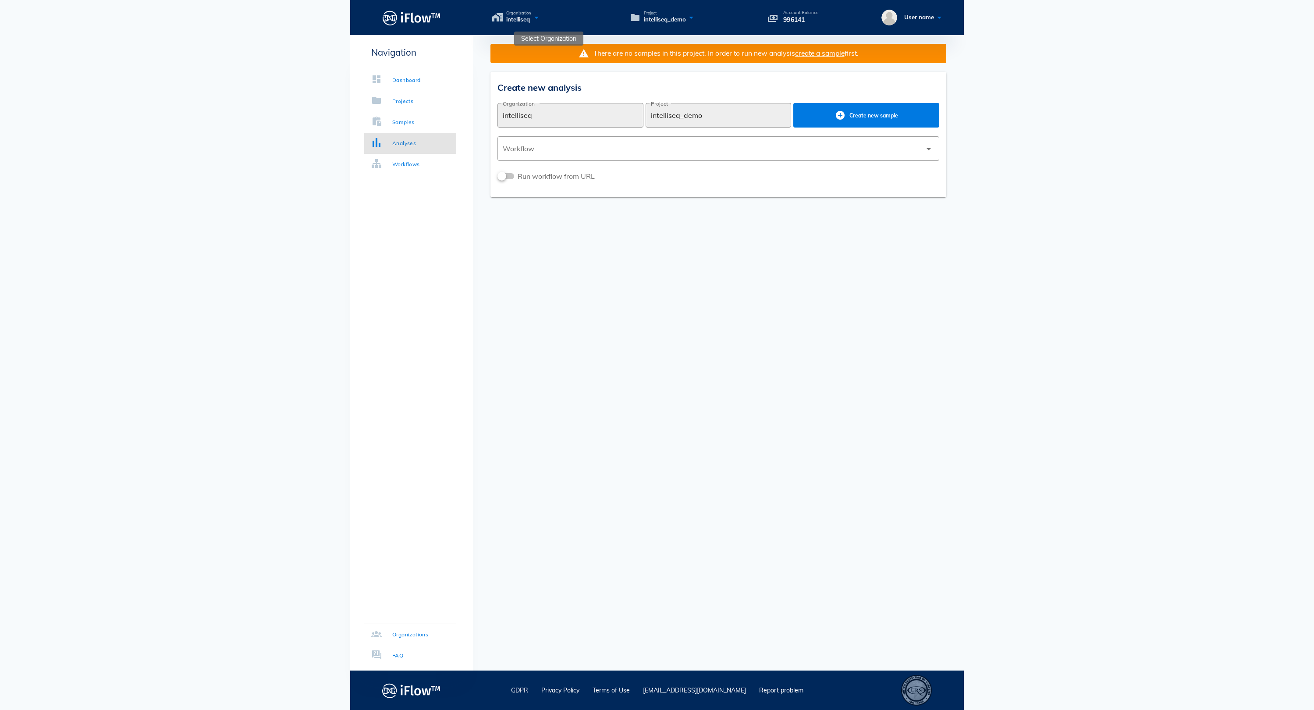
click at [542, 21] on icon at bounding box center [536, 17] width 11 height 13
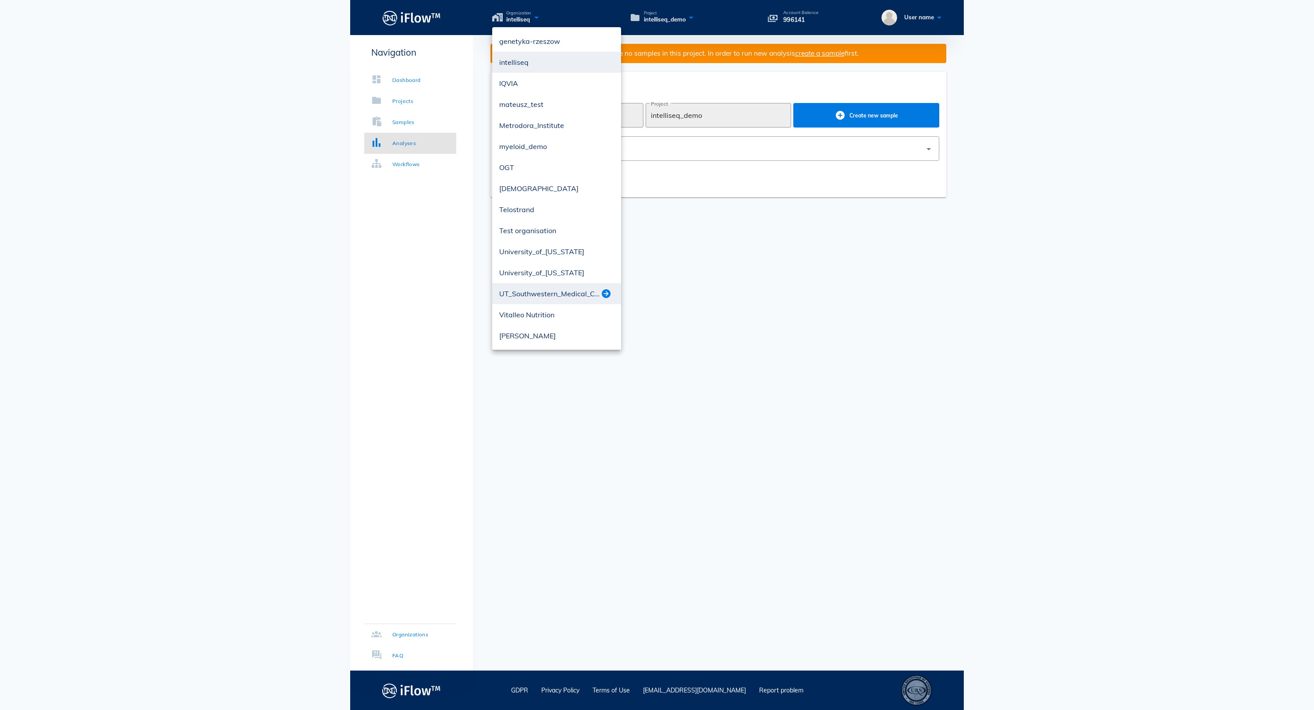
click at [604, 294] on button "button" at bounding box center [606, 293] width 11 height 11
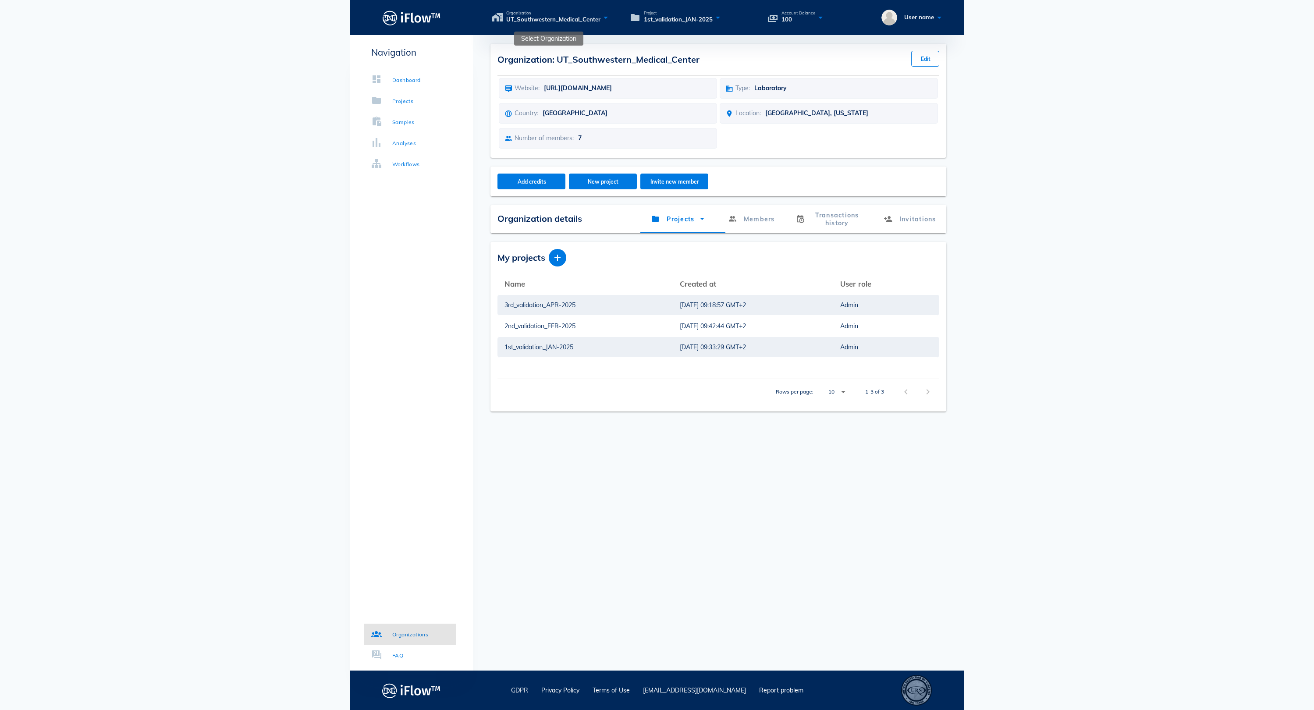
click at [611, 18] on icon at bounding box center [605, 17] width 11 height 13
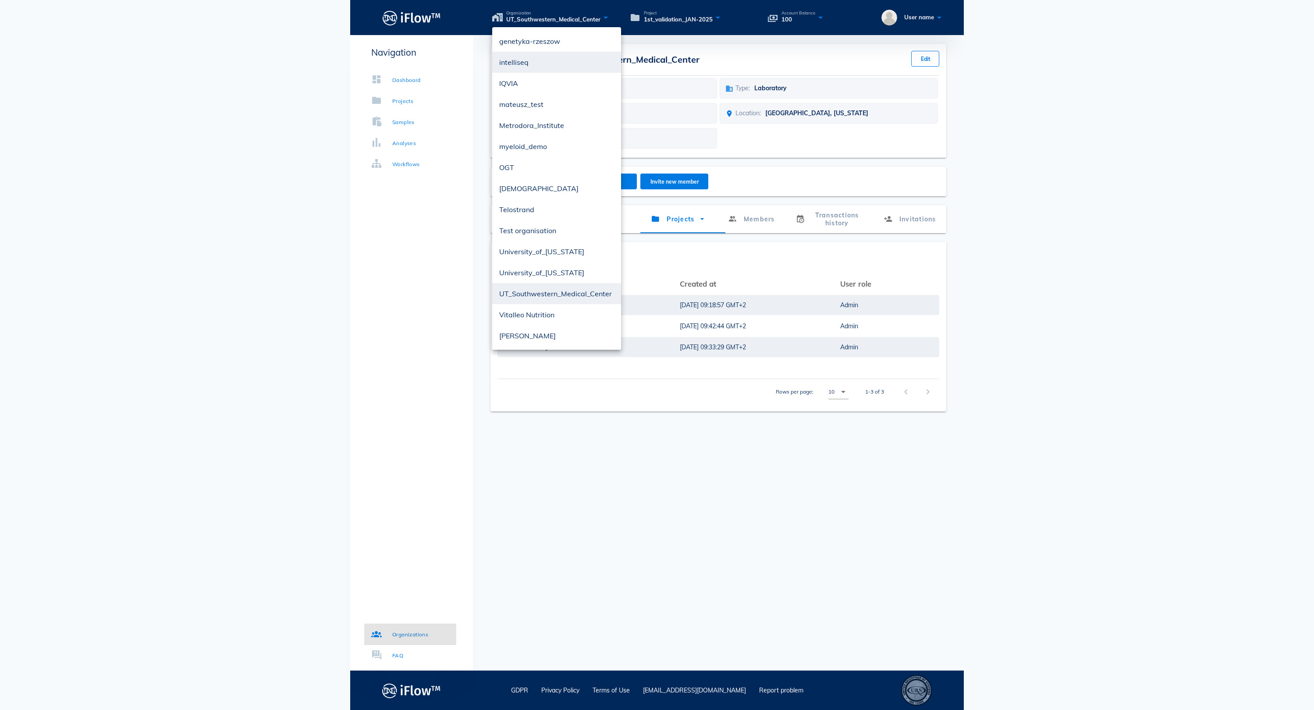
click at [1081, 180] on body "Organization UT_Southwestern_Medical_Center Project 1st_validation_JAN-2025 Acc…" at bounding box center [657, 355] width 1314 height 710
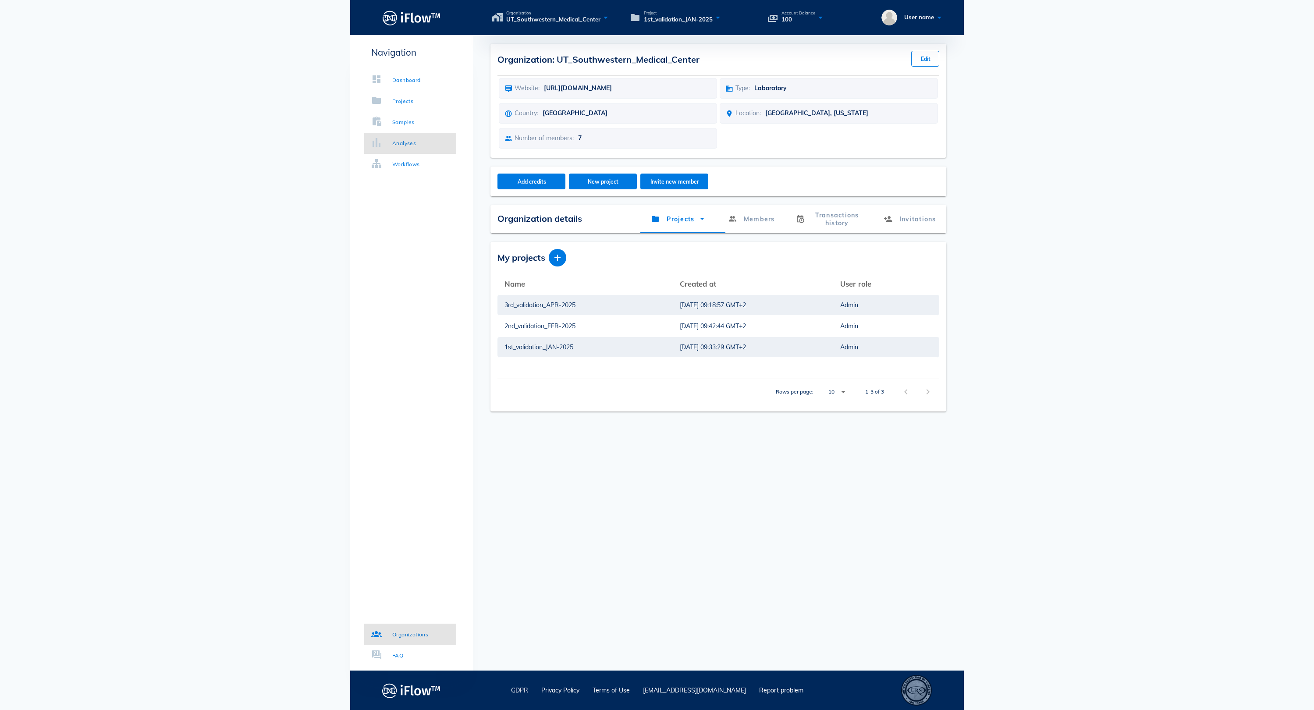
click at [416, 139] on div "Analyses" at bounding box center [404, 143] width 24 height 9
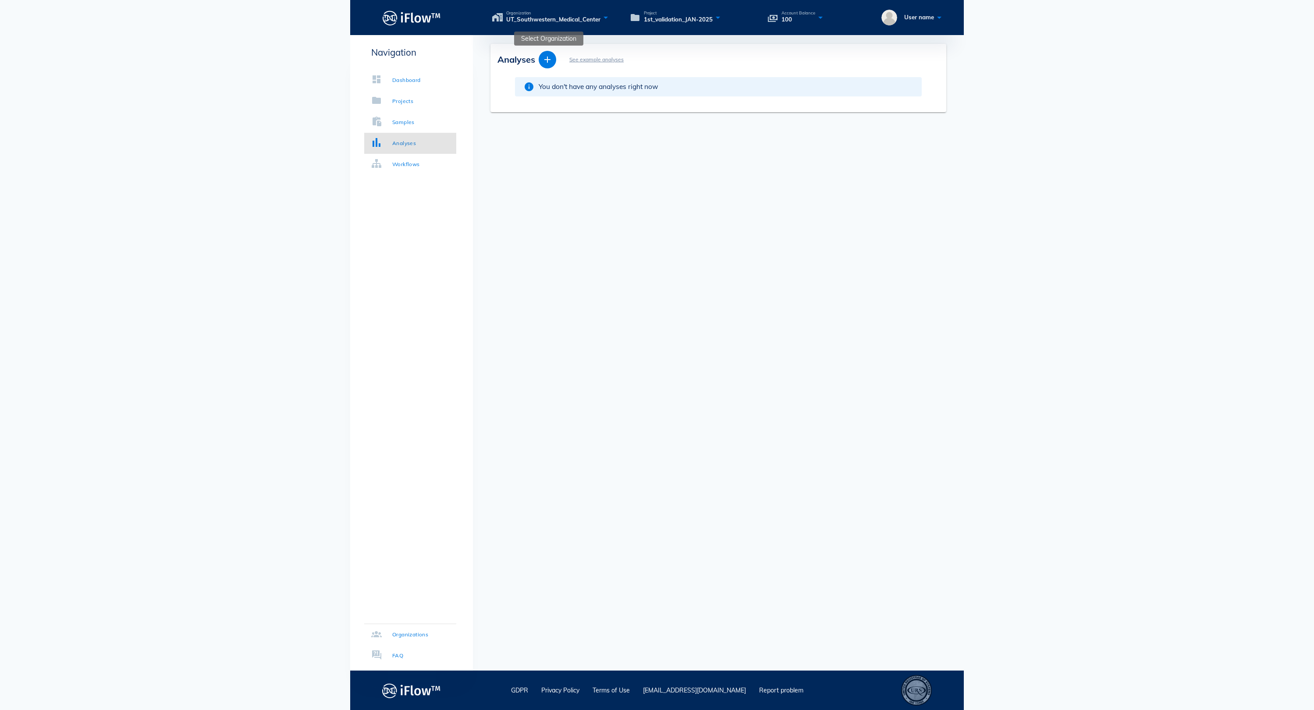
click at [600, 17] on span "UT_Southwestern_Medical_Center" at bounding box center [553, 19] width 94 height 9
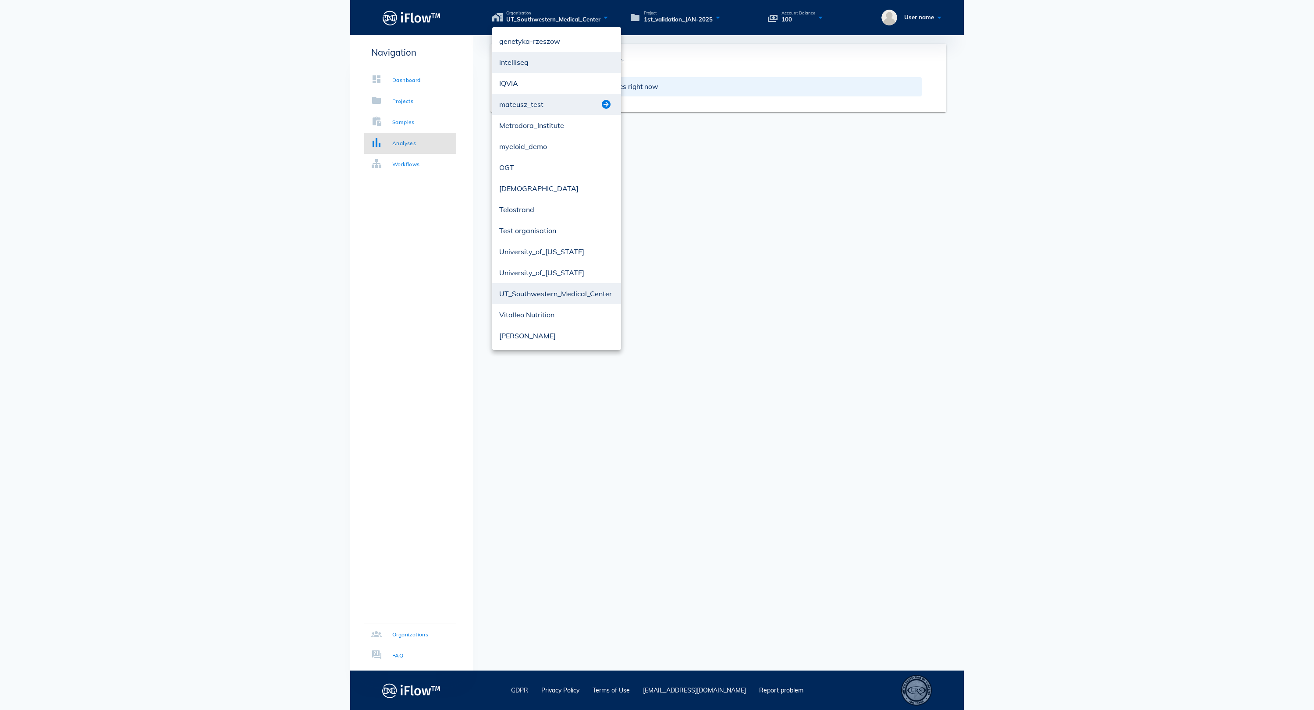
click at [612, 103] on div at bounding box center [607, 104] width 13 height 11
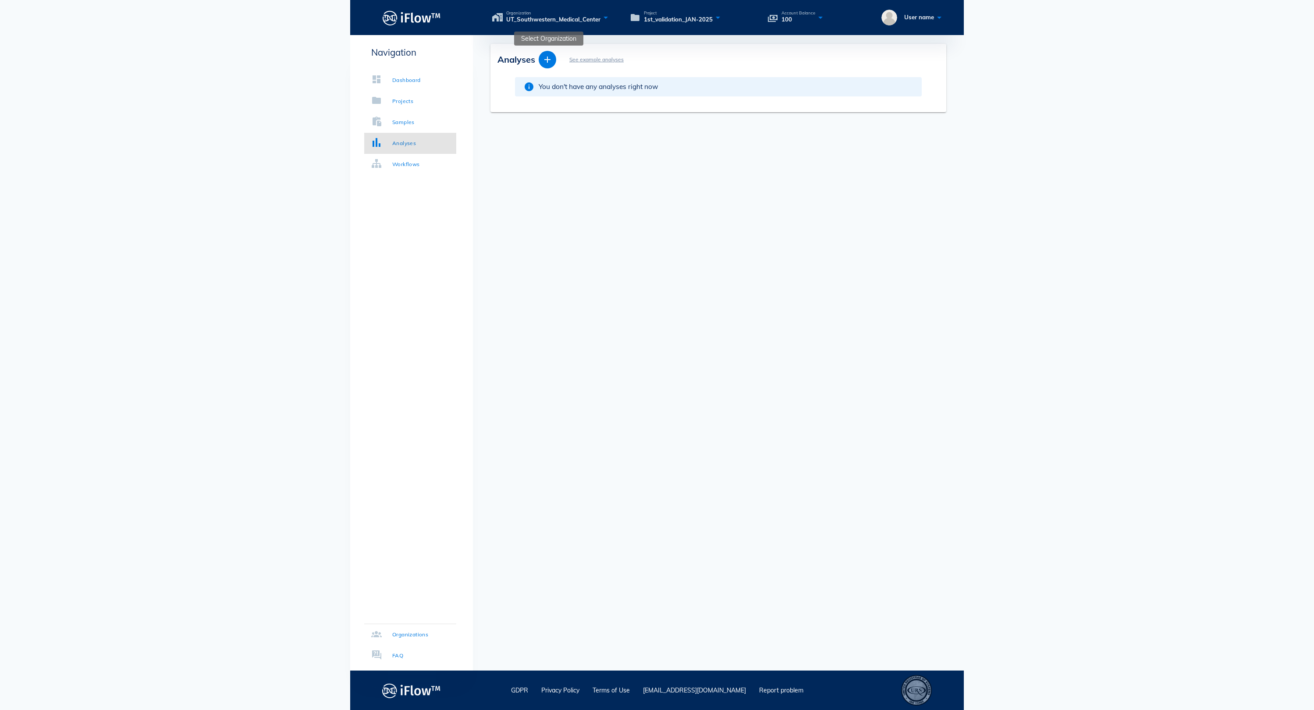
click at [611, 18] on icon at bounding box center [605, 17] width 11 height 13
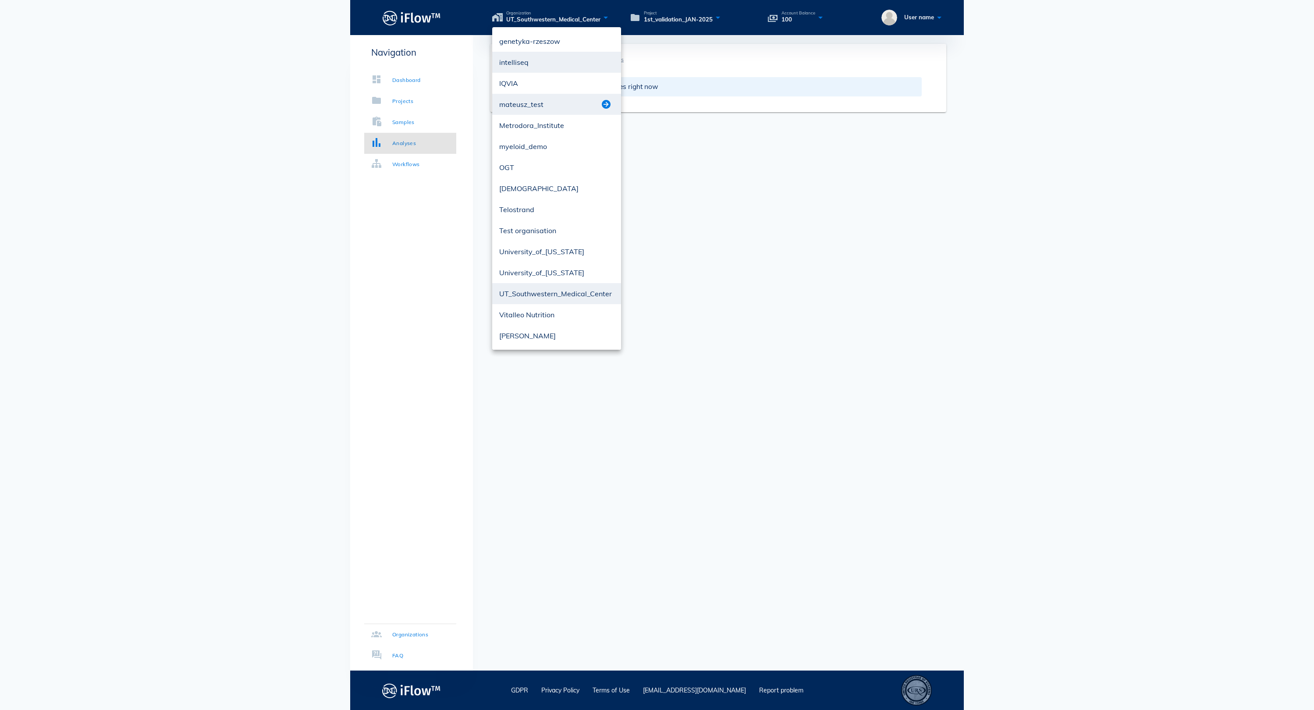
click at [602, 108] on button "button" at bounding box center [606, 104] width 11 height 11
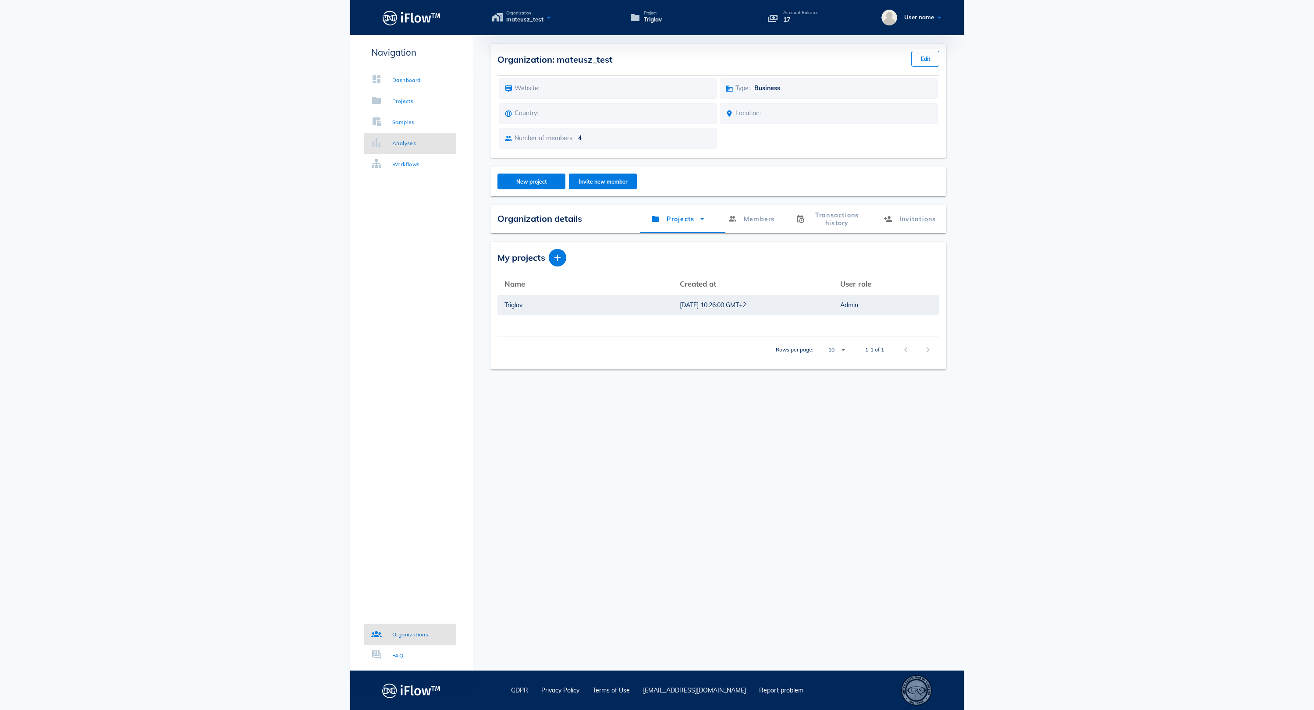
click at [435, 144] on link "Analyses" at bounding box center [410, 143] width 92 height 21
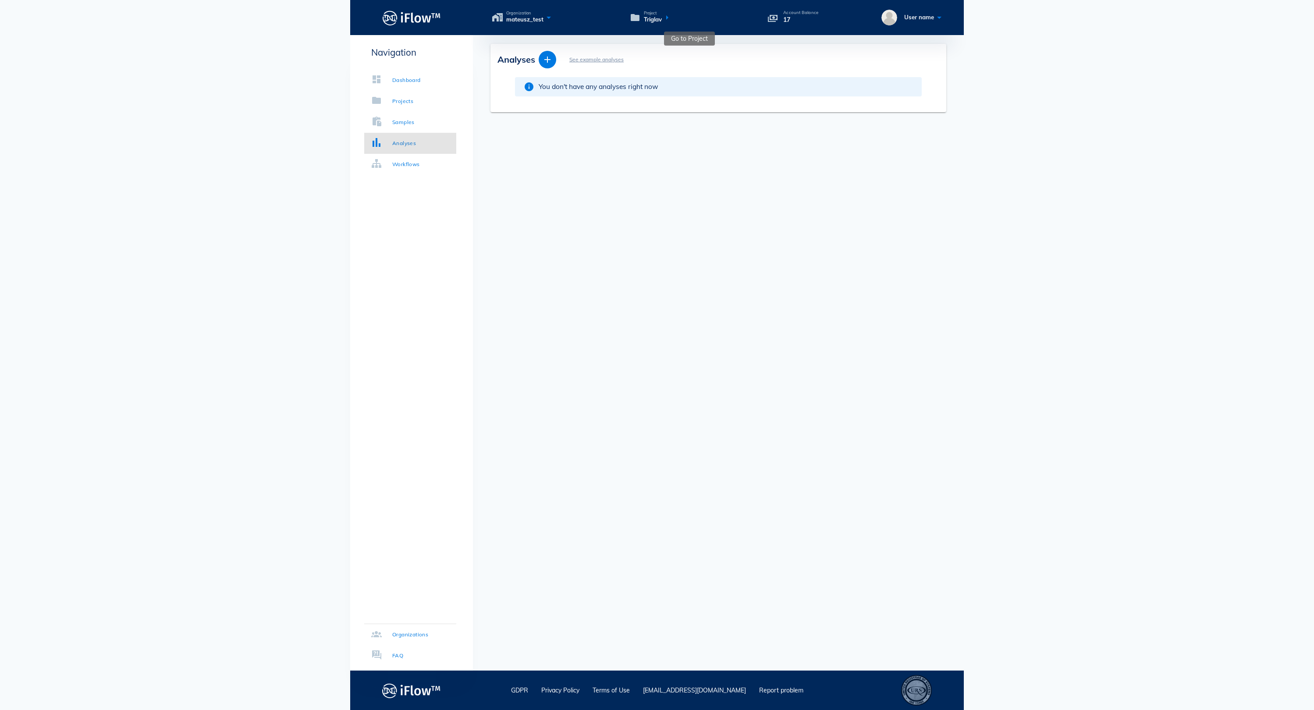
click at [672, 19] on icon at bounding box center [667, 17] width 11 height 13
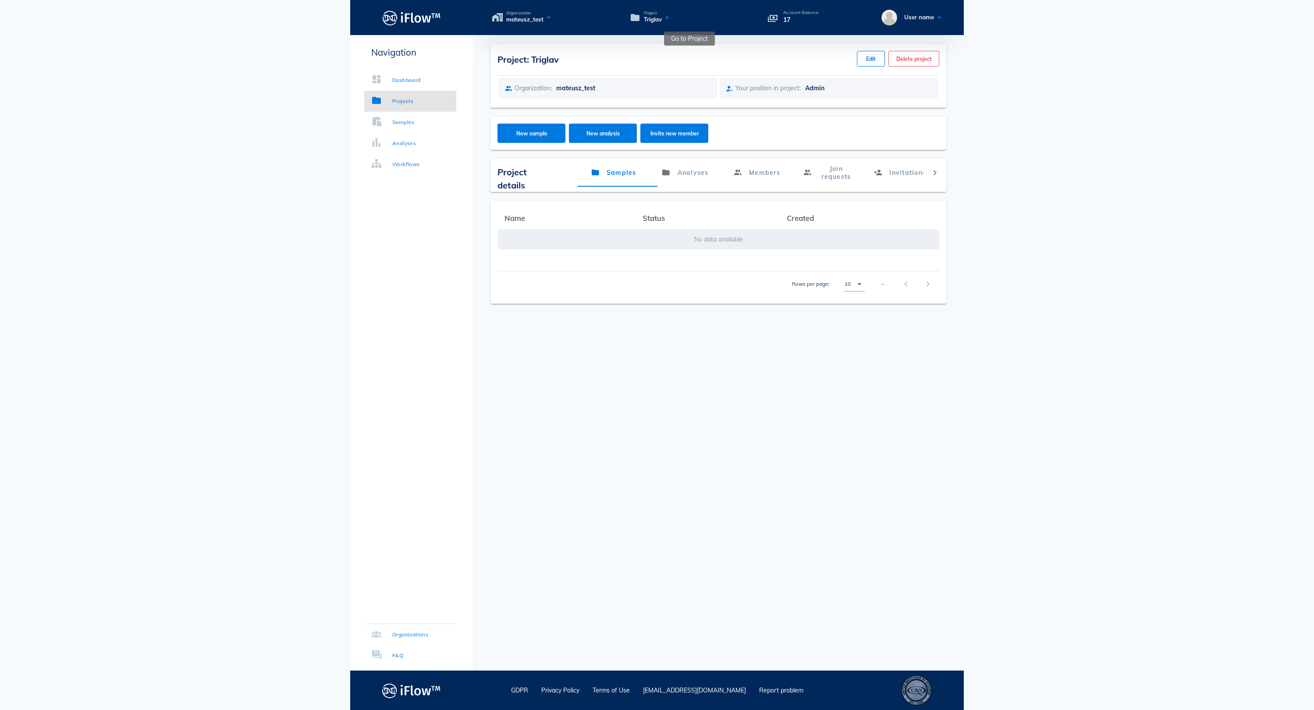
click at [672, 18] on icon at bounding box center [667, 17] width 11 height 13
click at [672, 21] on icon at bounding box center [667, 17] width 11 height 13
click at [672, 20] on icon at bounding box center [667, 17] width 11 height 13
click at [422, 103] on link "Projects" at bounding box center [410, 101] width 92 height 21
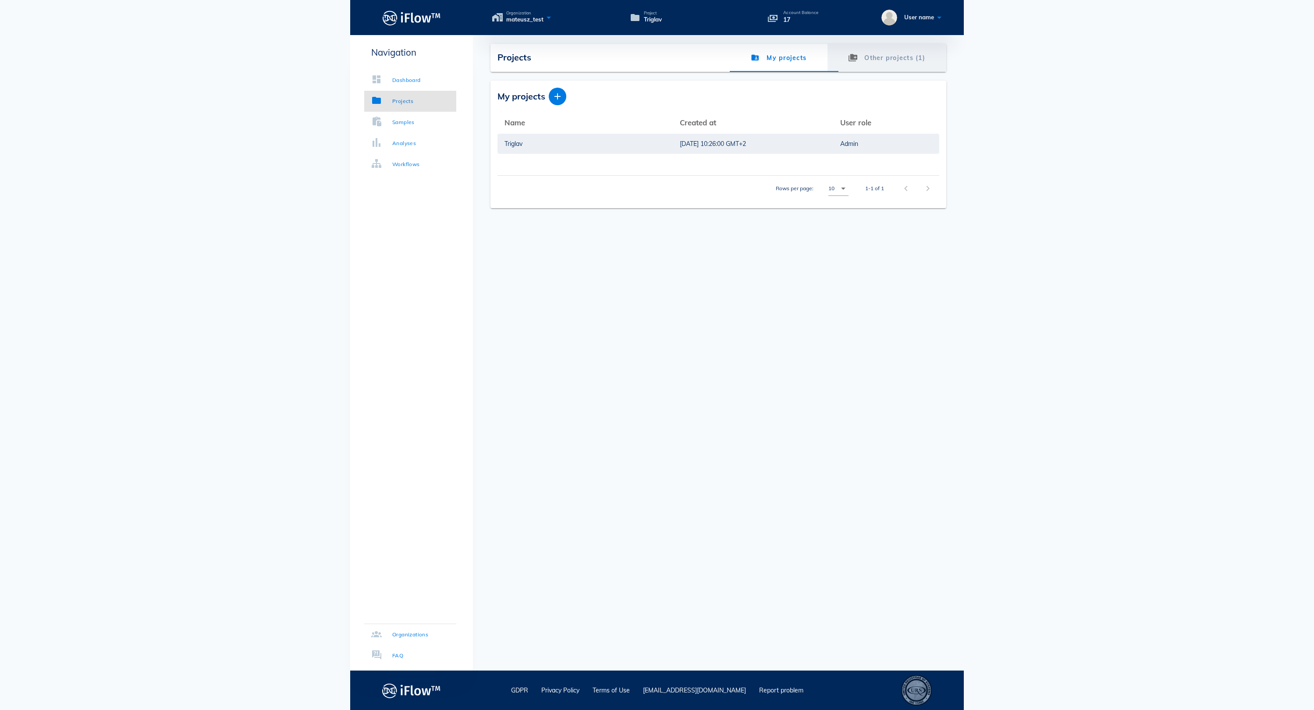
click at [883, 60] on link "Other projects (1)" at bounding box center [886, 58] width 119 height 28
click at [857, 139] on span "Join" at bounding box center [851, 139] width 11 height 7
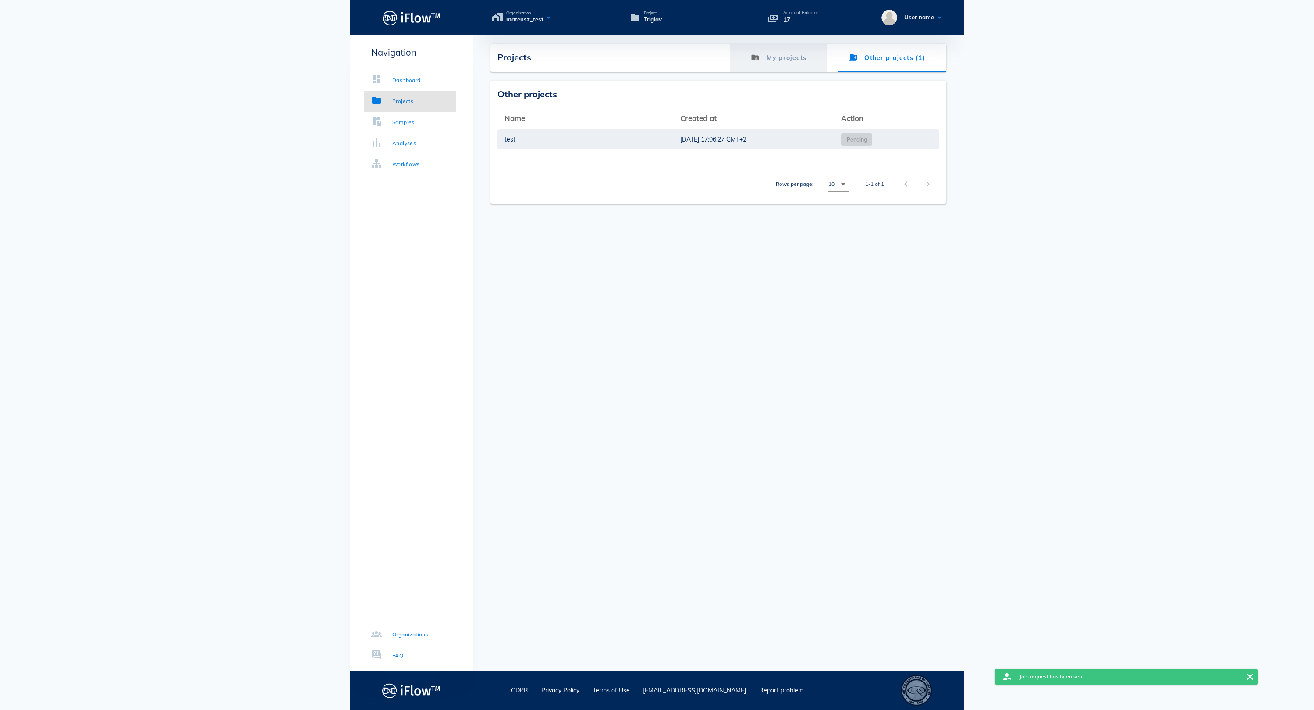
click at [738, 60] on link "My projects" at bounding box center [779, 58] width 98 height 28
